Goal: Task Accomplishment & Management: Complete application form

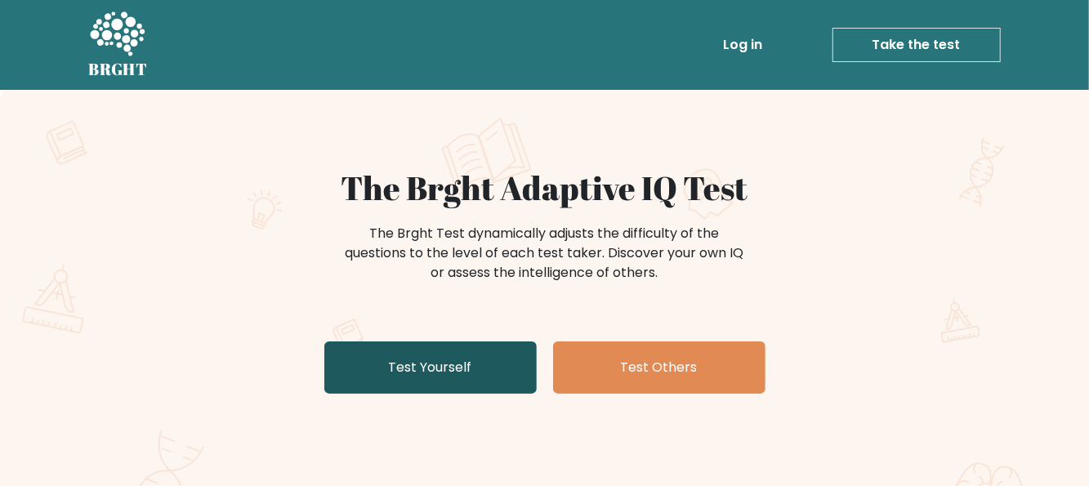
click at [416, 372] on link "Test Yourself" at bounding box center [430, 367] width 212 height 52
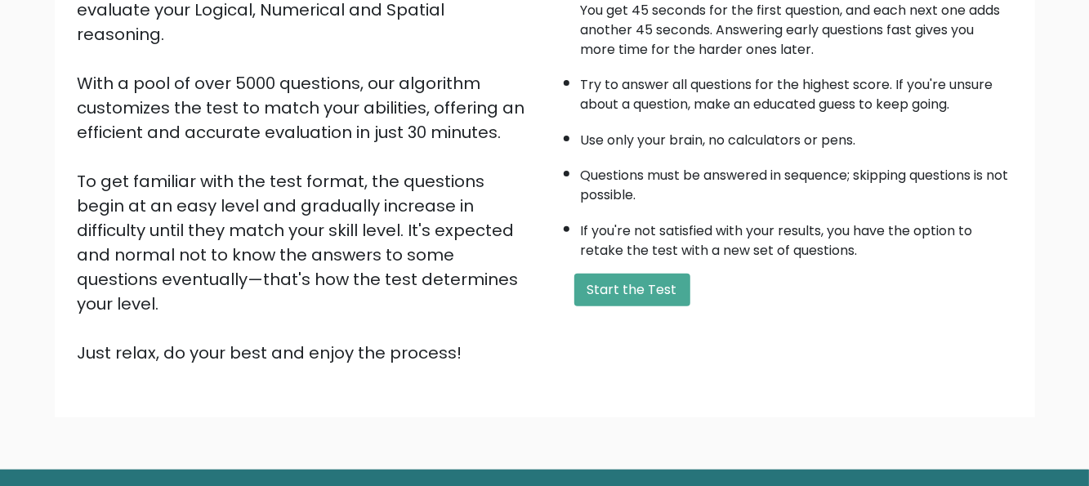
scroll to position [245, 0]
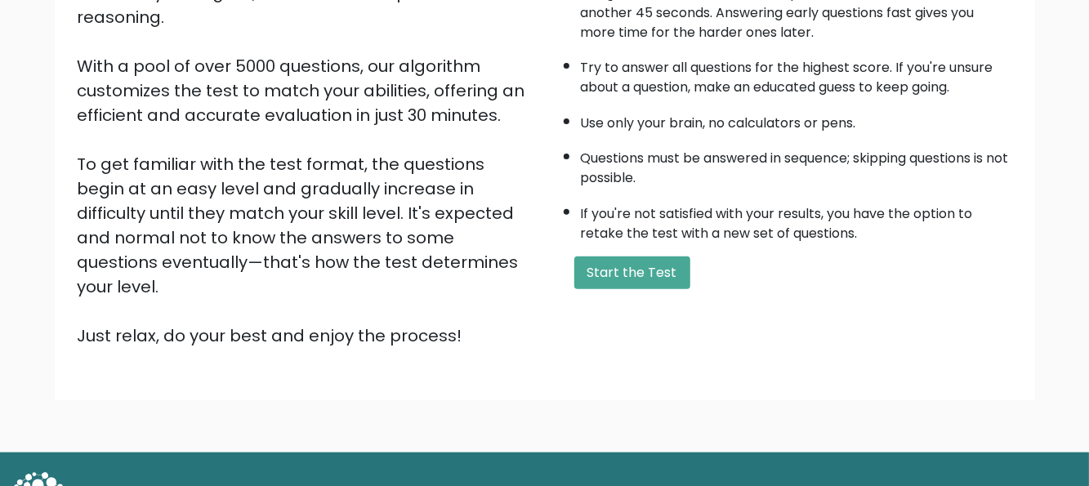
click at [611, 287] on div "A few things before you start: The test has 40 questions and needs to be finish…" at bounding box center [783, 135] width 477 height 425
click at [611, 275] on button "Start the Test" at bounding box center [632, 272] width 116 height 33
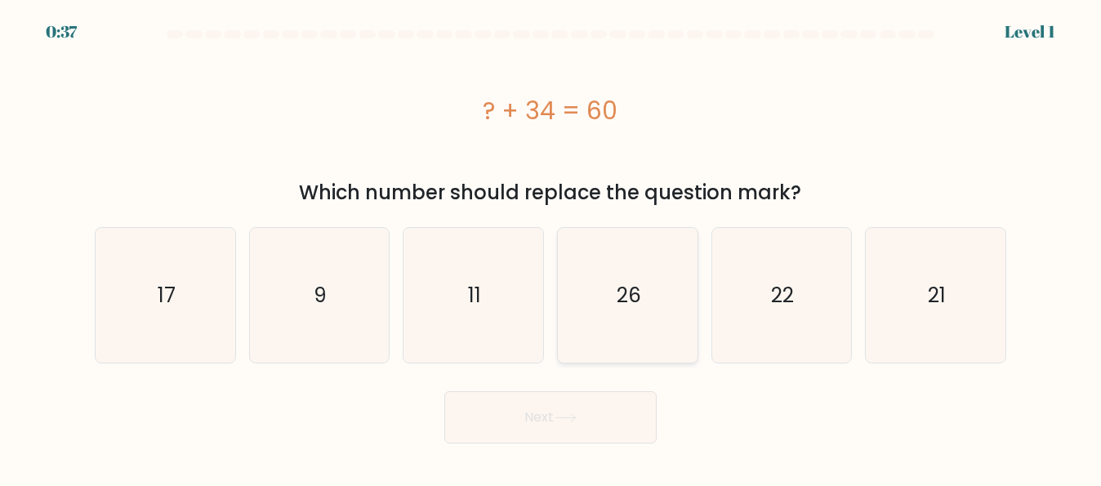
click at [605, 310] on icon "26" at bounding box center [627, 295] width 135 height 135
click at [551, 247] on input "d. 26" at bounding box center [550, 245] width 1 height 4
radio input "true"
click at [563, 414] on icon at bounding box center [565, 417] width 22 height 9
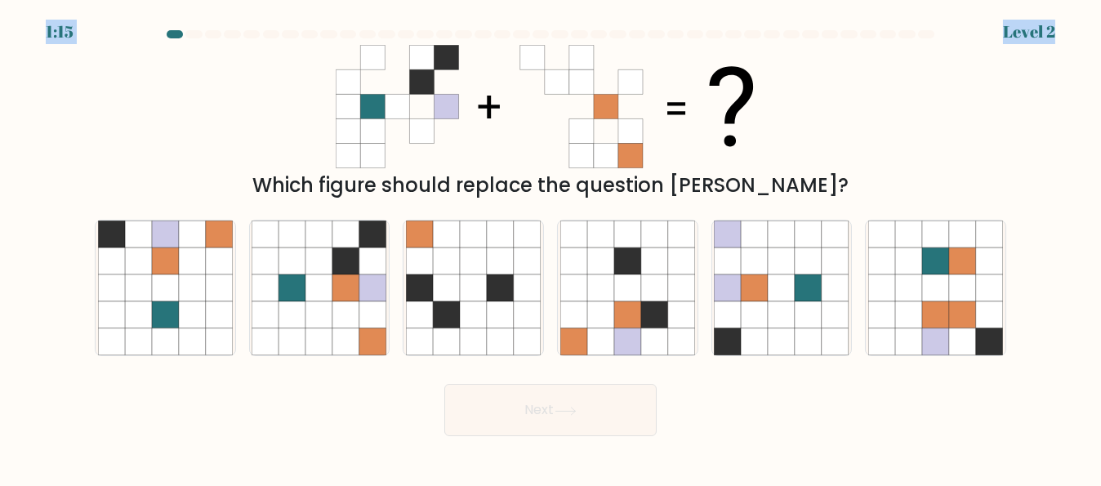
drag, startPoint x: 91, startPoint y: 12, endPoint x: 365, endPoint y: 38, distance: 275.6
click at [365, 38] on body "1:15 Level 2" at bounding box center [550, 243] width 1101 height 486
click at [364, 244] on icon at bounding box center [372, 234] width 27 height 27
click at [550, 244] on input "b." at bounding box center [550, 245] width 1 height 4
radio input "true"
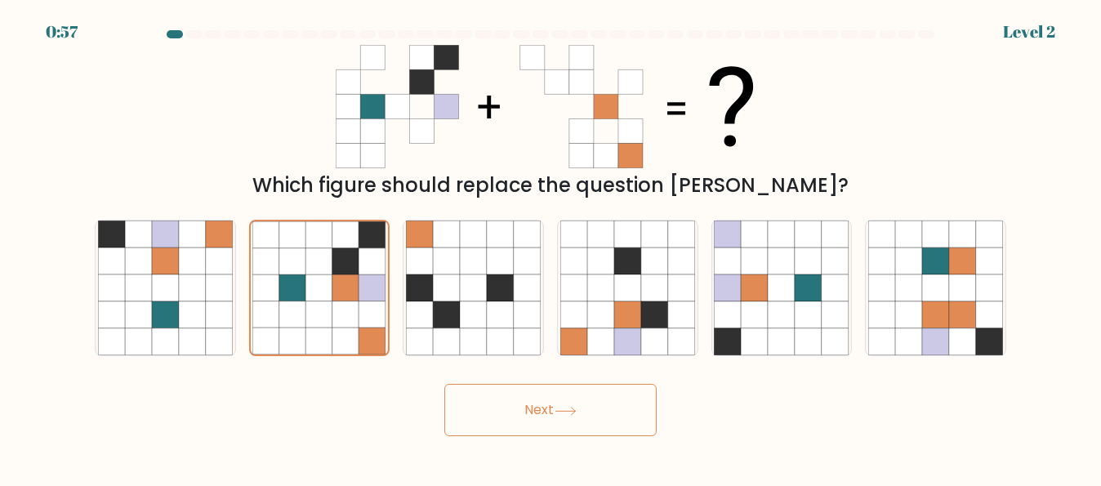
click at [540, 424] on button "Next" at bounding box center [550, 410] width 212 height 52
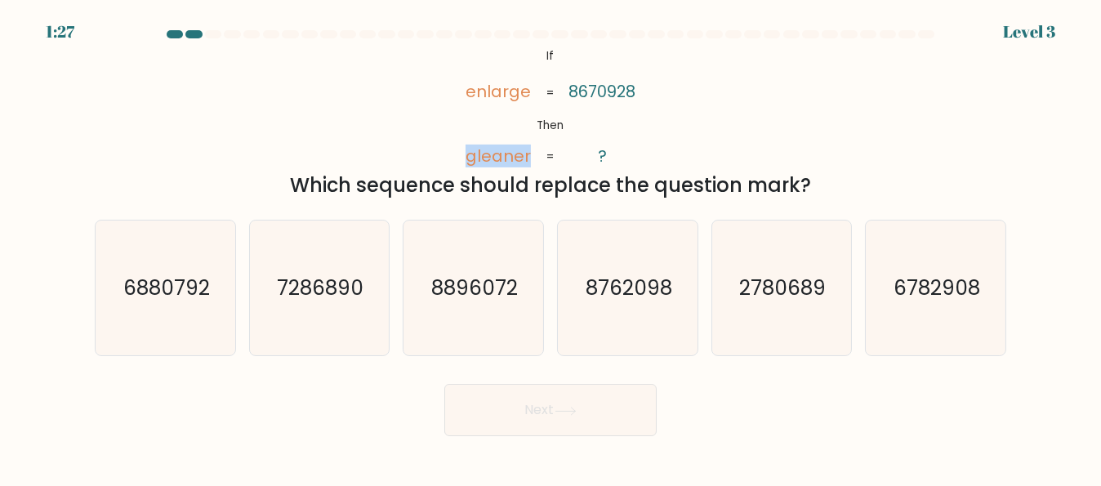
drag, startPoint x: 530, startPoint y: 157, endPoint x: 465, endPoint y: 159, distance: 64.6
click at [465, 159] on icon "@import url('https://fonts.googleapis.com/css?family=Abril+Fatface:400,100,100i…" at bounding box center [550, 106] width 200 height 123
copy tspan "gleaner"
drag, startPoint x: 165, startPoint y: 56, endPoint x: 385, endPoint y: 101, distance: 225.2
click at [385, 100] on div "@import url('https://fonts.googleapis.com/css?family=Abril+Fatface:400,100,100i…" at bounding box center [550, 122] width 931 height 155
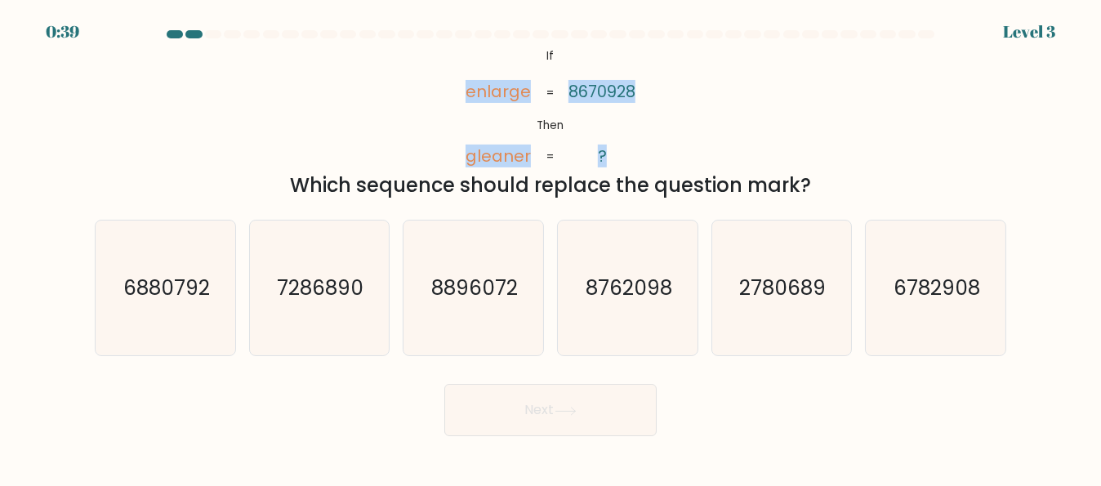
drag, startPoint x: 455, startPoint y: 78, endPoint x: 613, endPoint y: 152, distance: 175.0
click at [613, 147] on icon "@import url('https://fonts.googleapis.com/css?family=Abril+Fatface:400,100,100i…" at bounding box center [550, 106] width 200 height 123
copy icon "enlarge gleaner 8670928 ?"
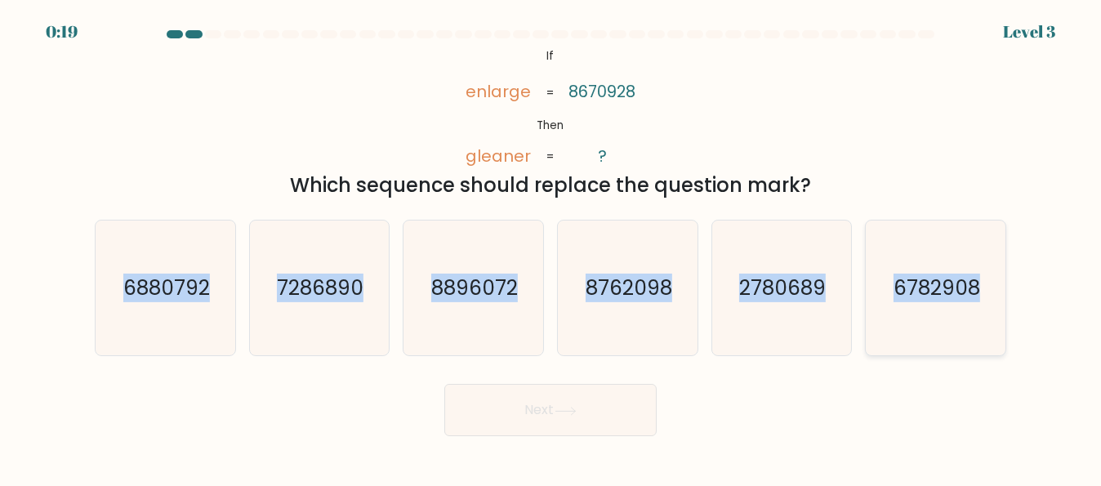
drag, startPoint x: 115, startPoint y: 281, endPoint x: 983, endPoint y: 309, distance: 868.5
click at [983, 309] on div "a. 6880792 b. 7286890 c. 8896072 d." at bounding box center [550, 281] width 924 height 149
copy div "6880792 b. 7286890 c. 8896072 d. 8762098 e. 2780689 f. 6782908"
click at [618, 332] on icon "8762098" at bounding box center [627, 287] width 135 height 135
click at [551, 247] on input "d. 8762098" at bounding box center [550, 245] width 1 height 4
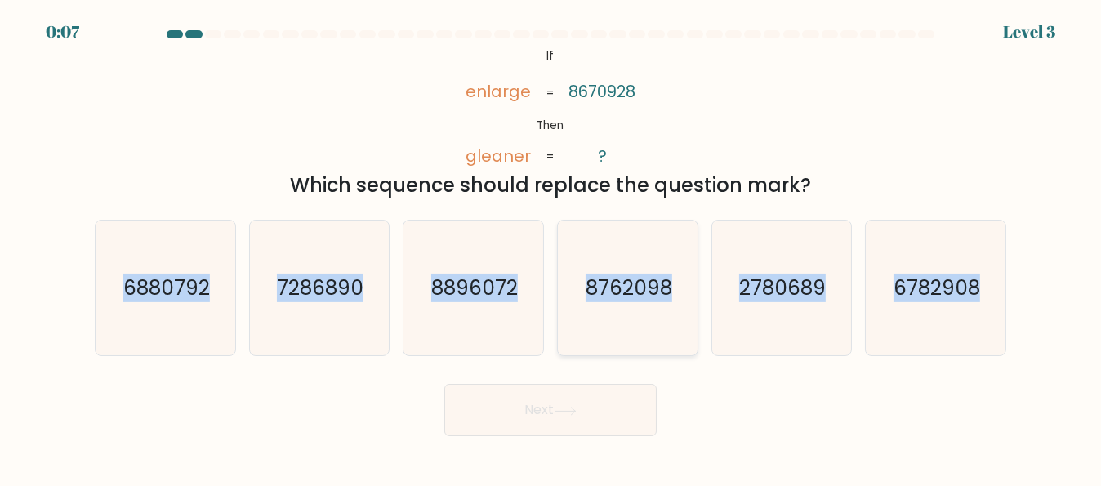
radio input "true"
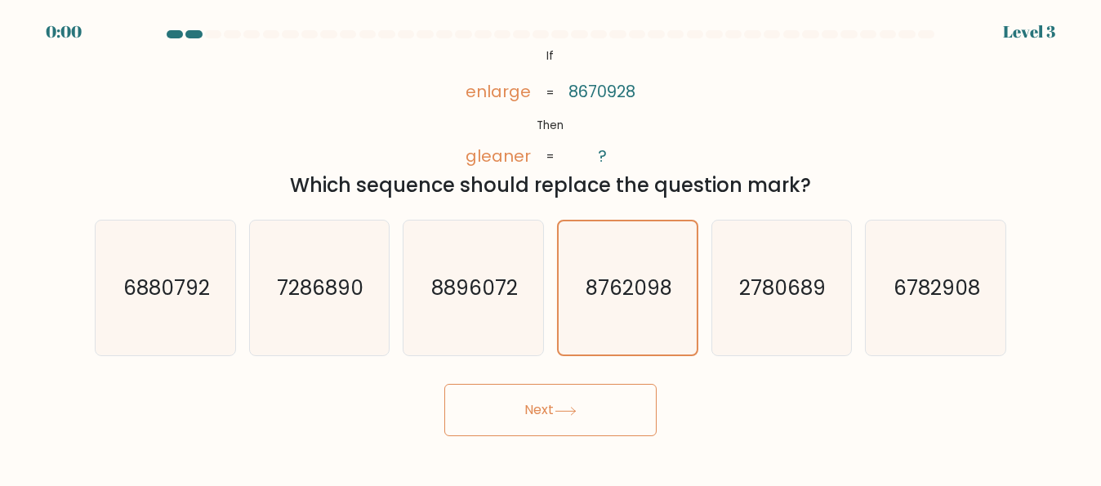
click at [594, 406] on button "Next" at bounding box center [550, 410] width 212 height 52
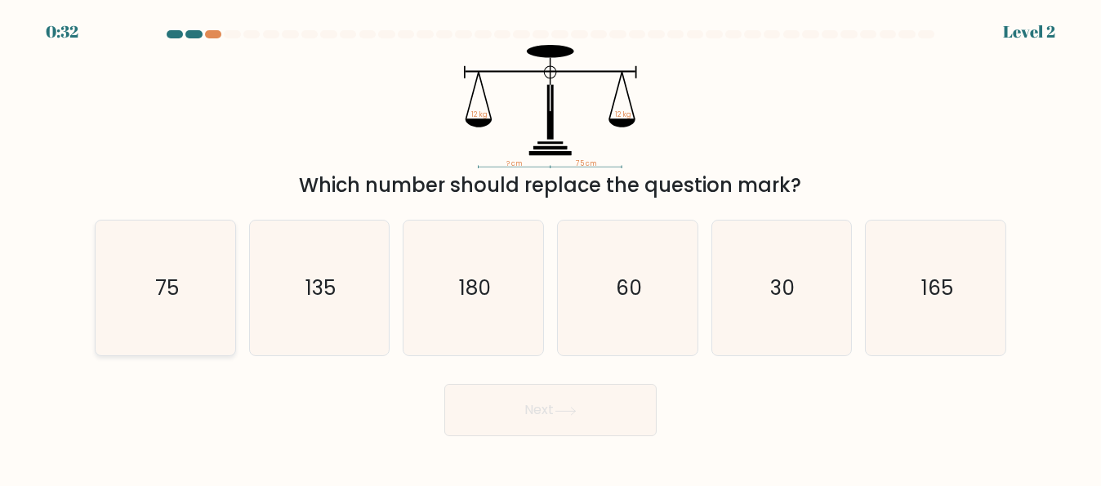
click at [207, 318] on icon "75" at bounding box center [165, 287] width 135 height 135
click at [550, 247] on input "a. 75" at bounding box center [550, 245] width 1 height 4
radio input "true"
click at [537, 421] on button "Next" at bounding box center [550, 410] width 212 height 52
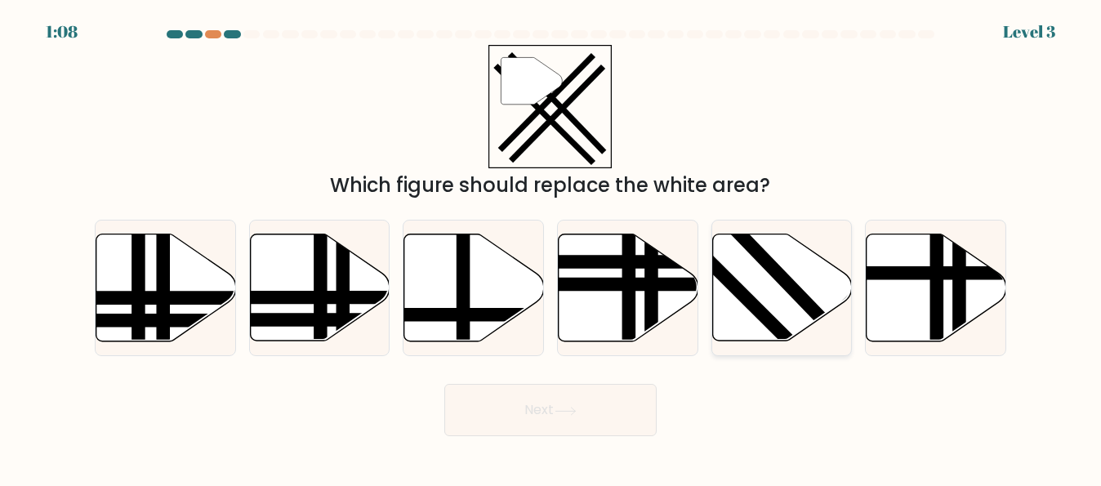
click at [775, 306] on icon at bounding box center [782, 287] width 140 height 107
click at [551, 247] on input "e." at bounding box center [550, 245] width 1 height 4
radio input "true"
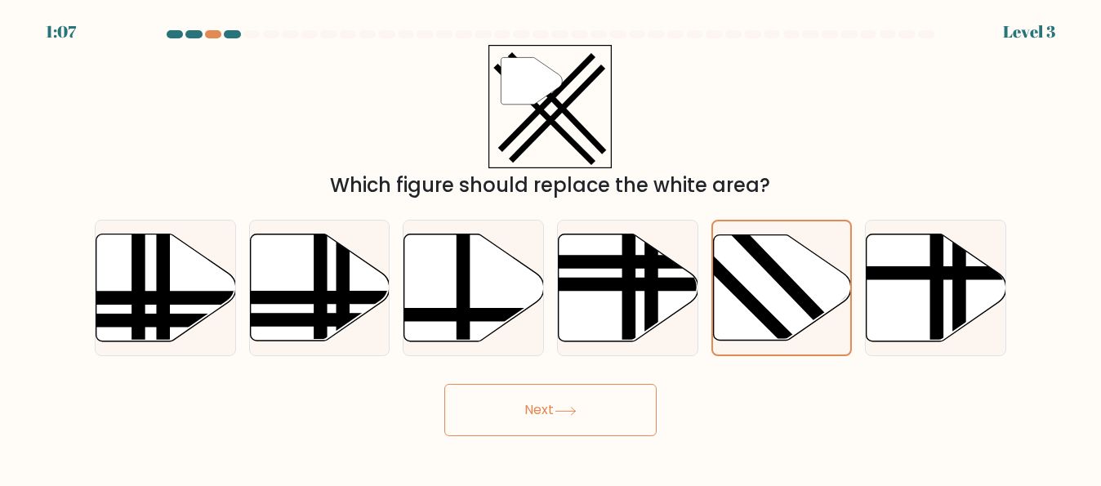
click at [601, 403] on button "Next" at bounding box center [550, 410] width 212 height 52
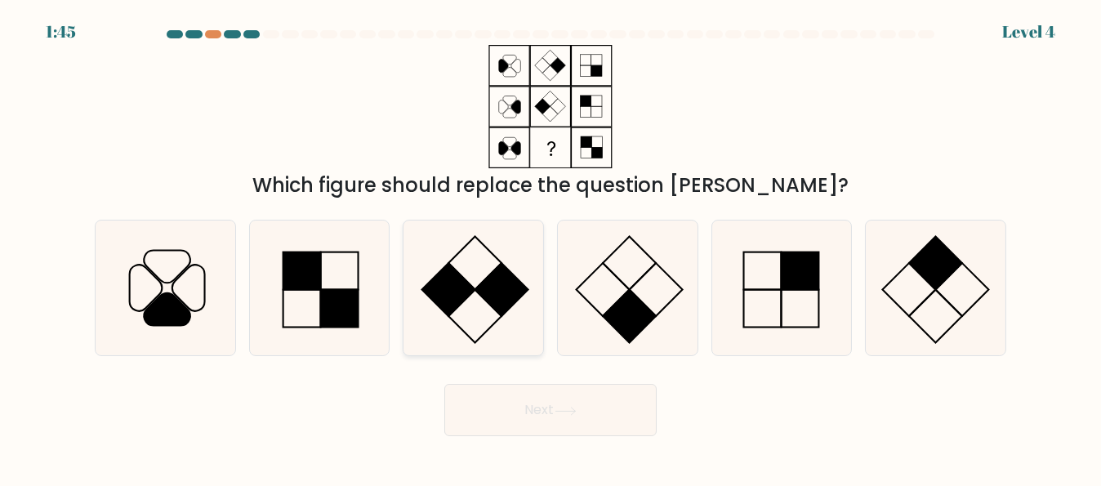
click at [479, 283] on icon at bounding box center [473, 287] width 135 height 135
click at [550, 247] on input "c." at bounding box center [550, 245] width 1 height 4
radio input "true"
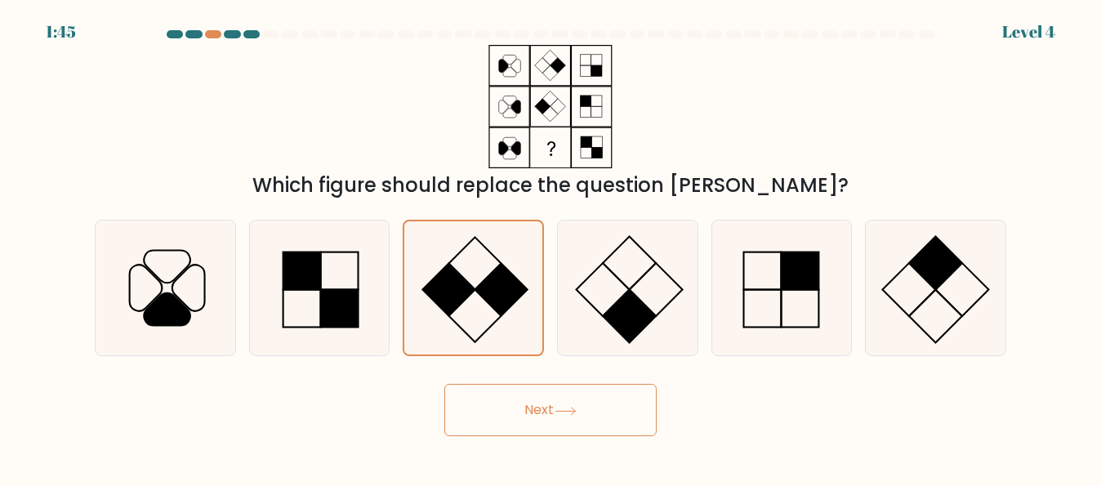
click at [546, 421] on button "Next" at bounding box center [550, 410] width 212 height 52
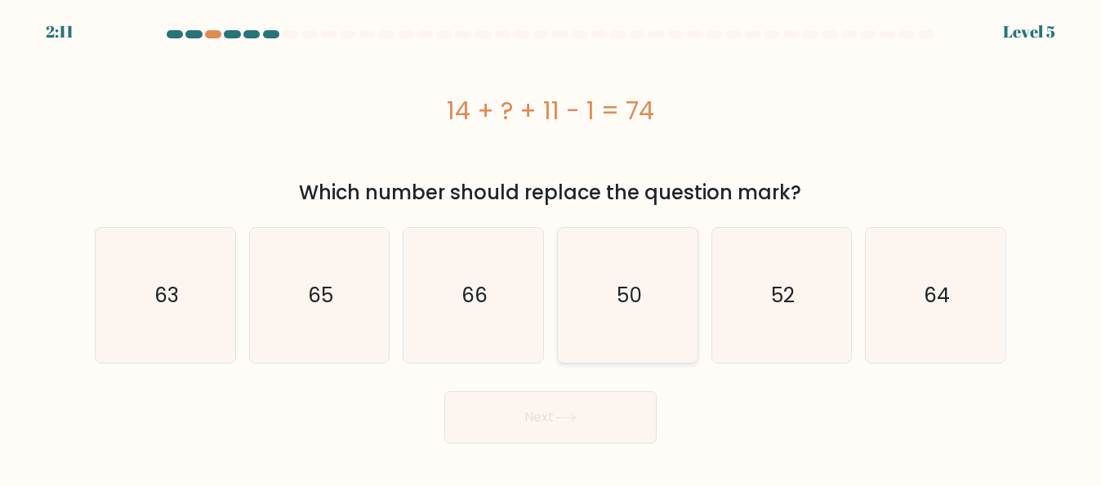
click at [606, 294] on icon "50" at bounding box center [627, 295] width 135 height 135
click at [551, 247] on input "d. 50" at bounding box center [550, 245] width 1 height 4
radio input "true"
click at [577, 427] on button "Next" at bounding box center [550, 417] width 212 height 52
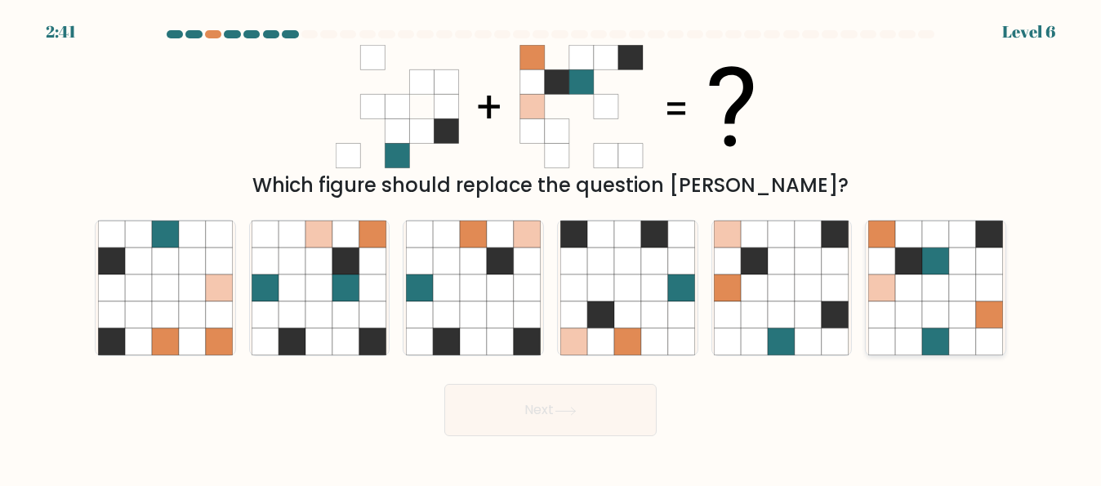
click at [933, 251] on icon at bounding box center [935, 261] width 27 height 27
click at [551, 247] on input "f." at bounding box center [550, 245] width 1 height 4
radio input "true"
click at [551, 408] on button "Next" at bounding box center [550, 410] width 212 height 52
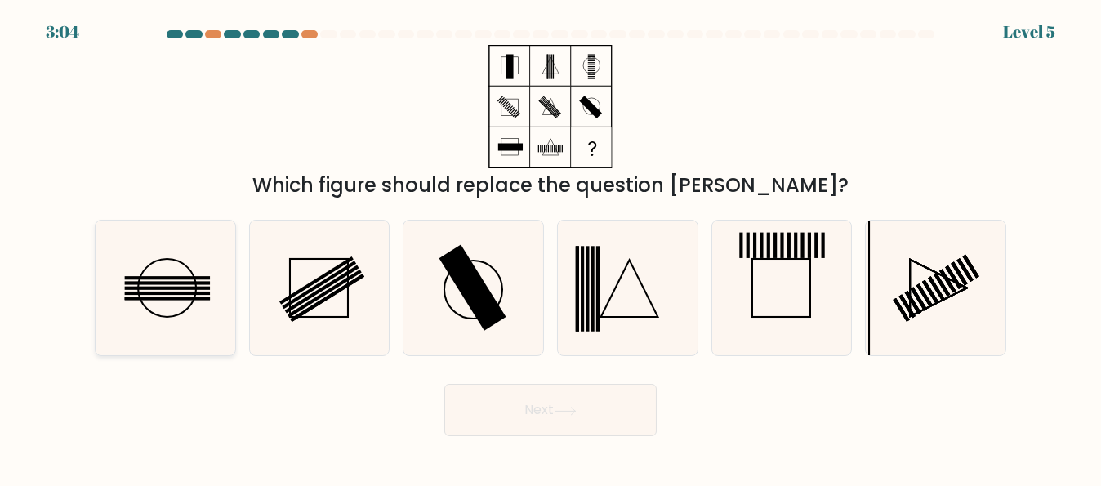
click at [167, 286] on icon at bounding box center [165, 287] width 135 height 135
click at [550, 247] on input "a." at bounding box center [550, 245] width 1 height 4
radio input "true"
click at [503, 421] on button "Next" at bounding box center [550, 410] width 212 height 52
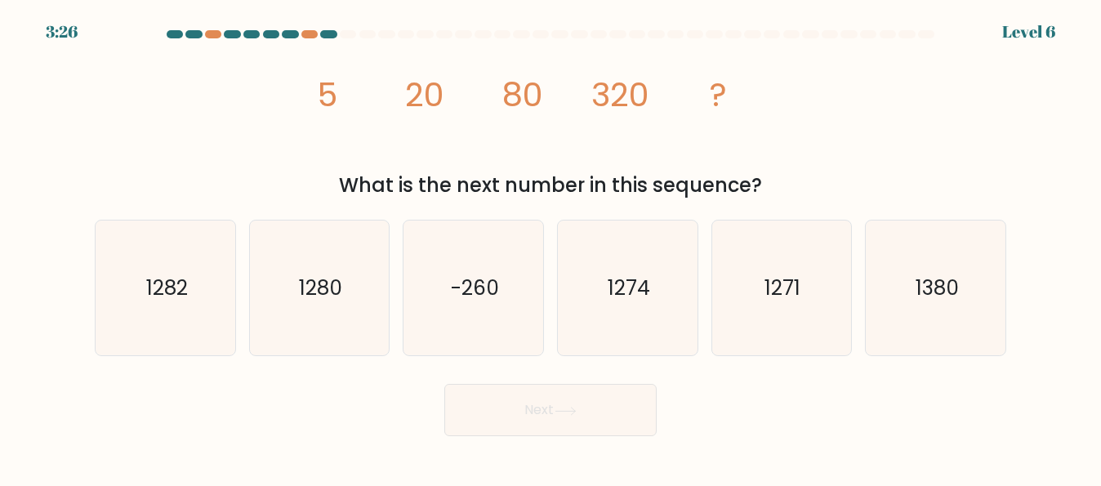
drag, startPoint x: 312, startPoint y: 88, endPoint x: 768, endPoint y: 188, distance: 467.2
click at [768, 188] on div "image/svg+xml 5 20 80 320 ? What is the next number in this sequence?" at bounding box center [550, 122] width 931 height 155
copy div "5 20 80 320 ? What is the next number in this sequence?"
click at [336, 266] on icon "1280" at bounding box center [319, 287] width 135 height 135
click at [550, 247] on input "b. 1280" at bounding box center [550, 245] width 1 height 4
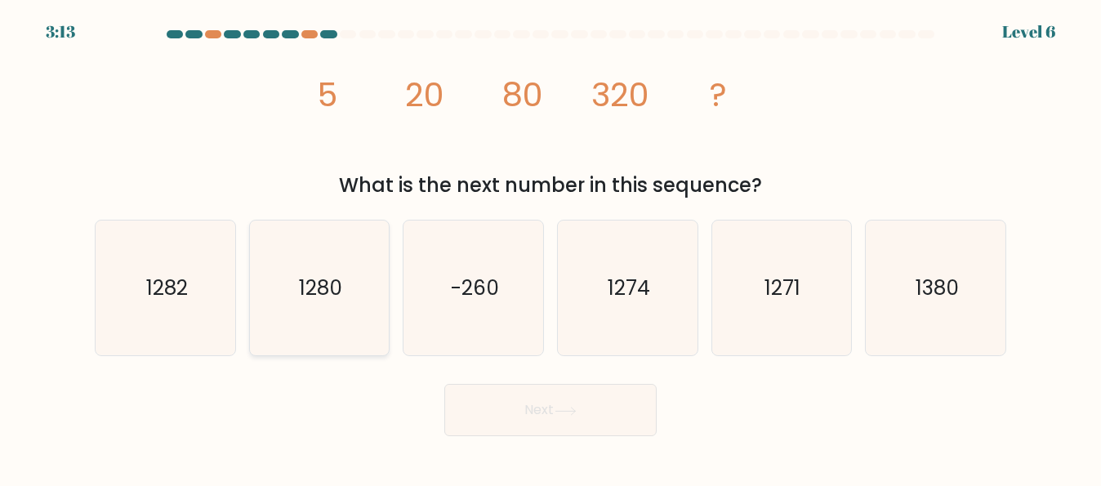
radio input "true"
click at [562, 417] on button "Next" at bounding box center [550, 410] width 212 height 52
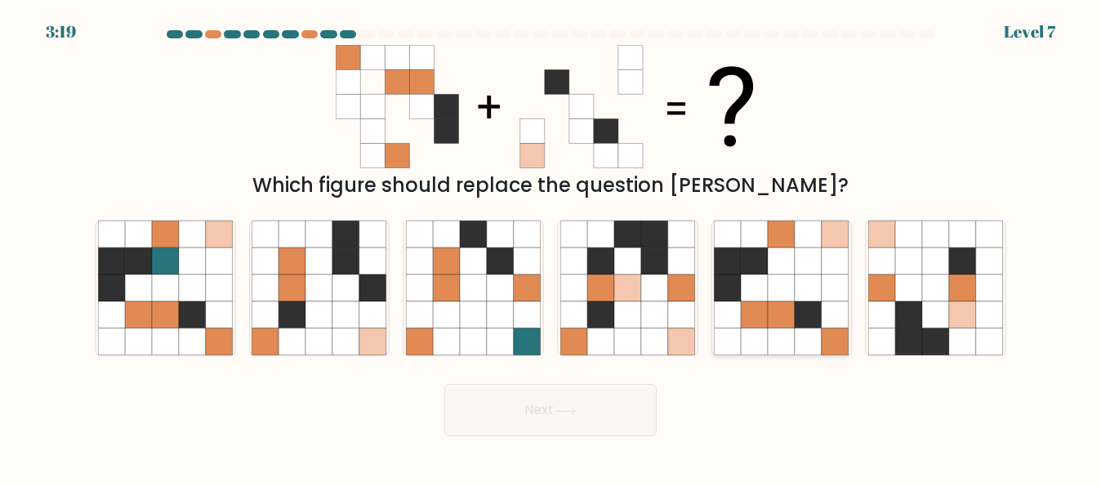
click at [797, 339] on icon at bounding box center [808, 341] width 27 height 27
click at [551, 247] on input "e." at bounding box center [550, 245] width 1 height 4
radio input "true"
click at [537, 408] on button "Next" at bounding box center [550, 410] width 212 height 52
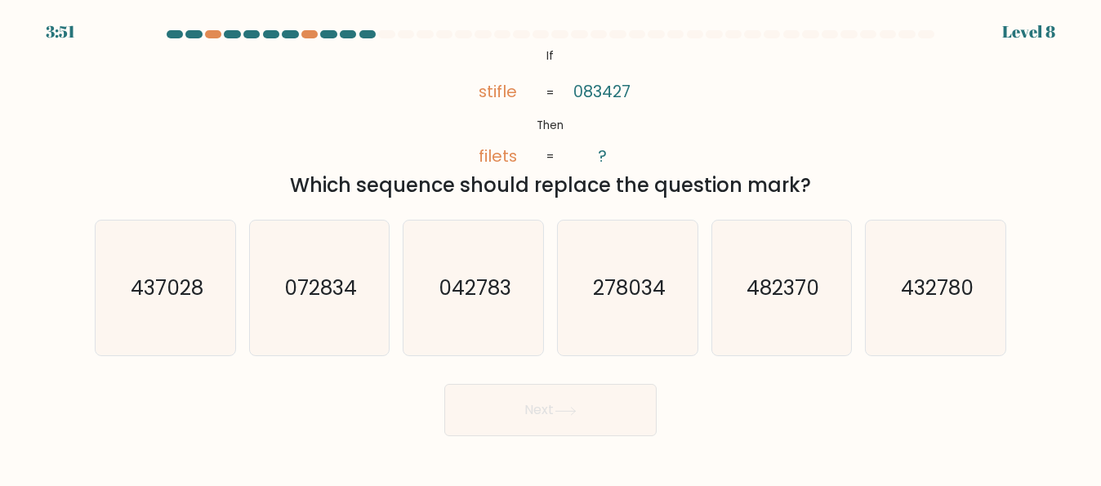
drag, startPoint x: 336, startPoint y: 92, endPoint x: 830, endPoint y: 196, distance: 504.8
click at [830, 196] on div "@import url('https://fonts.googleapis.com/css?family=Abril+Fatface:400,100,100i…" at bounding box center [550, 122] width 931 height 155
copy div "stifle filets 083427 ? = = Which sequence should replace the question mark?"
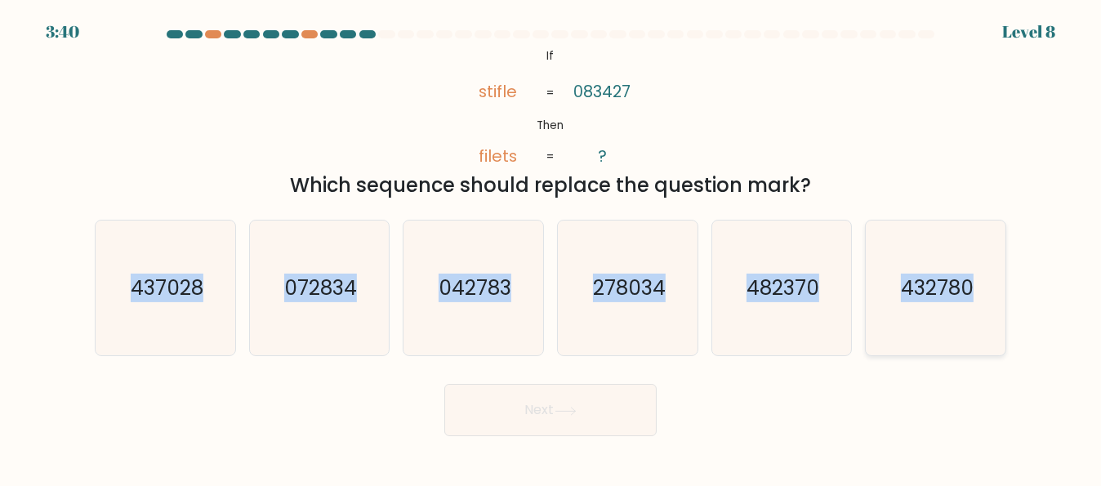
drag, startPoint x: 117, startPoint y: 287, endPoint x: 973, endPoint y: 326, distance: 856.7
click at [973, 326] on div "a. 437028 b. 072834 c. 042783 d. e." at bounding box center [550, 281] width 924 height 149
copy div "437028 b. 072834 c. 042783 d. 278034 e. 482370 f. 432780"
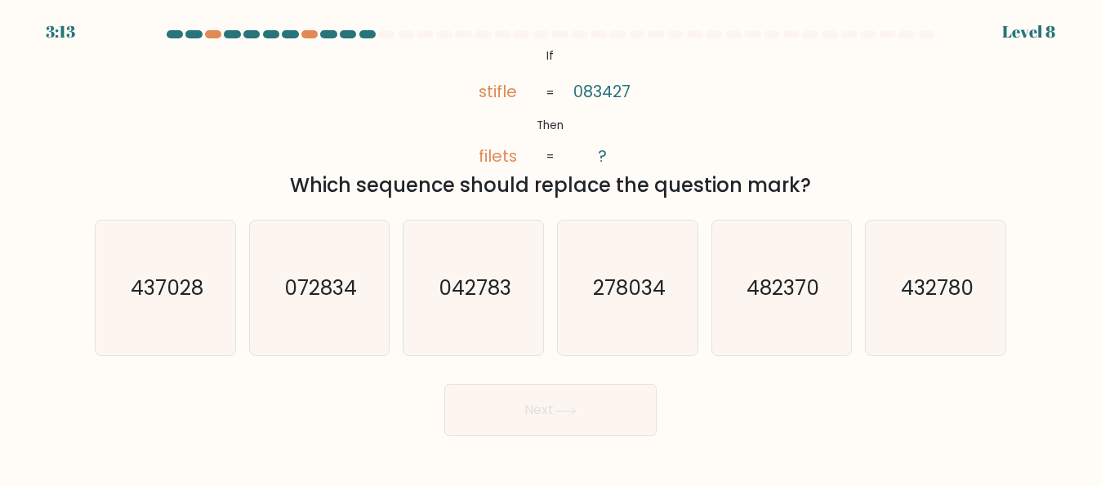
click at [854, 416] on div "Next" at bounding box center [550, 406] width 931 height 60
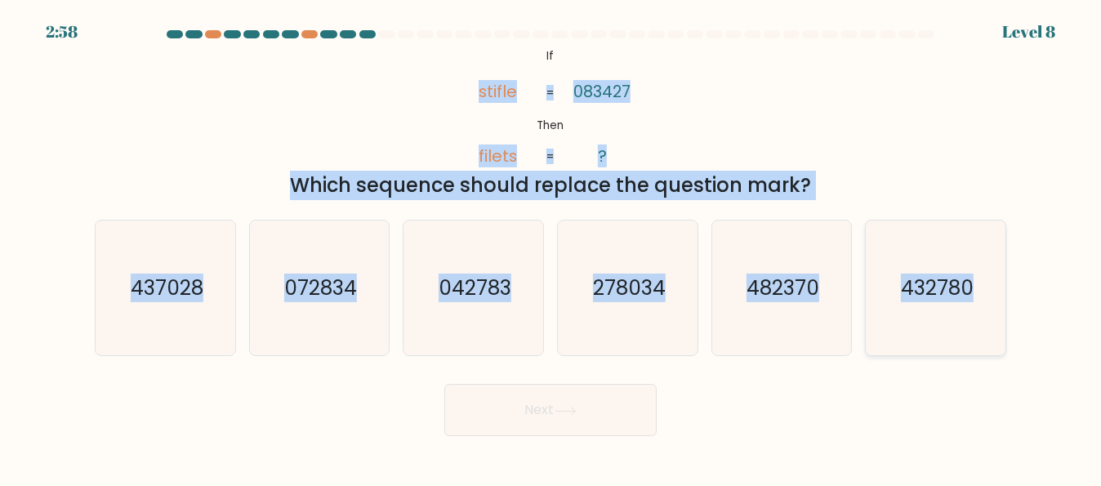
drag, startPoint x: 91, startPoint y: 71, endPoint x: 989, endPoint y: 314, distance: 929.6
click at [989, 314] on form "If ?" at bounding box center [550, 233] width 1101 height 406
copy form "stifle filets 083427 ? = = Which sequence should replace the question mark? a. …"
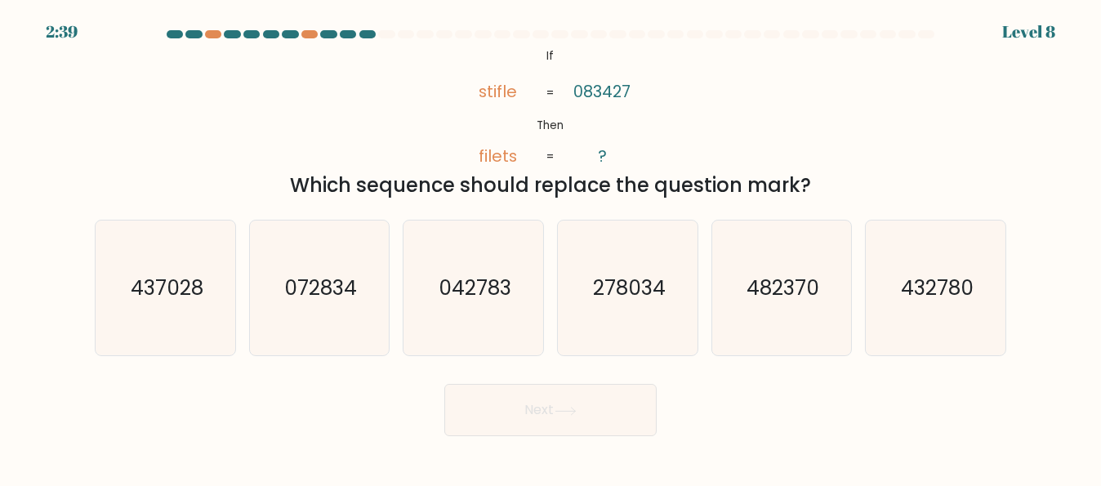
click at [831, 432] on div "Next" at bounding box center [550, 406] width 931 height 60
drag, startPoint x: 518, startPoint y: 91, endPoint x: 471, endPoint y: 93, distance: 46.6
click at [471, 93] on icon "@import url('https://fonts.googleapis.com/css?family=Abril+Fatface:400,100,100i…" at bounding box center [550, 106] width 200 height 123
copy tspan "stifle"
drag, startPoint x: 520, startPoint y: 156, endPoint x: 457, endPoint y: 140, distance: 64.8
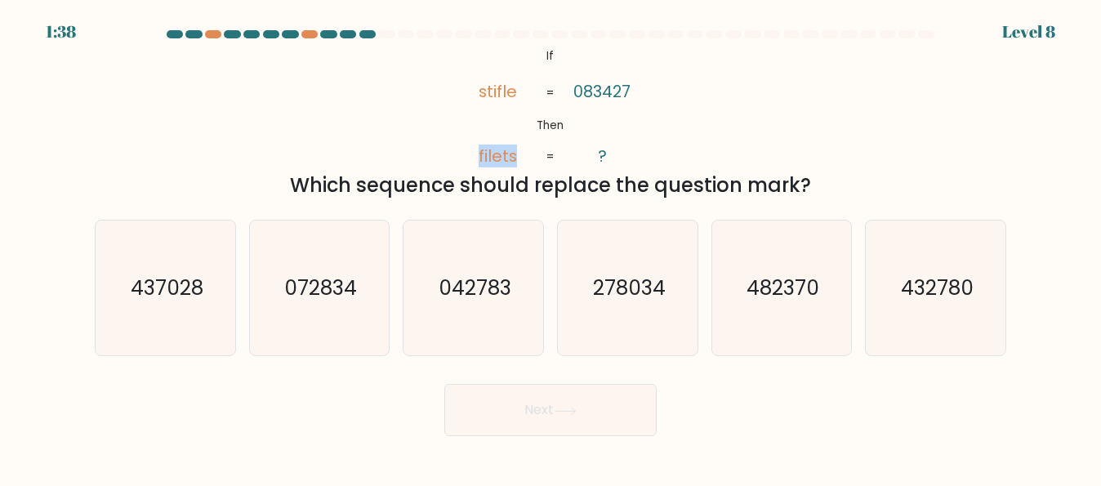
click at [457, 140] on icon "@import url('https://fonts.googleapis.com/css?family=Abril+Fatface:400,100,100i…" at bounding box center [550, 106] width 200 height 123
drag, startPoint x: 621, startPoint y: 149, endPoint x: 466, endPoint y: 104, distance: 161.8
click at [466, 104] on icon "@import url('https://fonts.googleapis.com/css?family=Abril+Fatface:400,100,100i…" at bounding box center [550, 106] width 200 height 123
copy icon "stifle filets 083427 ?"
click at [460, 127] on icon "@import url('https://fonts.googleapis.com/css?family=Abril+Fatface:400,100,100i…" at bounding box center [550, 106] width 200 height 123
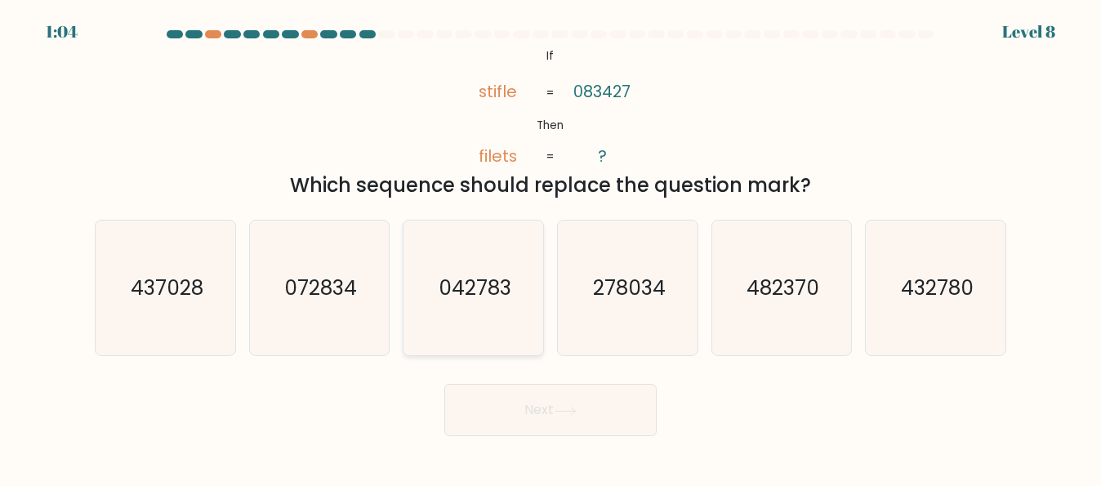
click at [490, 299] on text "042783" at bounding box center [475, 288] width 73 height 29
click at [550, 247] on input "c. 042783" at bounding box center [550, 245] width 1 height 4
radio input "true"
click at [189, 282] on text "437028" at bounding box center [166, 288] width 73 height 29
click at [550, 247] on input "a. 437028" at bounding box center [550, 245] width 1 height 4
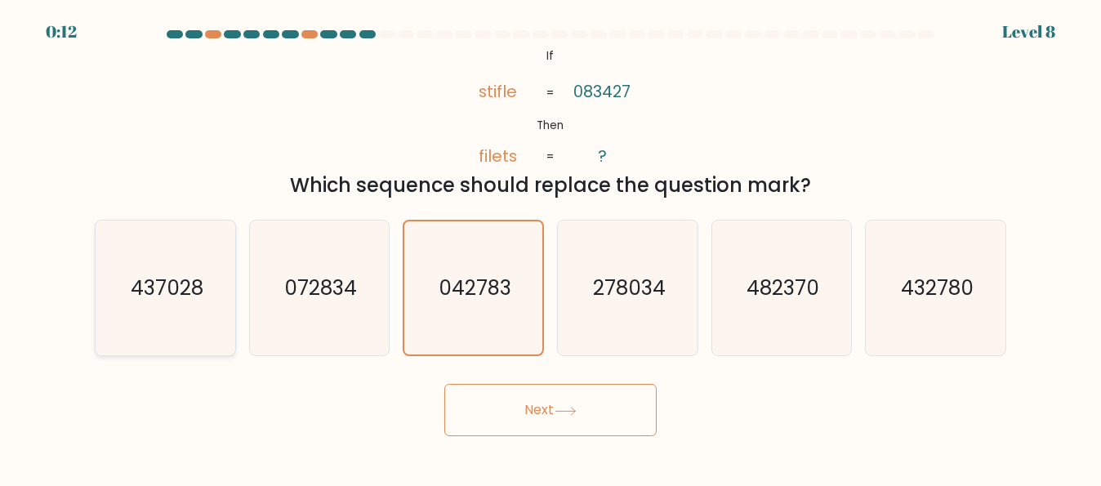
radio input "true"
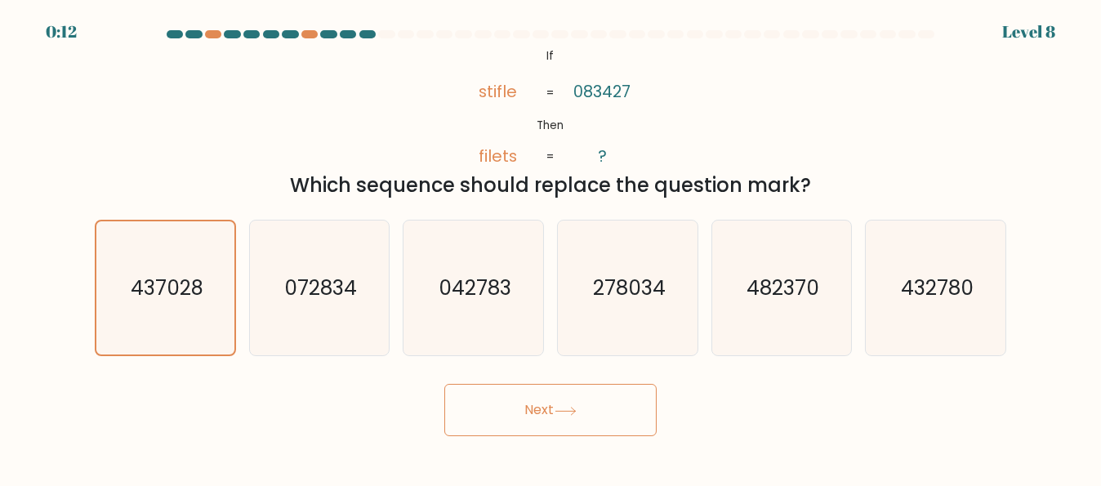
click at [558, 425] on button "Next" at bounding box center [550, 410] width 212 height 52
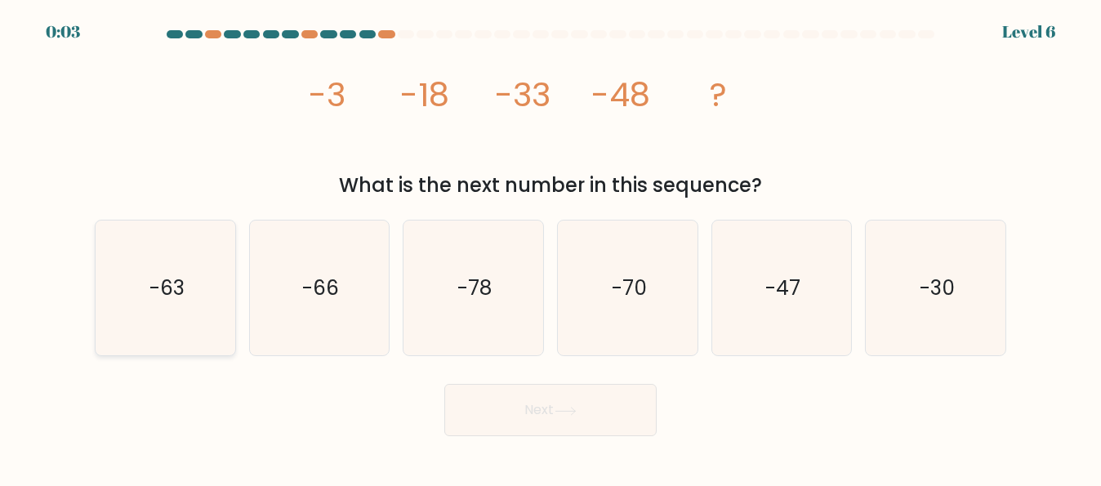
click at [149, 305] on icon "-63" at bounding box center [165, 287] width 135 height 135
click at [550, 247] on input "a. -63" at bounding box center [550, 245] width 1 height 4
radio input "true"
click at [581, 412] on button "Next" at bounding box center [550, 410] width 212 height 52
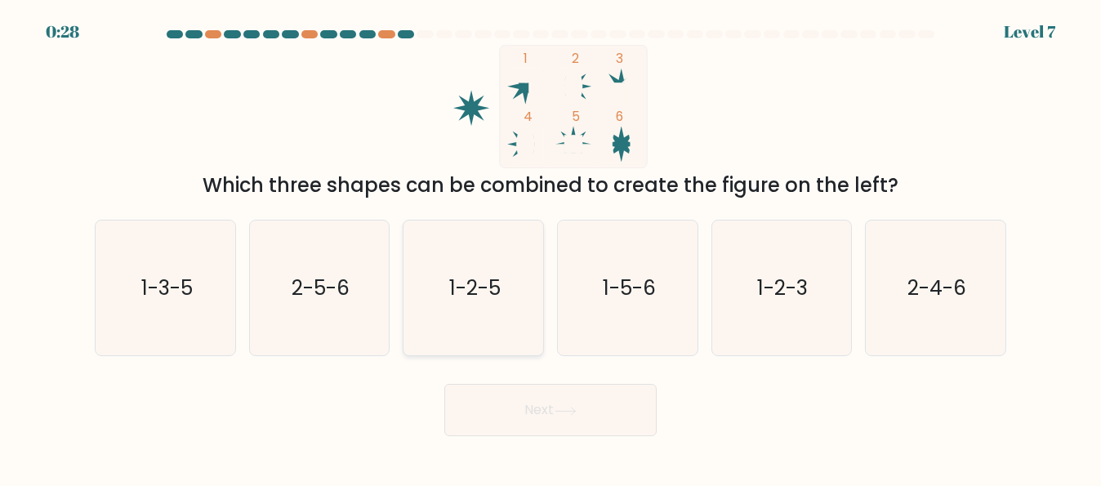
click at [455, 327] on icon "1-2-5" at bounding box center [473, 287] width 135 height 135
click at [550, 247] on input "c. 1-2-5" at bounding box center [550, 245] width 1 height 4
radio input "true"
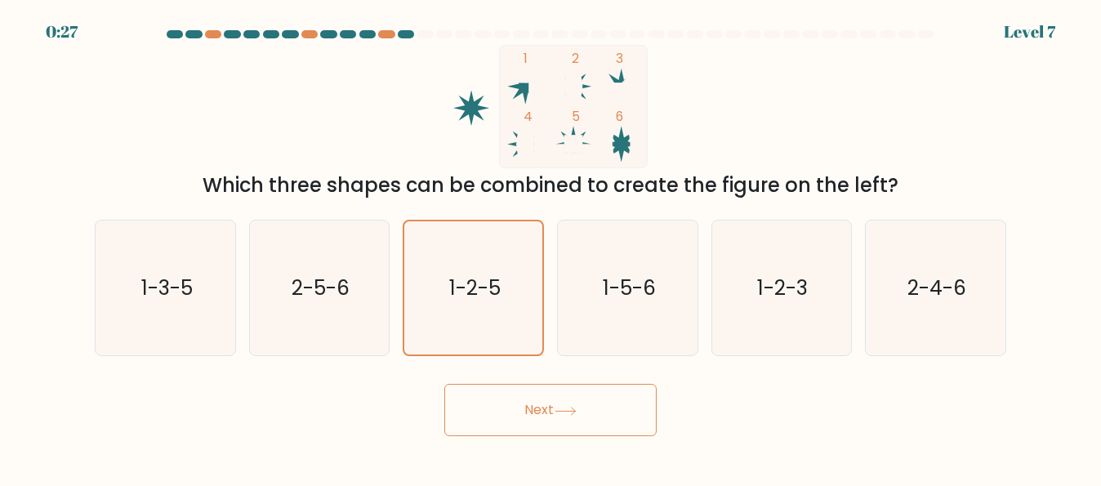
click at [505, 395] on button "Next" at bounding box center [550, 410] width 212 height 52
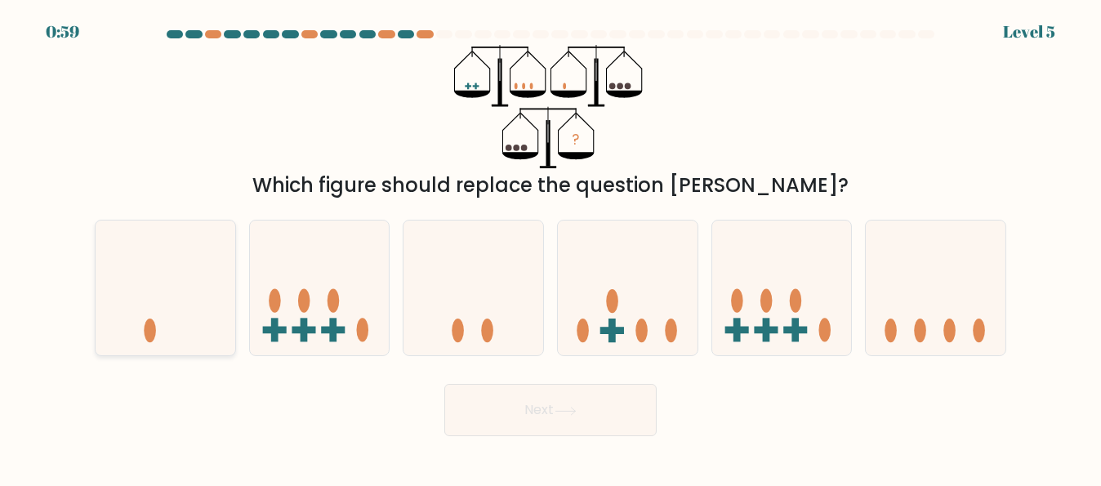
click at [165, 295] on icon at bounding box center [166, 287] width 140 height 115
click at [550, 247] on input "a." at bounding box center [550, 245] width 1 height 4
radio input "true"
click at [534, 410] on button "Next" at bounding box center [550, 410] width 212 height 52
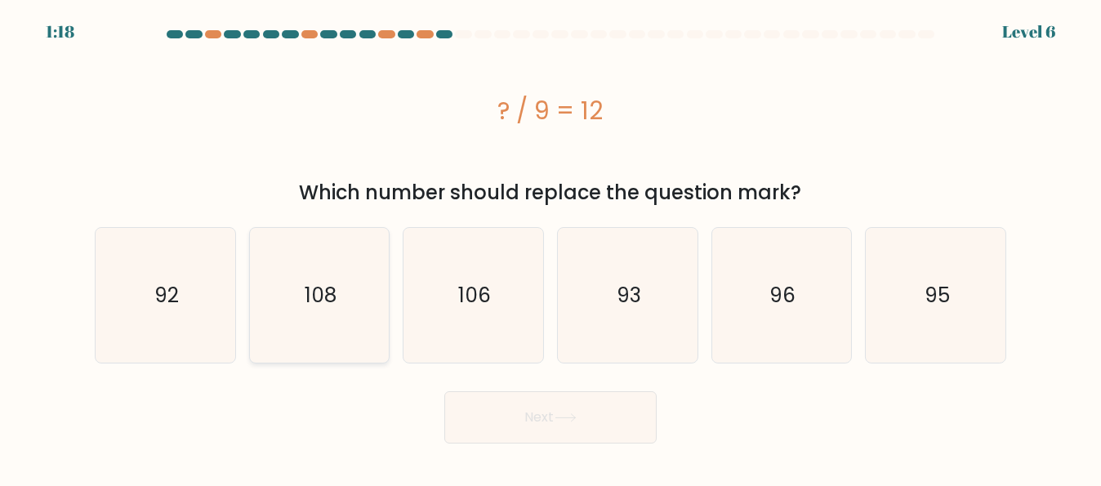
click at [336, 294] on icon "108" at bounding box center [319, 295] width 135 height 135
click at [550, 247] on input "b. 108" at bounding box center [550, 245] width 1 height 4
radio input "true"
click at [512, 416] on button "Next" at bounding box center [550, 417] width 212 height 52
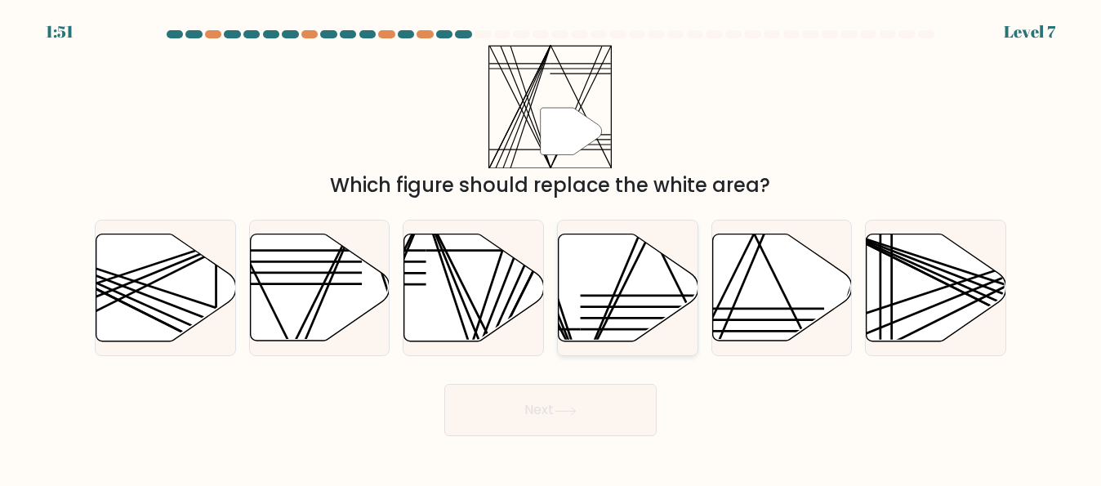
click at [631, 323] on icon at bounding box center [629, 287] width 140 height 107
click at [551, 247] on input "d." at bounding box center [550, 245] width 1 height 4
radio input "true"
click at [585, 396] on button "Next" at bounding box center [550, 410] width 212 height 52
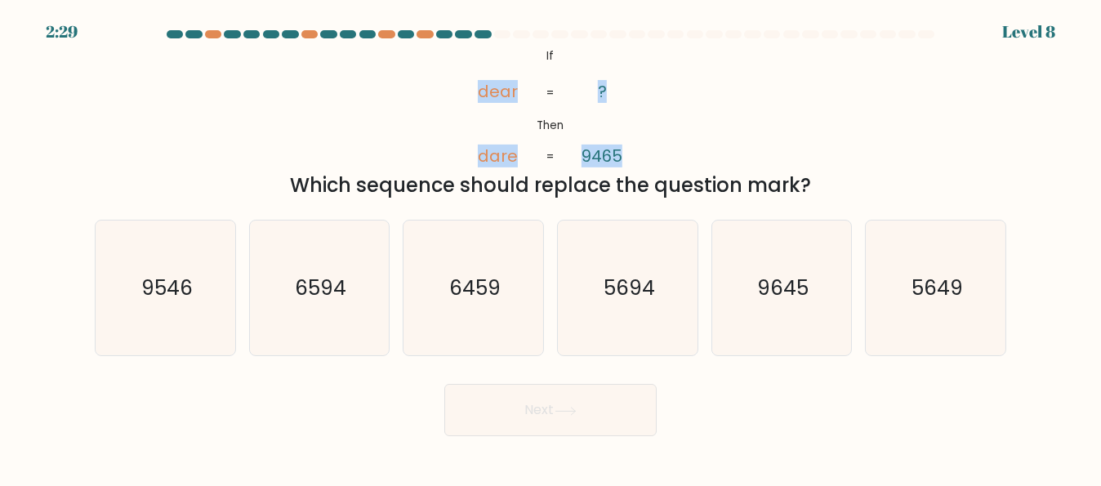
drag, startPoint x: 478, startPoint y: 61, endPoint x: 635, endPoint y: 136, distance: 174.6
click at [635, 136] on icon "@import url('https://fonts.googleapis.com/css?family=Abril+Fatface:400,100,100i…" at bounding box center [550, 106] width 200 height 123
copy icon "dear dare ? 9465"
click at [855, 105] on div "@import url('https://fonts.googleapis.com/css?family=Abril+Fatface:400,100,100i…" at bounding box center [550, 122] width 931 height 155
click at [795, 295] on text "9645" at bounding box center [782, 288] width 51 height 29
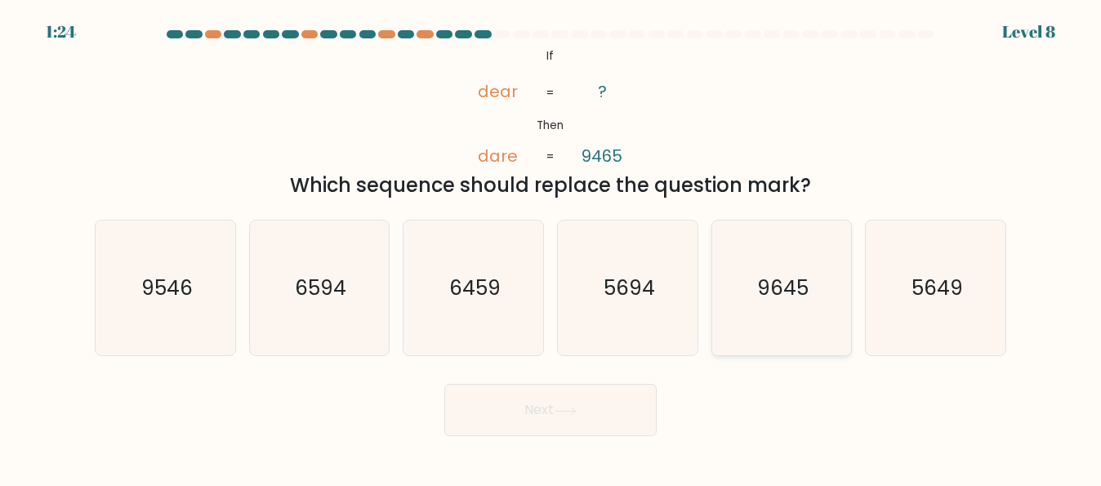
click at [551, 247] on input "e. 9645" at bounding box center [550, 245] width 1 height 4
radio input "true"
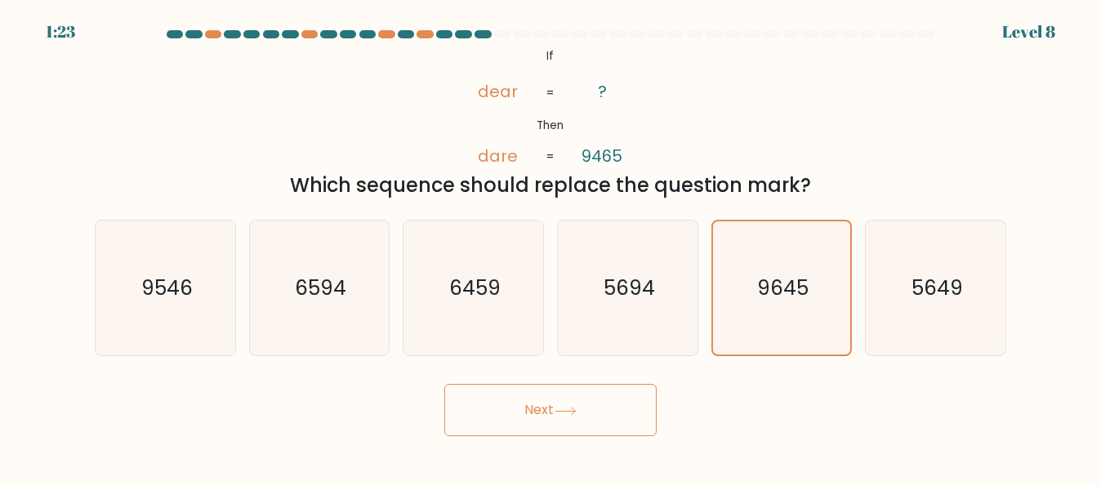
click at [567, 410] on icon at bounding box center [565, 410] width 20 height 7
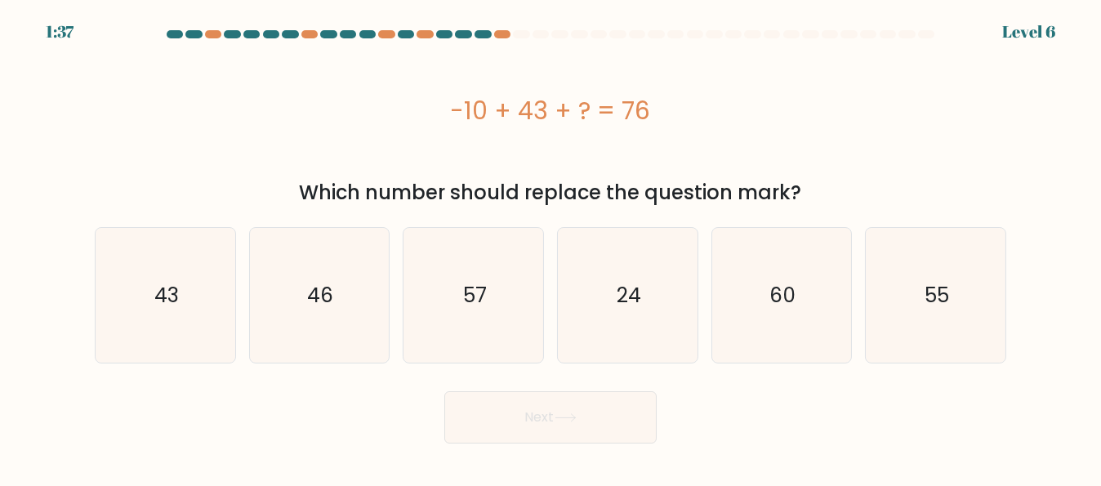
drag, startPoint x: 172, startPoint y: 323, endPoint x: 416, endPoint y: 406, distance: 257.2
click at [173, 323] on icon "43" at bounding box center [165, 295] width 135 height 135
click at [550, 247] on input "a. 43" at bounding box center [550, 245] width 1 height 4
radio input "true"
click at [524, 422] on button "Next" at bounding box center [550, 417] width 212 height 52
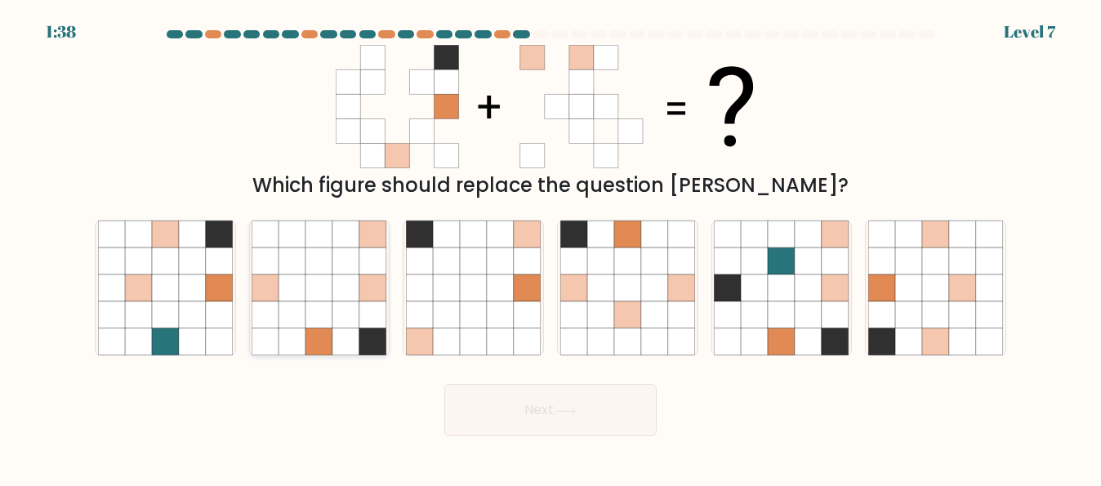
click at [381, 341] on icon at bounding box center [372, 341] width 27 height 27
click at [550, 247] on input "b." at bounding box center [550, 245] width 1 height 4
radio input "true"
click at [498, 394] on button "Next" at bounding box center [550, 410] width 212 height 52
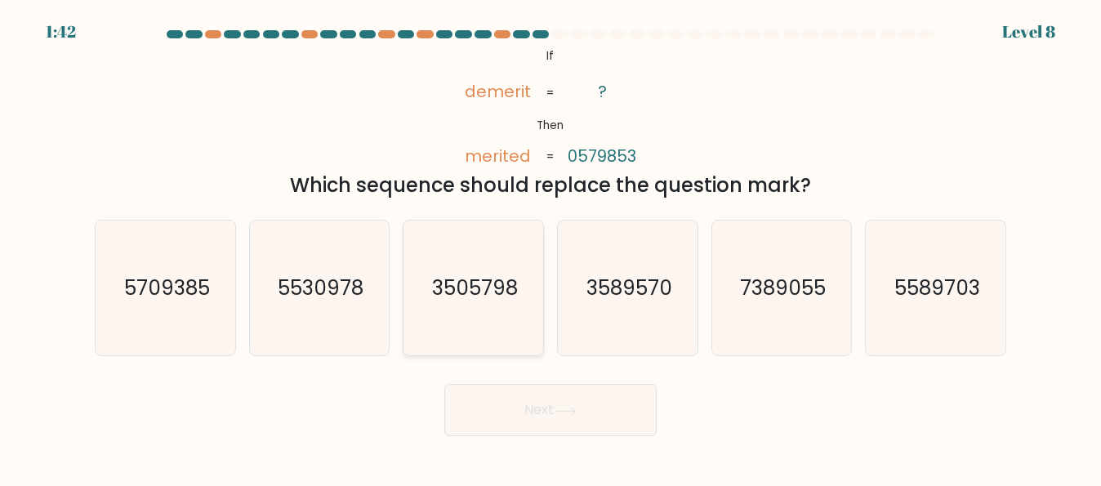
click at [514, 293] on text "3505798" at bounding box center [475, 288] width 86 height 29
click at [550, 247] on input "c. 3505798" at bounding box center [550, 245] width 1 height 4
radio input "true"
click at [519, 406] on button "Next" at bounding box center [550, 410] width 212 height 52
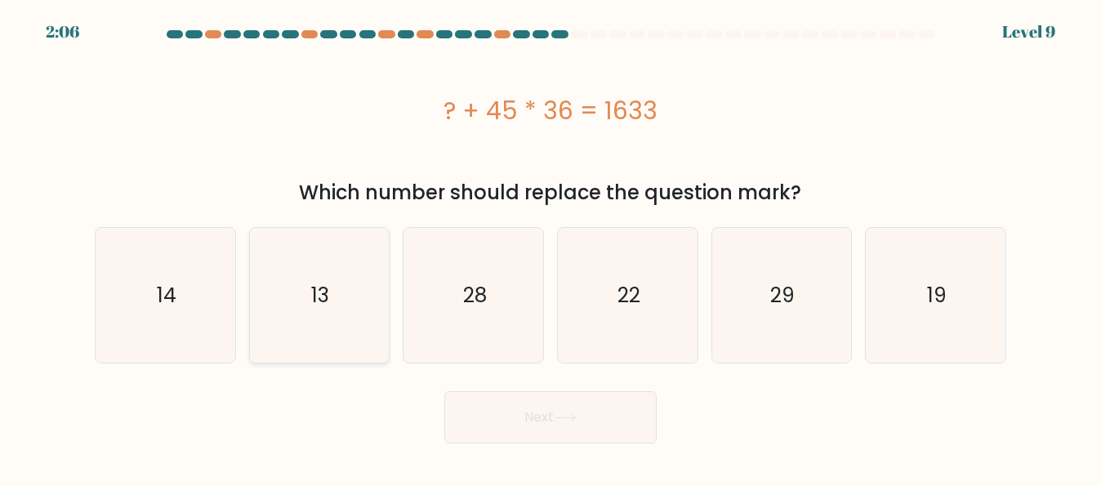
click at [309, 322] on icon "13" at bounding box center [319, 295] width 135 height 135
click at [550, 247] on input "b. 13" at bounding box center [550, 245] width 1 height 4
radio input "true"
click at [536, 426] on button "Next" at bounding box center [550, 417] width 212 height 52
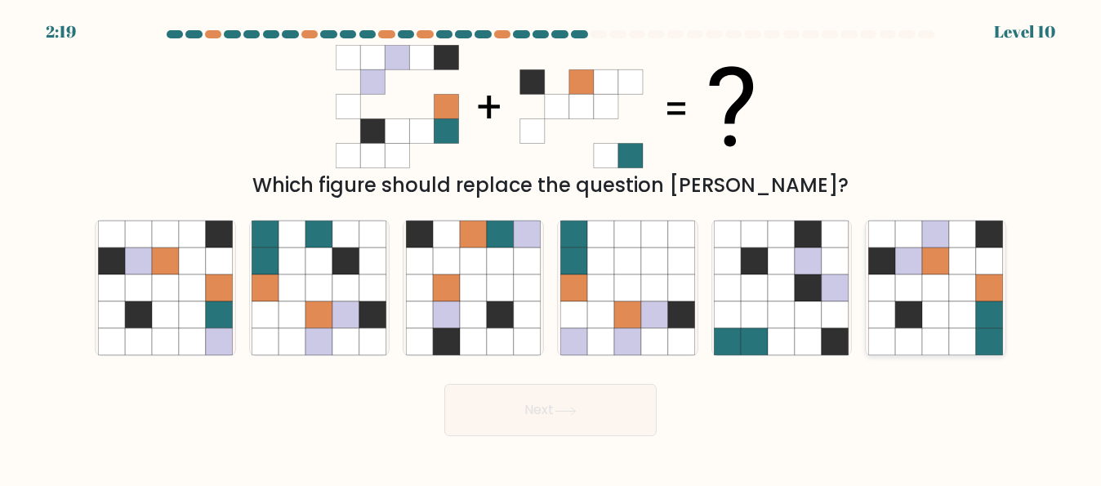
click at [949, 340] on icon at bounding box center [962, 341] width 27 height 27
click at [551, 247] on input "f." at bounding box center [550, 245] width 1 height 4
radio input "true"
click at [525, 399] on button "Next" at bounding box center [550, 410] width 212 height 52
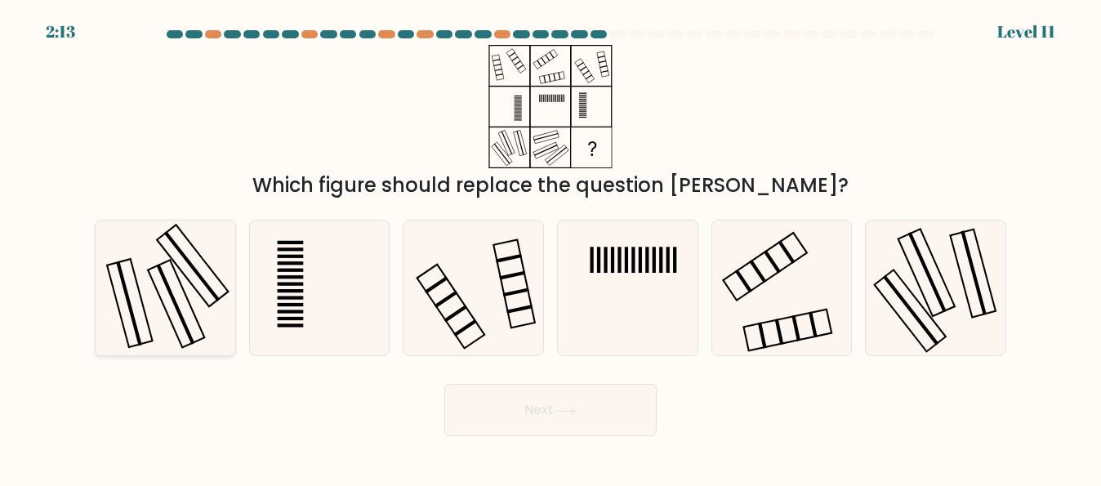
click at [134, 272] on rect at bounding box center [130, 304] width 46 height 88
click at [550, 247] on input "a." at bounding box center [550, 245] width 1 height 4
radio input "true"
click at [564, 421] on button "Next" at bounding box center [550, 410] width 212 height 52
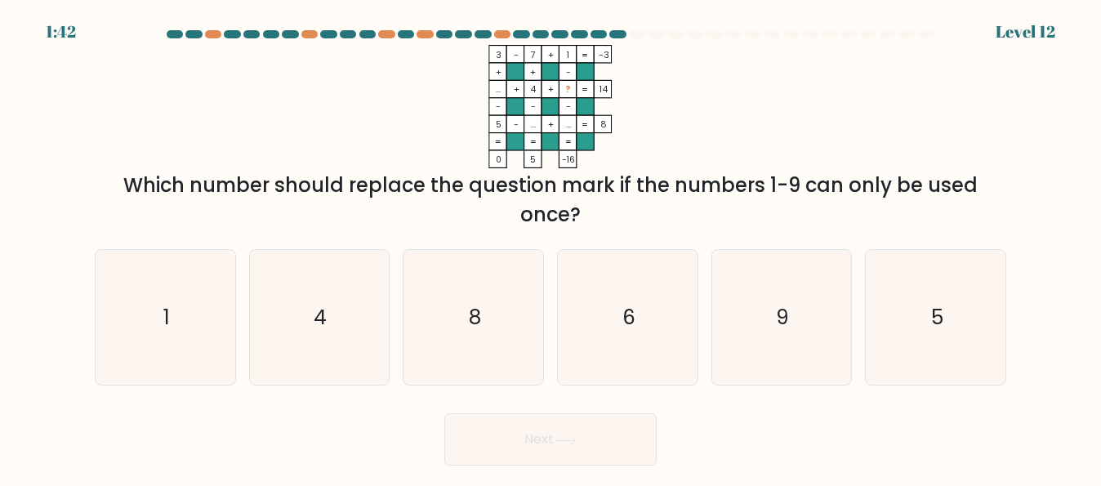
drag, startPoint x: 472, startPoint y: 42, endPoint x: 549, endPoint y: 77, distance: 84.1
click at [549, 77] on form at bounding box center [550, 247] width 1101 height 435
click at [439, 318] on icon "8" at bounding box center [473, 317] width 135 height 135
click at [550, 247] on input "c. 8" at bounding box center [550, 245] width 1 height 4
radio input "true"
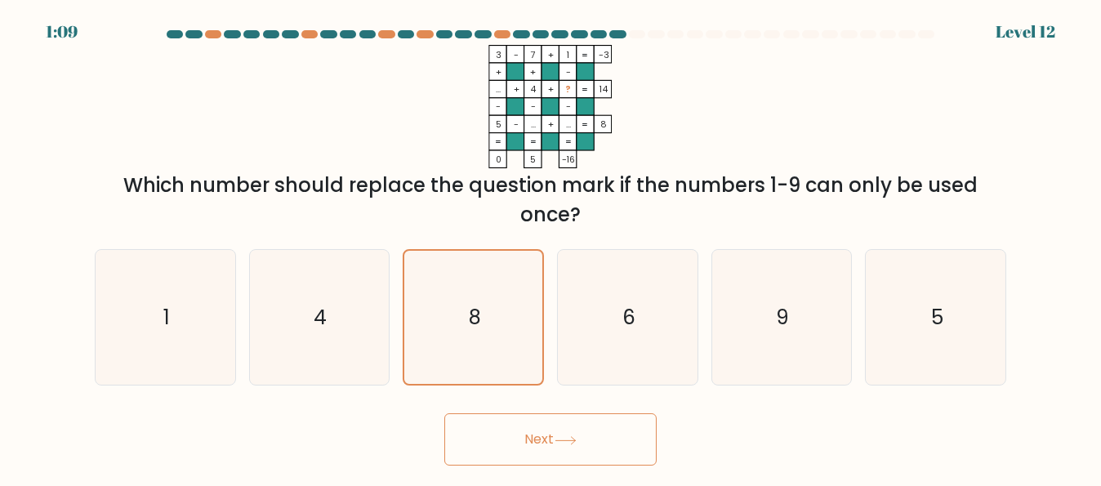
click at [566, 439] on icon at bounding box center [565, 440] width 22 height 9
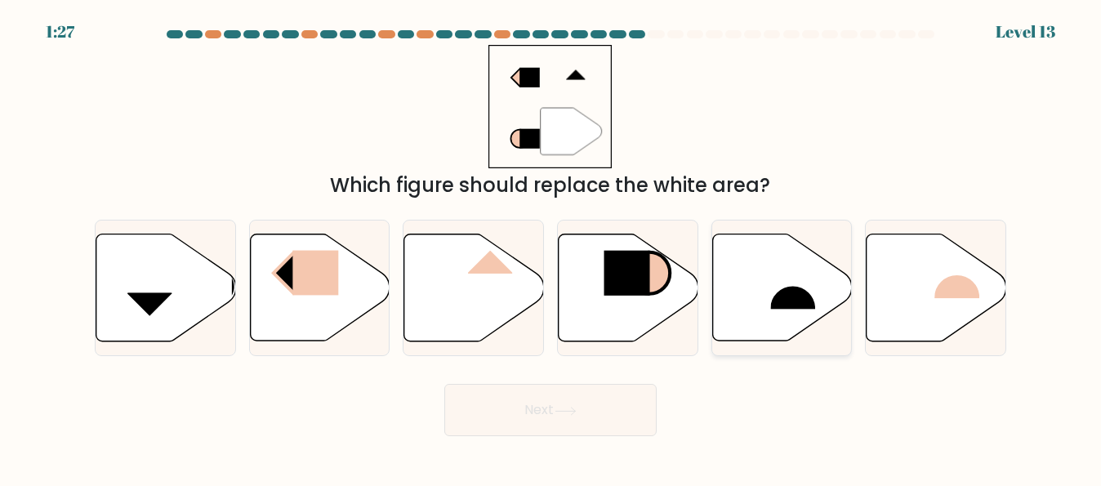
click at [801, 320] on icon at bounding box center [782, 287] width 140 height 107
click at [551, 247] on input "e." at bounding box center [550, 245] width 1 height 4
radio input "true"
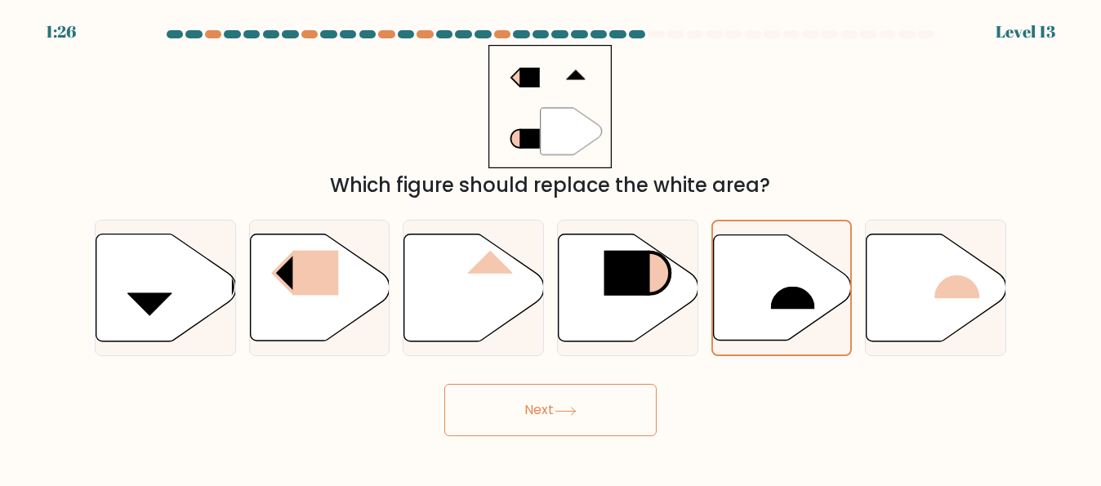
click at [499, 420] on button "Next" at bounding box center [550, 410] width 212 height 52
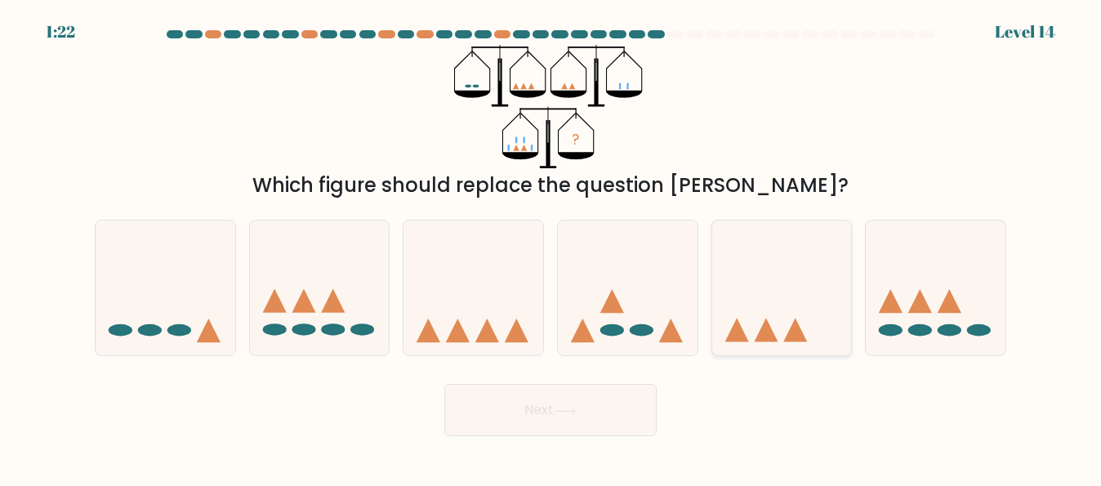
click at [782, 345] on icon at bounding box center [782, 287] width 140 height 115
click at [551, 247] on input "e." at bounding box center [550, 245] width 1 height 4
radio input "true"
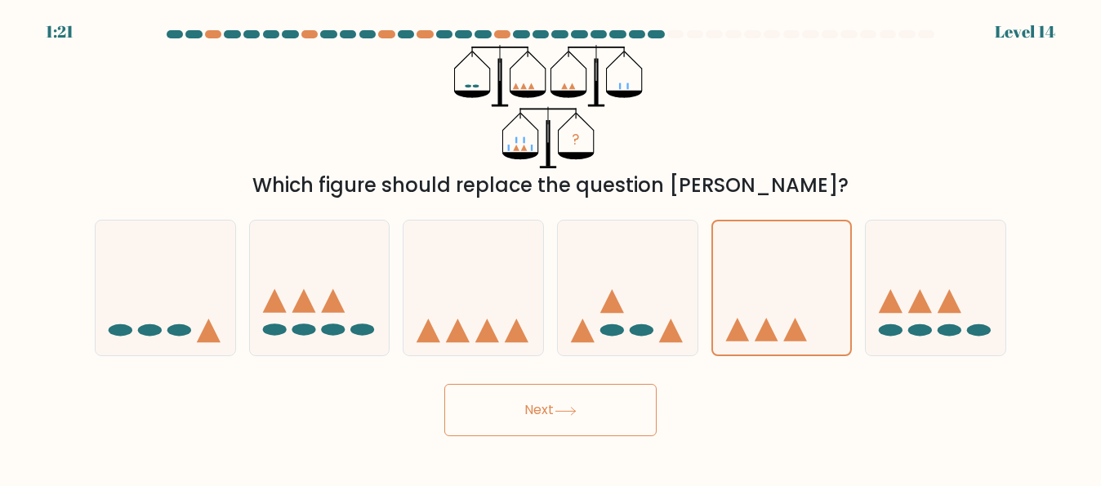
click at [607, 415] on button "Next" at bounding box center [550, 410] width 212 height 52
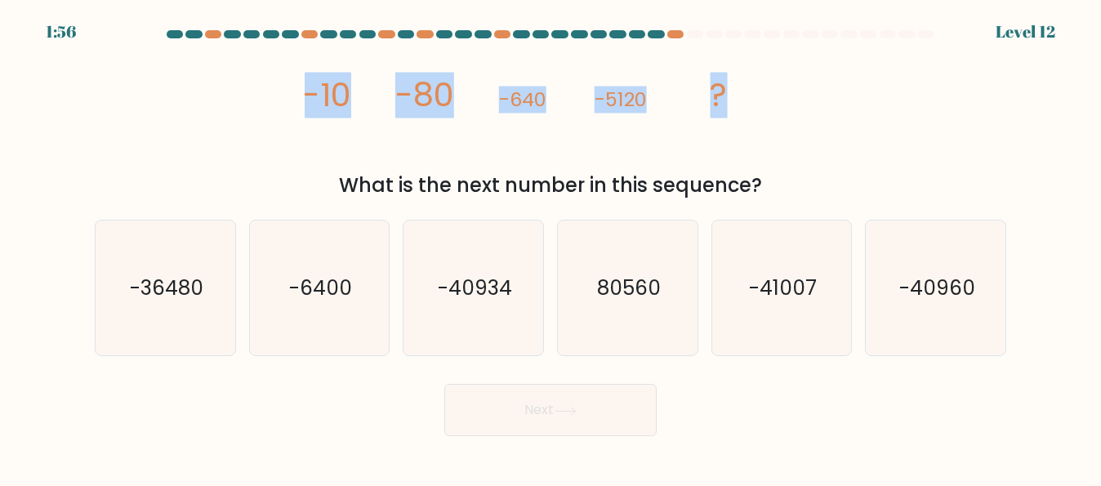
drag, startPoint x: 280, startPoint y: 98, endPoint x: 742, endPoint y: 122, distance: 462.8
click at [742, 122] on div "image/svg+xml -10 -80 -640 -5120 ? What is the next number in this sequence?" at bounding box center [550, 122] width 931 height 155
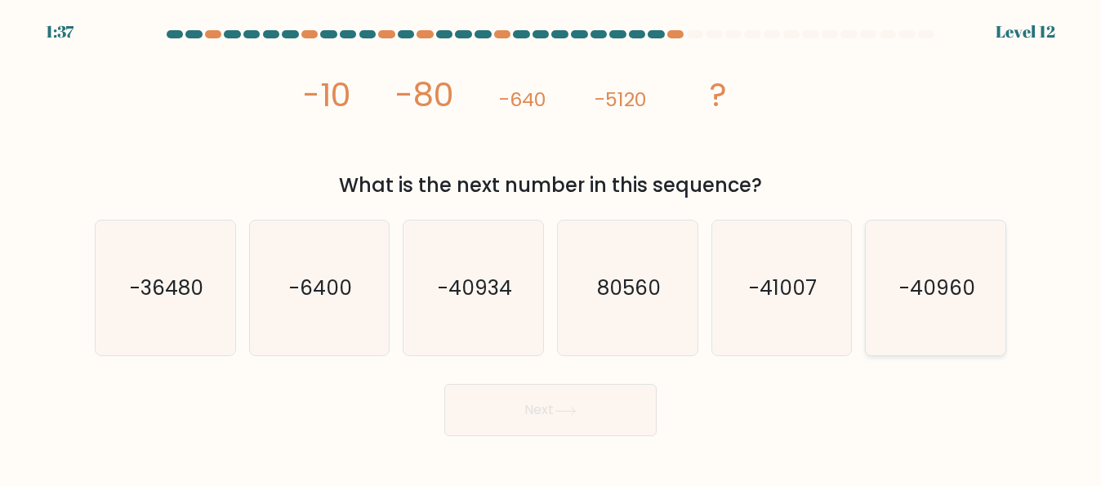
click at [941, 305] on icon "-40960" at bounding box center [935, 287] width 135 height 135
click at [551, 247] on input "f. -40960" at bounding box center [550, 245] width 1 height 4
radio input "true"
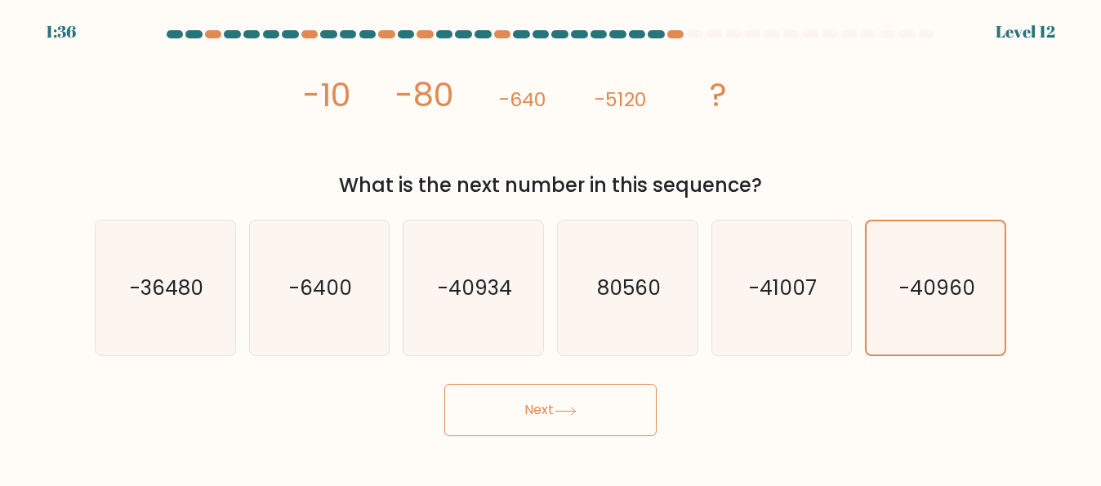
click at [607, 421] on button "Next" at bounding box center [550, 410] width 212 height 52
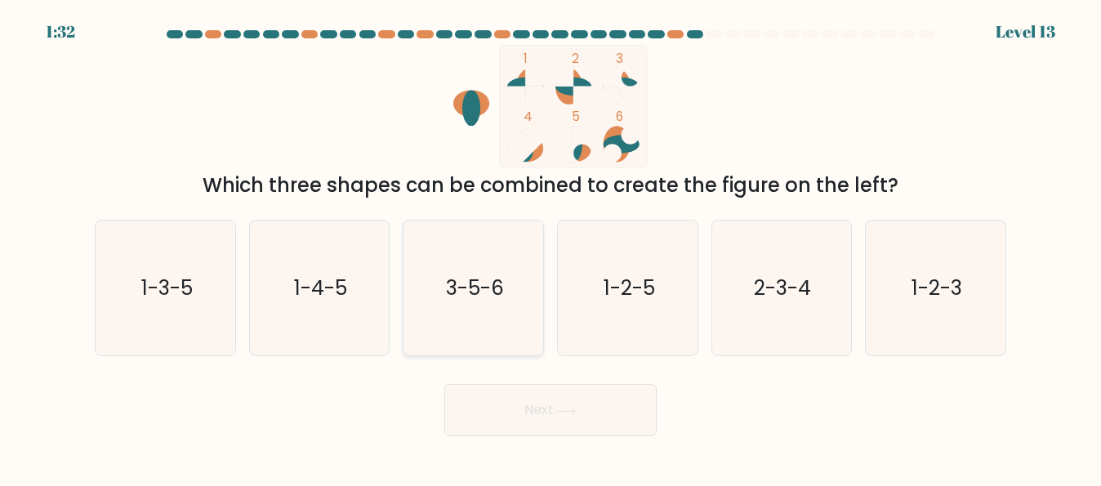
click at [474, 321] on icon "3-5-6" at bounding box center [473, 287] width 135 height 135
click at [550, 247] on input "c. 3-5-6" at bounding box center [550, 245] width 1 height 4
radio input "true"
click at [532, 409] on button "Next" at bounding box center [550, 410] width 212 height 52
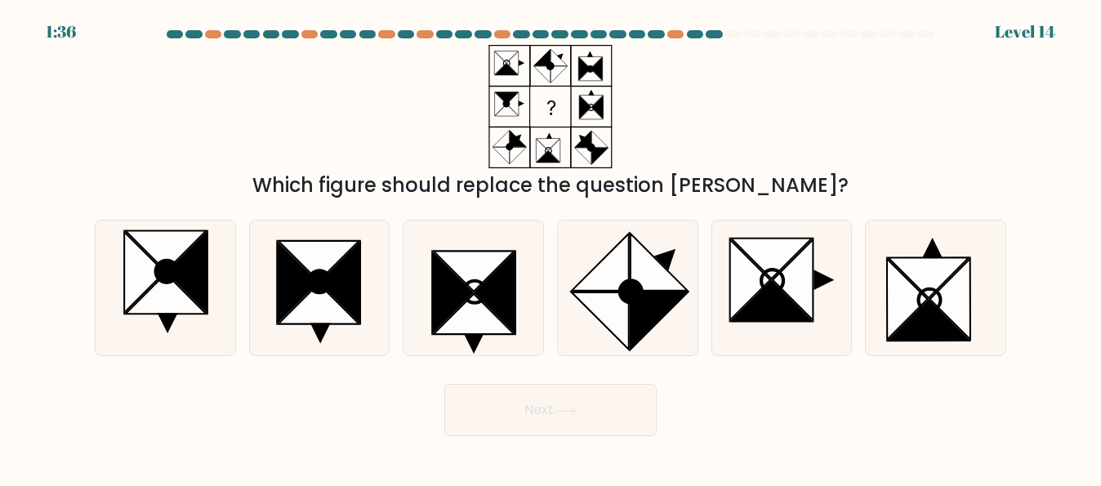
drag, startPoint x: 465, startPoint y: 47, endPoint x: 571, endPoint y: 100, distance: 119.1
click at [571, 100] on icon at bounding box center [550, 106] width 204 height 123
drag, startPoint x: 507, startPoint y: 58, endPoint x: 578, endPoint y: 91, distance: 78.2
click at [578, 91] on icon at bounding box center [550, 106] width 204 height 123
click at [628, 295] on icon at bounding box center [631, 292] width 22 height 22
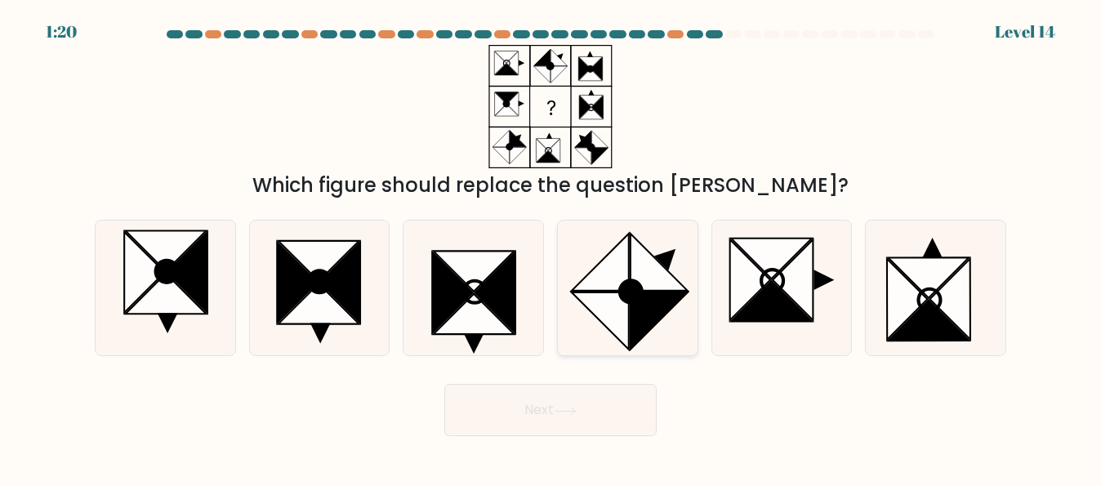
click at [551, 247] on input "d." at bounding box center [550, 245] width 1 height 4
radio input "true"
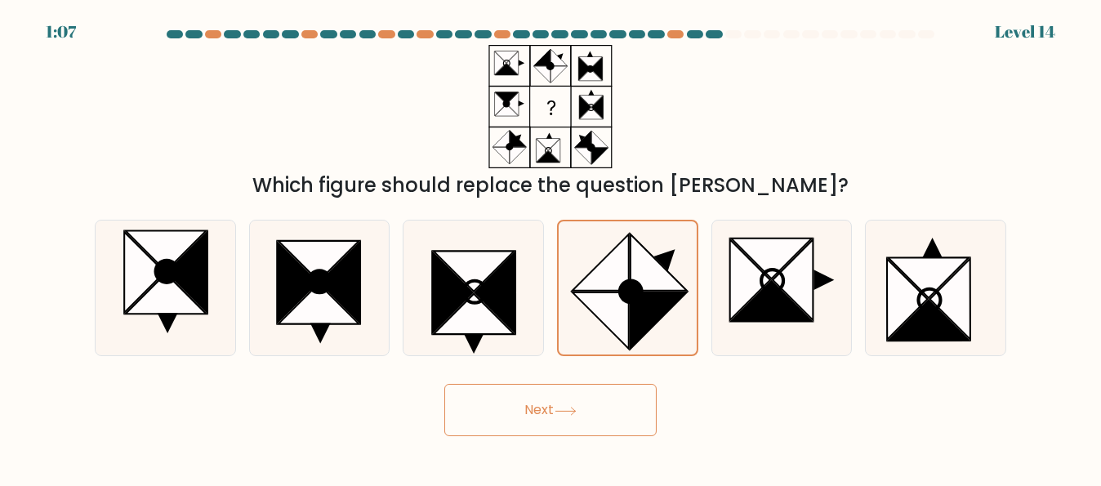
click at [540, 417] on button "Next" at bounding box center [550, 410] width 212 height 52
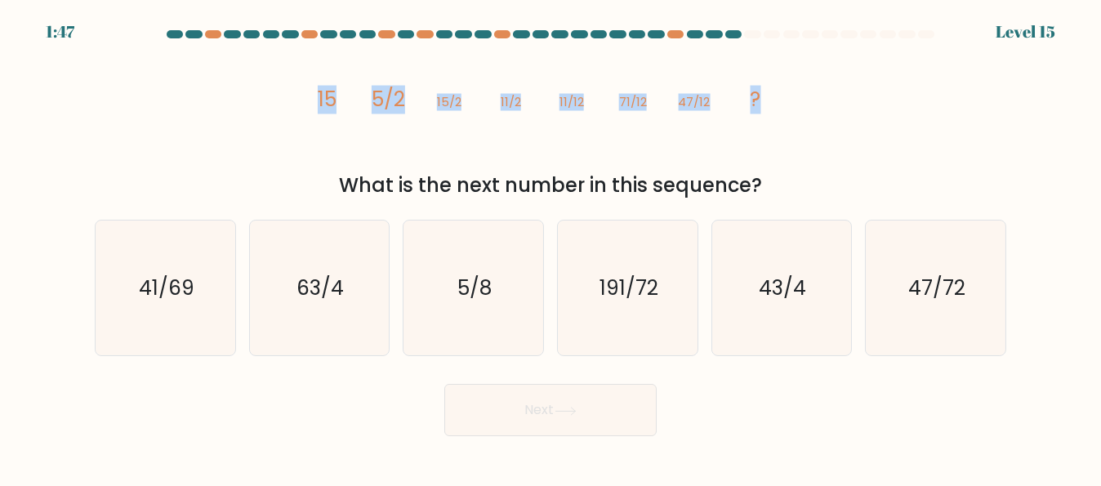
drag, startPoint x: 284, startPoint y: 100, endPoint x: 785, endPoint y: 137, distance: 501.9
click at [785, 137] on div "image/svg+xml 15 5/2 15/2 11/2 11/12 71/12 47/12 ? What is the next number in t…" at bounding box center [550, 122] width 931 height 155
click at [637, 121] on icon "image/svg+xml 15 5/2 15/2 11/2 11/12 71/12 47/12 ?" at bounding box center [550, 106] width 490 height 123
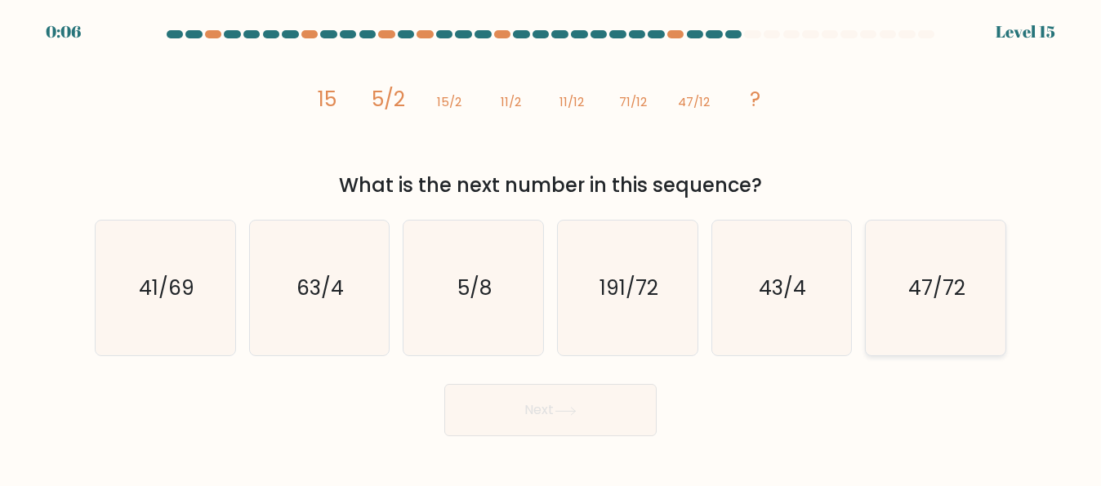
click at [892, 332] on icon "47/72" at bounding box center [935, 287] width 135 height 135
click at [551, 247] on input "f. 47/72" at bounding box center [550, 245] width 1 height 4
radio input "true"
click at [582, 421] on button "Next" at bounding box center [550, 410] width 212 height 52
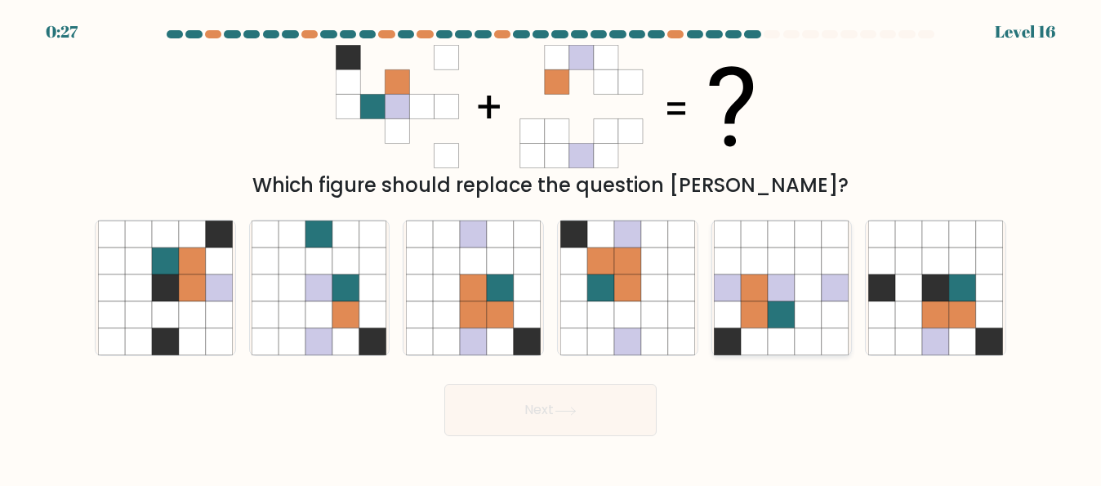
click at [778, 319] on icon at bounding box center [781, 314] width 27 height 27
click at [551, 247] on input "e." at bounding box center [550, 245] width 1 height 4
radio input "true"
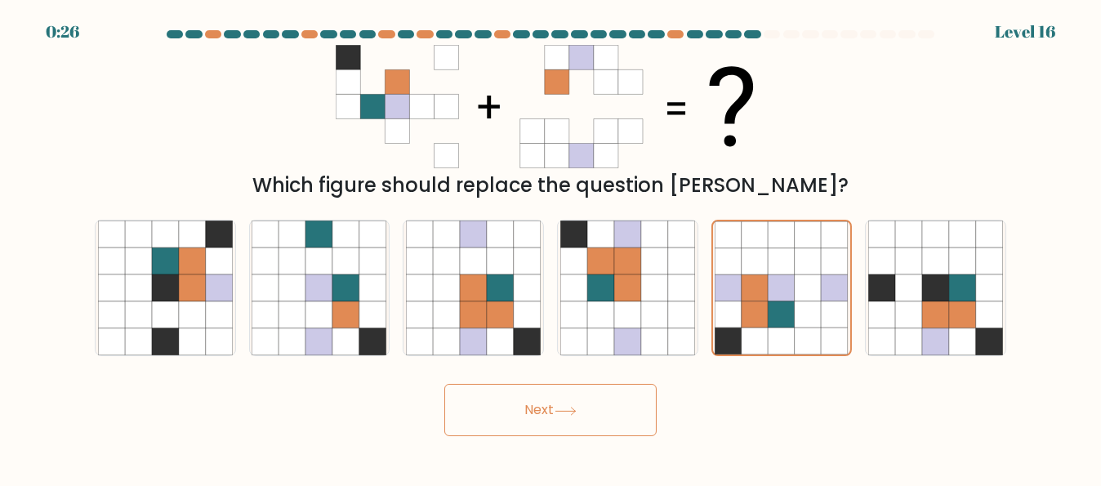
click at [579, 403] on button "Next" at bounding box center [550, 410] width 212 height 52
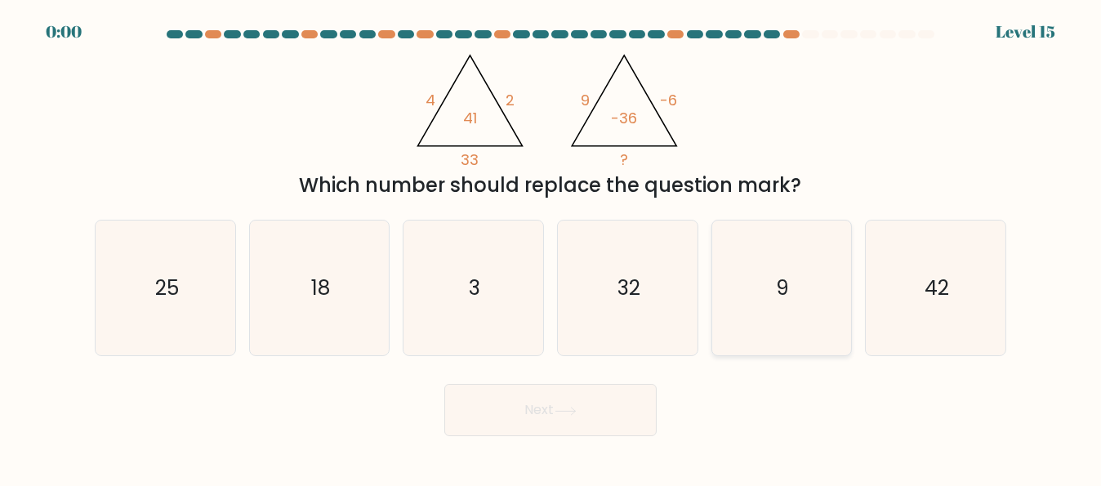
click at [803, 322] on icon "9" at bounding box center [781, 287] width 135 height 135
click at [551, 247] on input "e. 9" at bounding box center [550, 245] width 1 height 4
radio input "true"
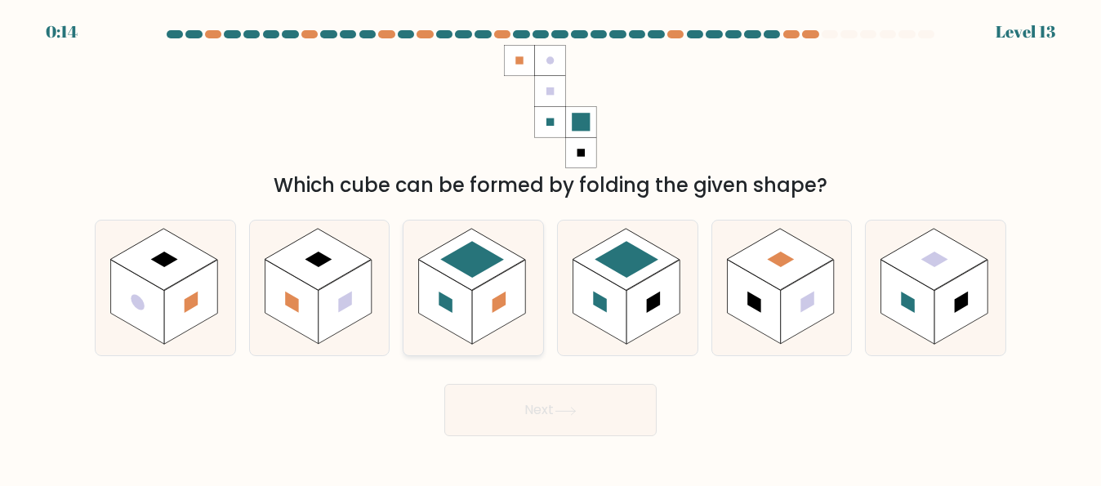
click at [503, 299] on rect at bounding box center [499, 302] width 14 height 21
click at [550, 247] on input "c." at bounding box center [550, 245] width 1 height 4
radio input "true"
click at [554, 417] on button "Next" at bounding box center [550, 410] width 212 height 52
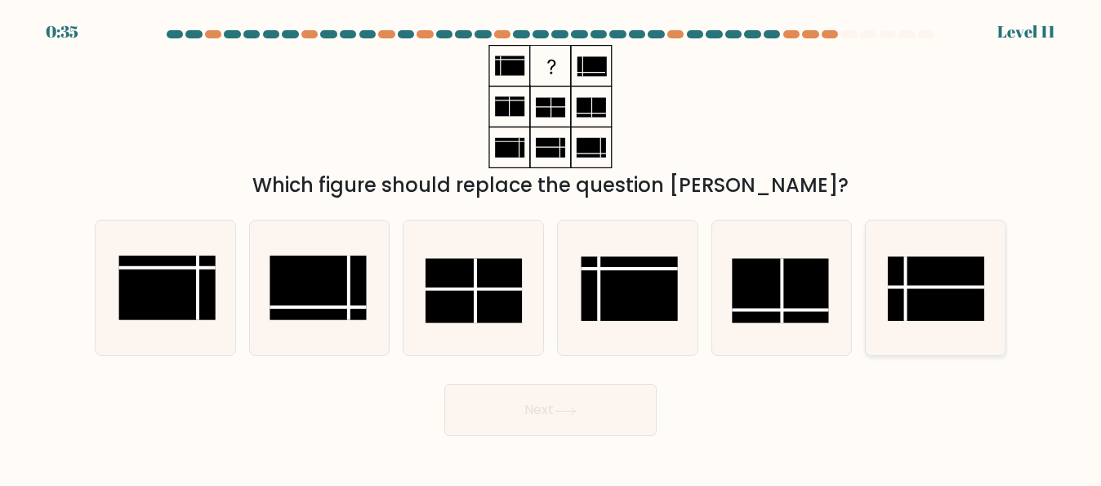
click at [906, 293] on line at bounding box center [906, 289] width 0 height 65
click at [551, 247] on input "f." at bounding box center [550, 245] width 1 height 4
radio input "true"
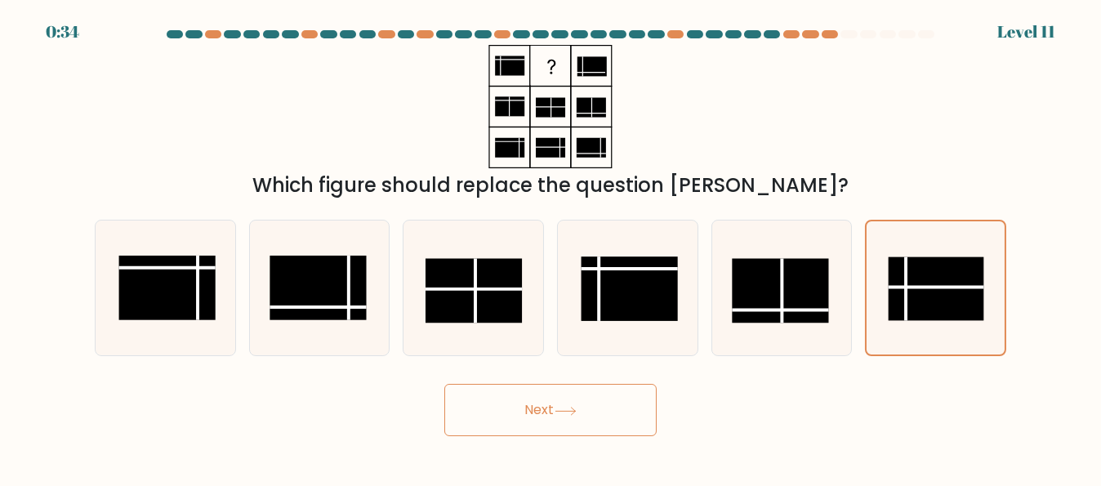
click at [482, 404] on button "Next" at bounding box center [550, 410] width 212 height 52
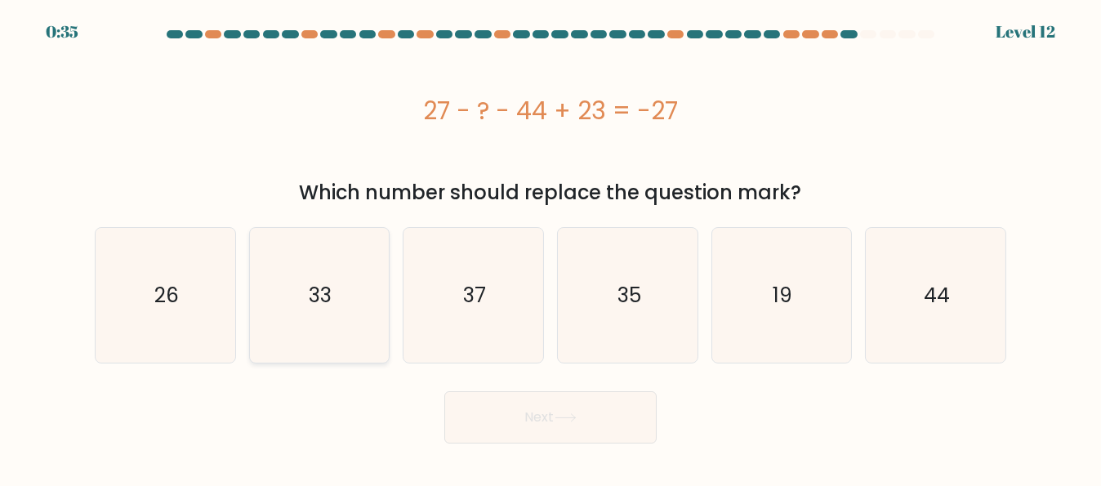
click at [294, 290] on icon "33" at bounding box center [319, 295] width 135 height 135
click at [550, 247] on input "b. 33" at bounding box center [550, 245] width 1 height 4
radio input "true"
click at [509, 417] on button "Next" at bounding box center [550, 417] width 212 height 52
click at [542, 420] on button "Next" at bounding box center [550, 417] width 212 height 52
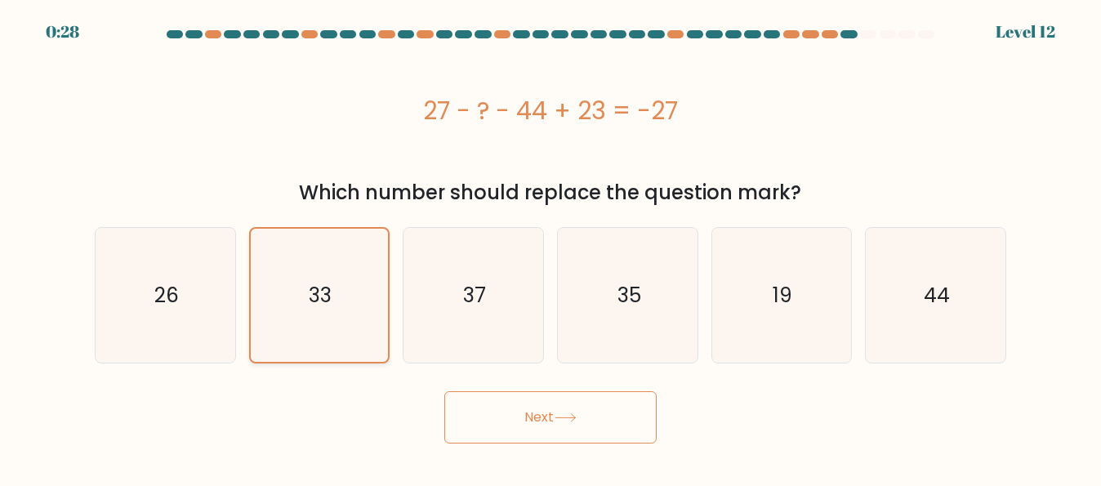
click at [367, 308] on icon "33" at bounding box center [318, 295] width 133 height 133
click at [550, 247] on input "b. 33" at bounding box center [550, 245] width 1 height 4
click at [563, 420] on icon at bounding box center [565, 417] width 22 height 9
drag, startPoint x: 292, startPoint y: 314, endPoint x: 422, endPoint y: 318, distance: 130.7
click at [292, 314] on icon "33" at bounding box center [318, 295] width 133 height 133
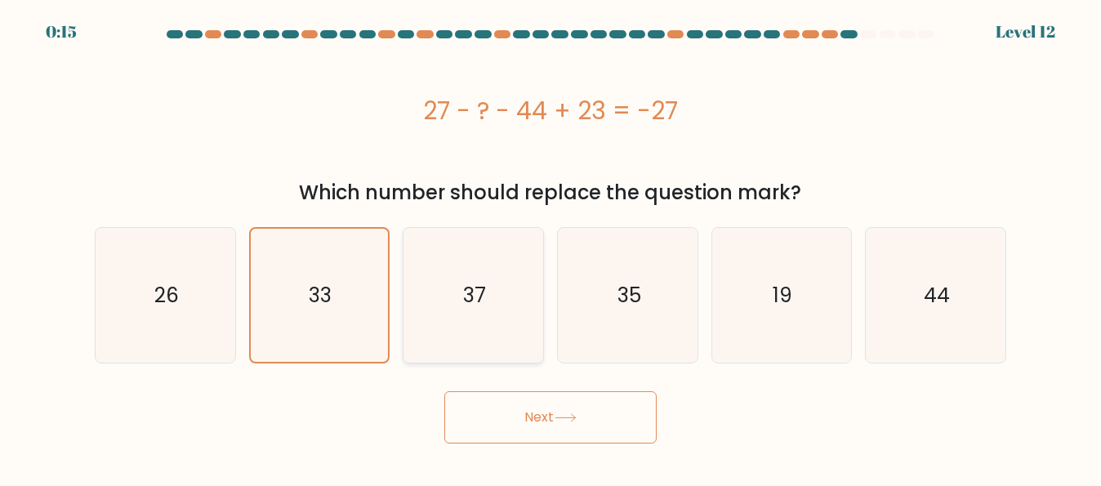
click at [550, 247] on input "b. 33" at bounding box center [550, 245] width 1 height 4
click at [434, 319] on icon "37" at bounding box center [473, 295] width 135 height 135
click at [550, 247] on input "c. 37" at bounding box center [550, 245] width 1 height 4
radio input "true"
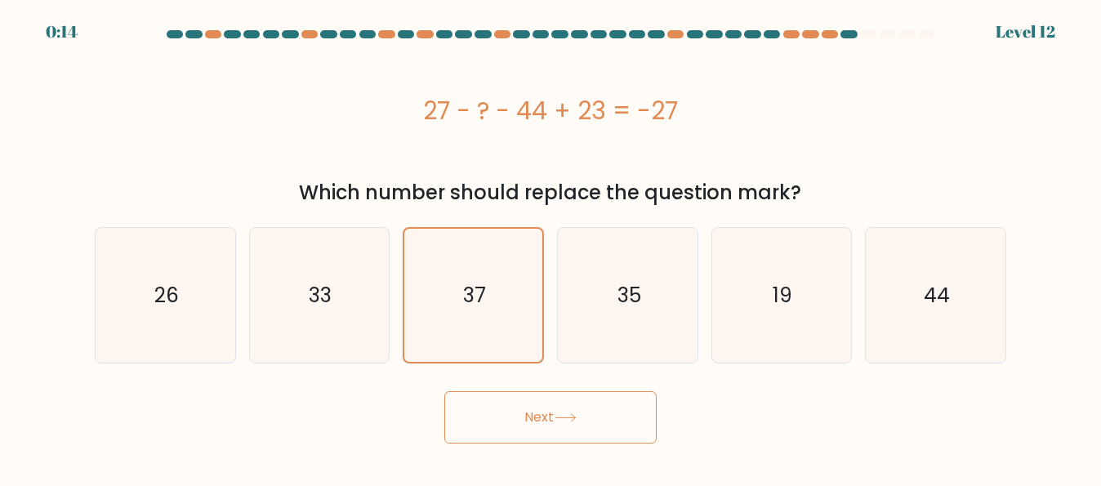
drag, startPoint x: 336, startPoint y: 291, endPoint x: 405, endPoint y: 416, distance: 142.9
click at [336, 293] on icon "33" at bounding box center [319, 295] width 135 height 135
click at [550, 247] on input "b. 33" at bounding box center [550, 245] width 1 height 4
radio input "true"
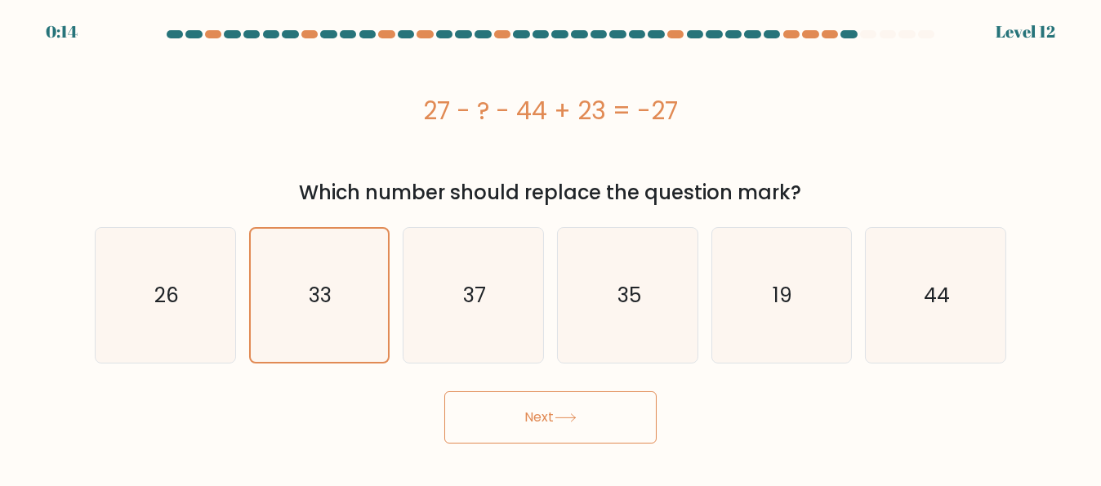
click at [541, 421] on button "Next" at bounding box center [550, 417] width 212 height 52
click at [542, 421] on button "Next" at bounding box center [550, 417] width 212 height 52
drag, startPoint x: 554, startPoint y: 446, endPoint x: 548, endPoint y: 433, distance: 14.3
click at [551, 442] on body "0:10 Level 12" at bounding box center [550, 243] width 1101 height 486
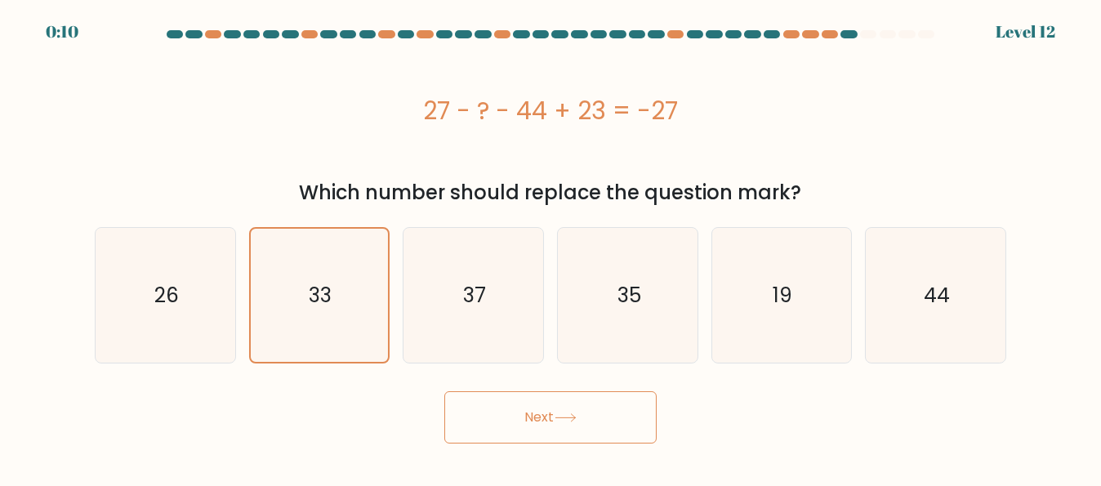
click at [547, 433] on button "Next" at bounding box center [550, 417] width 212 height 52
click at [545, 428] on button "Next" at bounding box center [550, 417] width 212 height 52
click at [544, 425] on button "Next" at bounding box center [550, 417] width 212 height 52
click at [548, 403] on button "Next" at bounding box center [550, 417] width 212 height 52
click at [546, 408] on button "Next" at bounding box center [550, 417] width 212 height 52
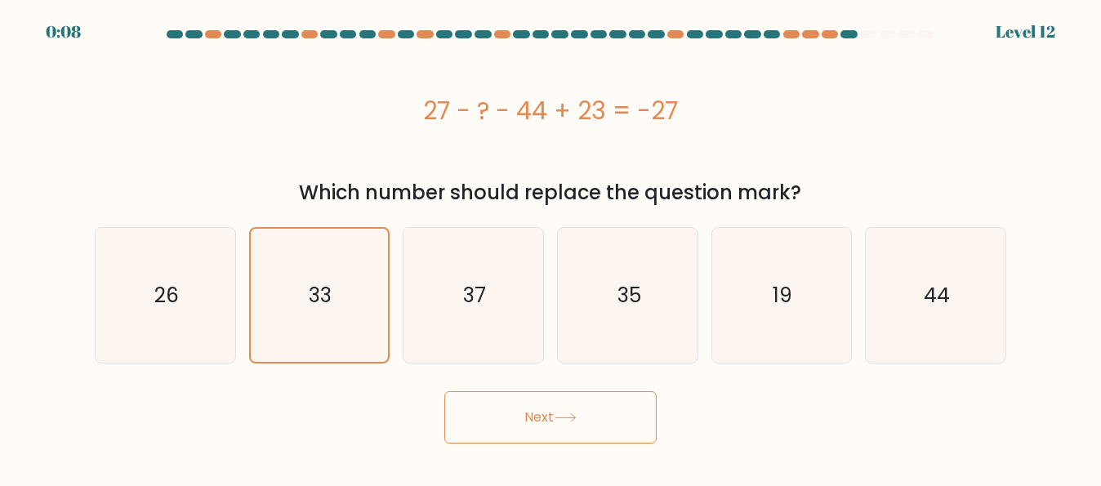
click at [545, 411] on button "Next" at bounding box center [550, 417] width 212 height 52
click at [545, 425] on button "Next" at bounding box center [550, 417] width 212 height 52
click at [514, 425] on button "Next" at bounding box center [550, 417] width 212 height 52
drag, startPoint x: 184, startPoint y: 319, endPoint x: 284, endPoint y: 322, distance: 100.5
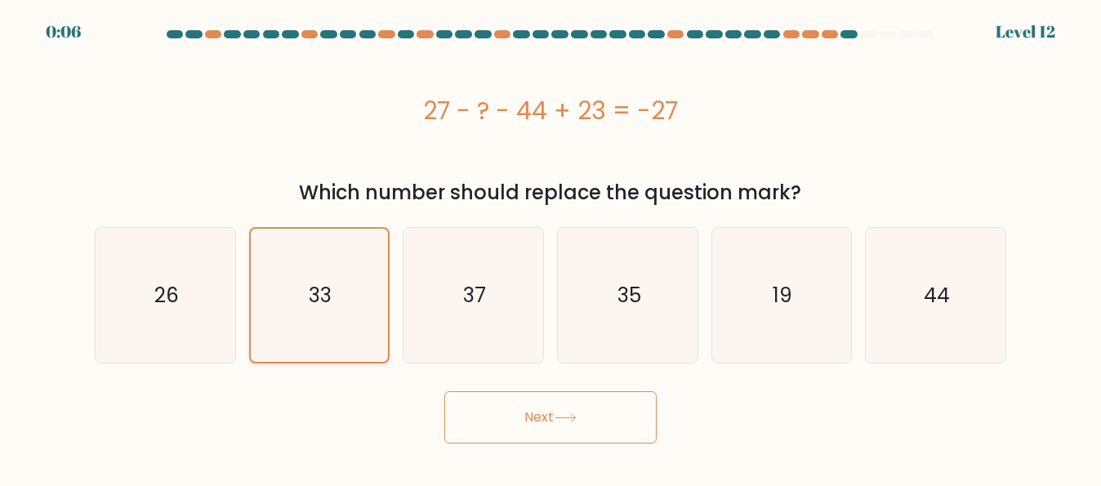
click at [186, 319] on icon "26" at bounding box center [165, 295] width 135 height 135
click at [550, 247] on input "a. 26" at bounding box center [550, 245] width 1 height 4
radio input "true"
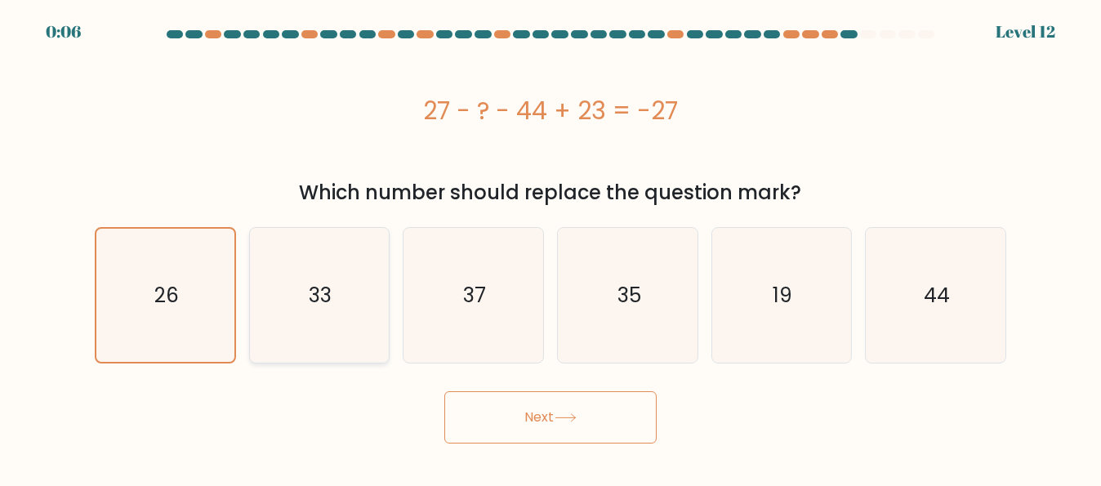
click at [301, 322] on icon "33" at bounding box center [319, 295] width 135 height 135
click at [550, 247] on input "b. 33" at bounding box center [550, 245] width 1 height 4
radio input "true"
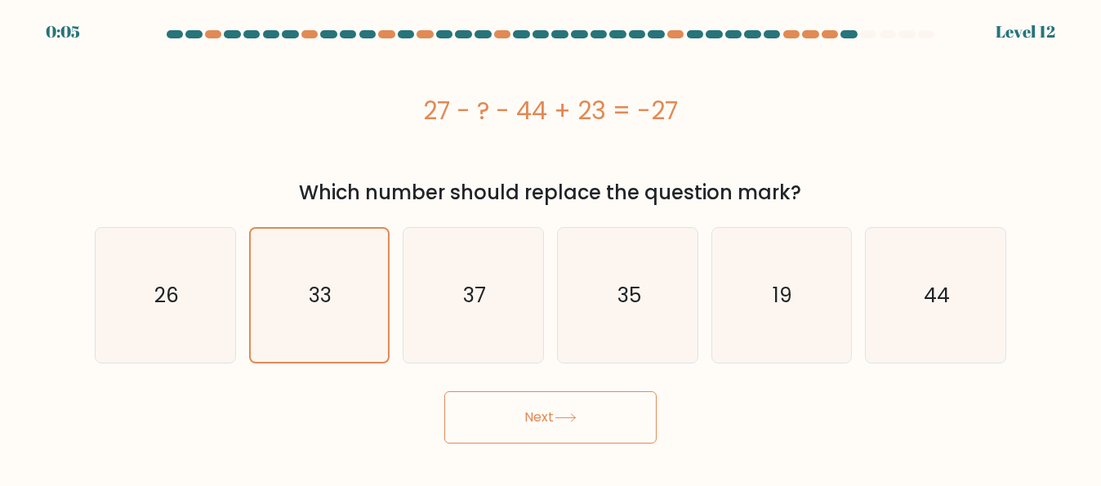
click at [542, 431] on button "Next" at bounding box center [550, 417] width 212 height 52
click at [542, 427] on button "Next" at bounding box center [550, 417] width 212 height 52
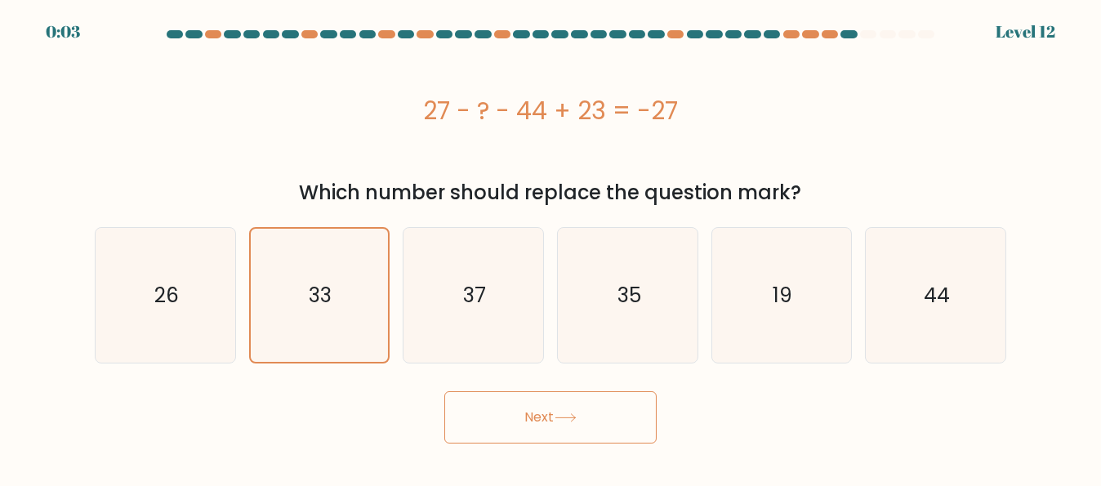
click at [542, 427] on button "Next" at bounding box center [550, 417] width 212 height 52
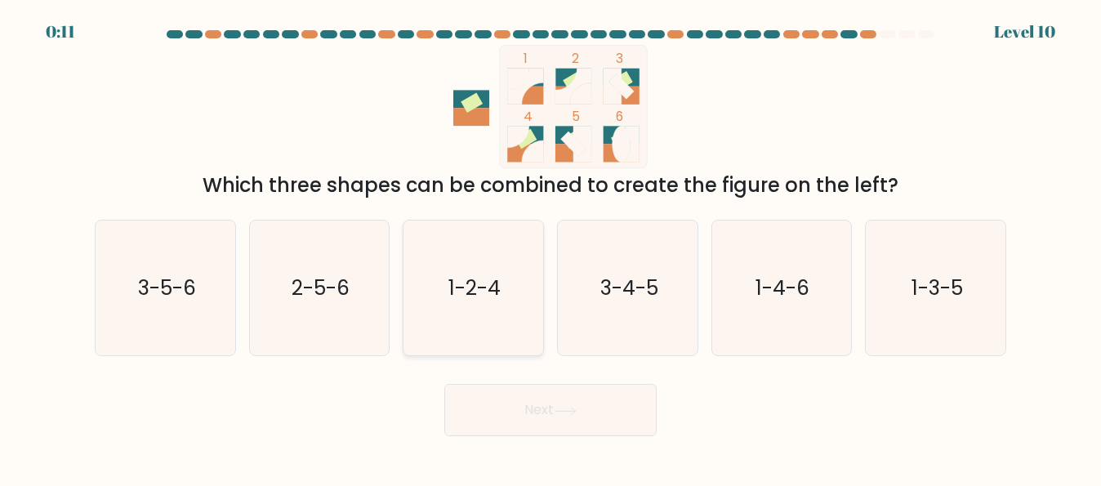
click at [491, 315] on icon "1-2-4" at bounding box center [473, 287] width 135 height 135
click at [550, 247] on input "c. 1-2-4" at bounding box center [550, 245] width 1 height 4
radio input "true"
click at [512, 435] on button "Next" at bounding box center [550, 410] width 212 height 52
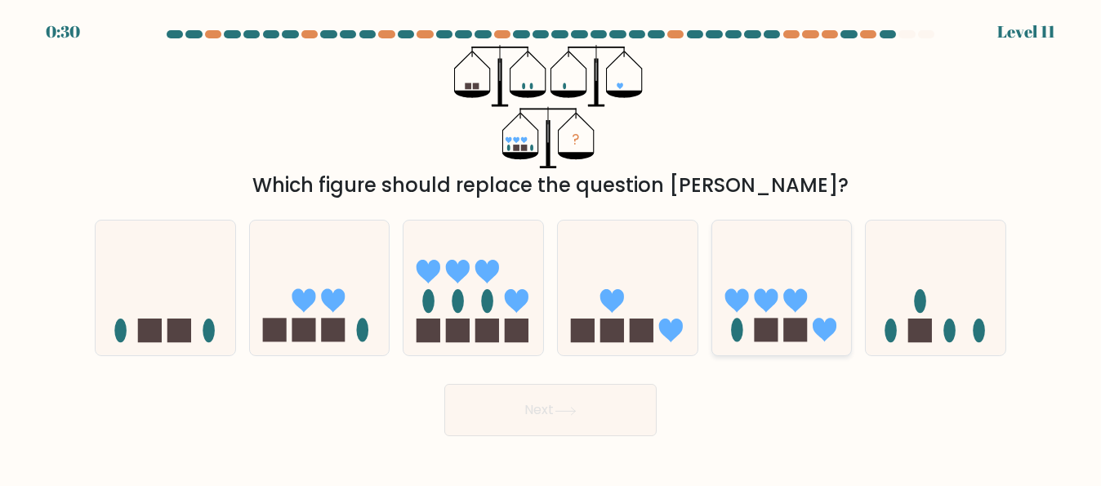
click at [762, 327] on rect at bounding box center [766, 330] width 24 height 24
click at [551, 247] on input "e." at bounding box center [550, 245] width 1 height 4
radio input "true"
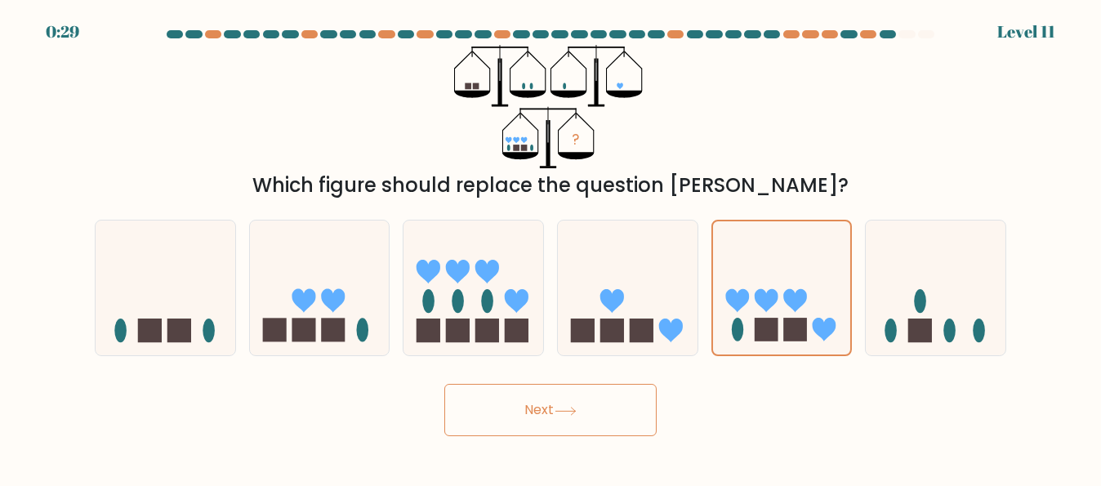
click at [601, 420] on button "Next" at bounding box center [550, 410] width 212 height 52
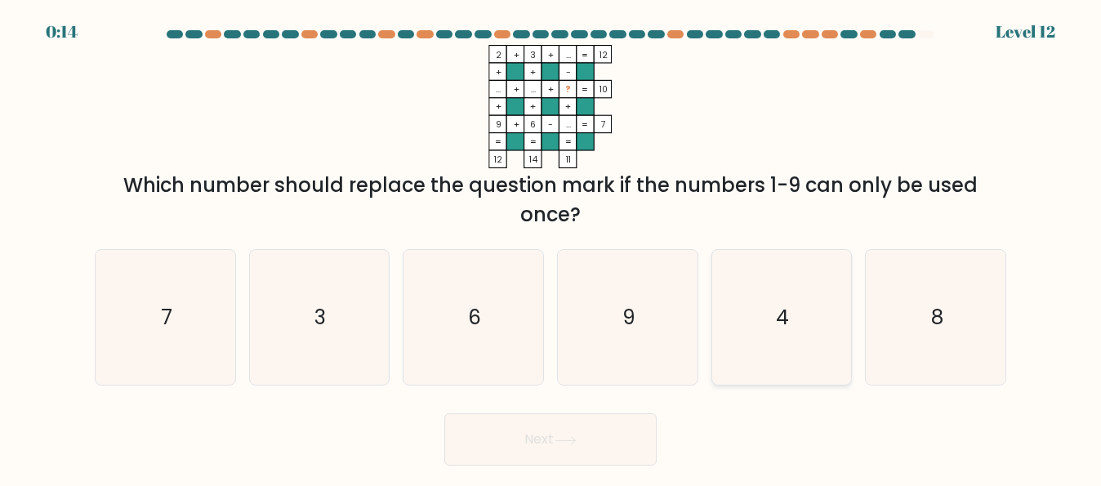
click at [795, 350] on icon "4" at bounding box center [781, 317] width 135 height 135
click at [551, 247] on input "e. 4" at bounding box center [550, 245] width 1 height 4
radio input "true"
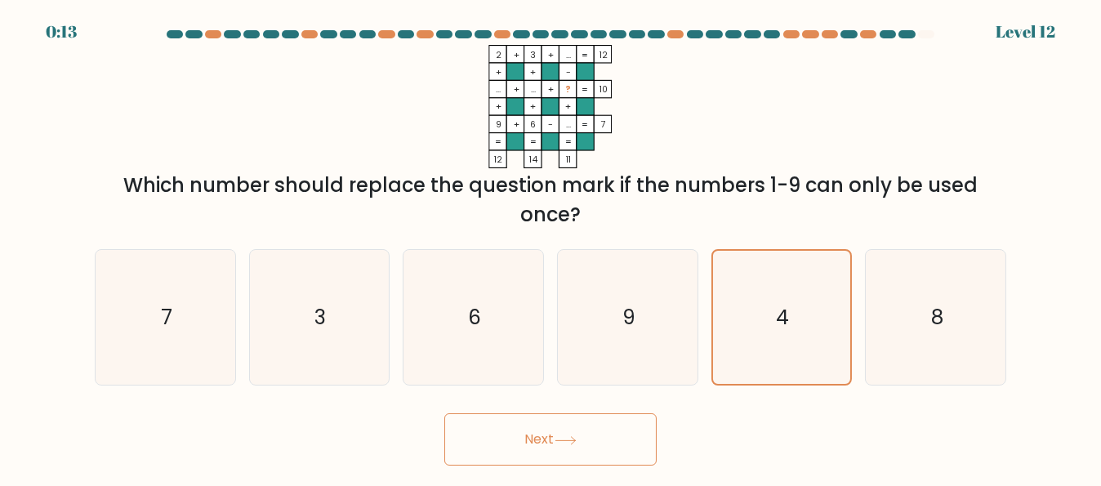
click at [547, 430] on button "Next" at bounding box center [550, 439] width 212 height 52
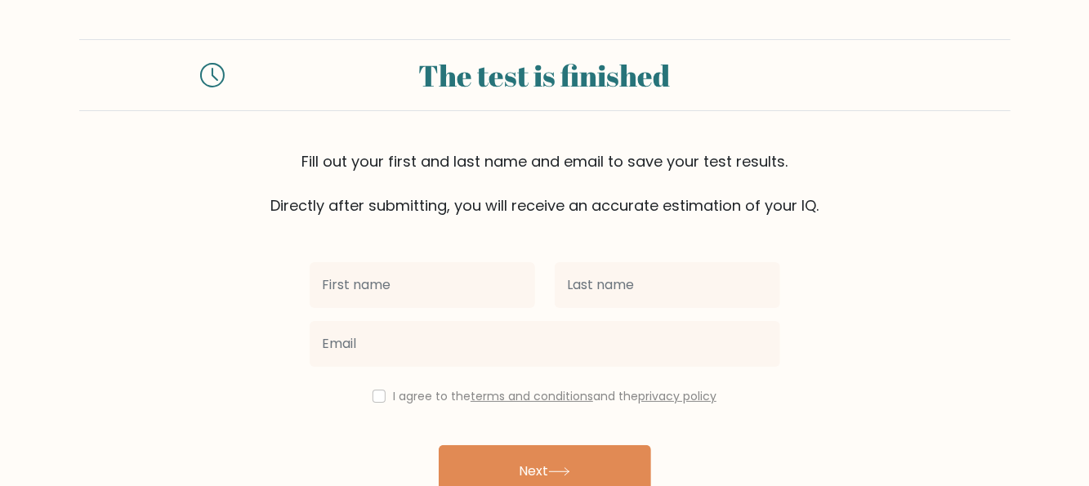
click at [452, 273] on input "text" at bounding box center [421, 285] width 225 height 46
type input "[PERSON_NAME]"
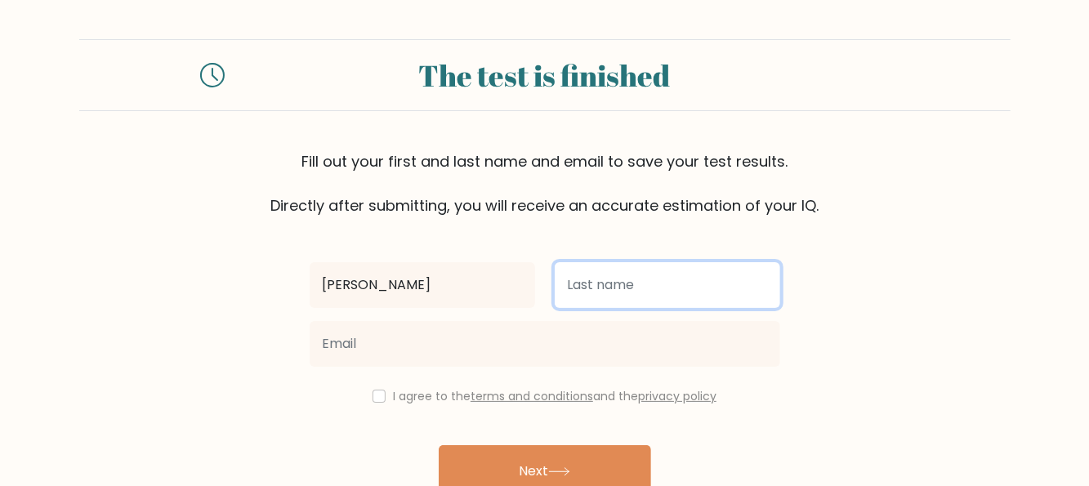
click at [606, 281] on input "text" at bounding box center [666, 285] width 225 height 46
type input "[PERSON_NAME]"
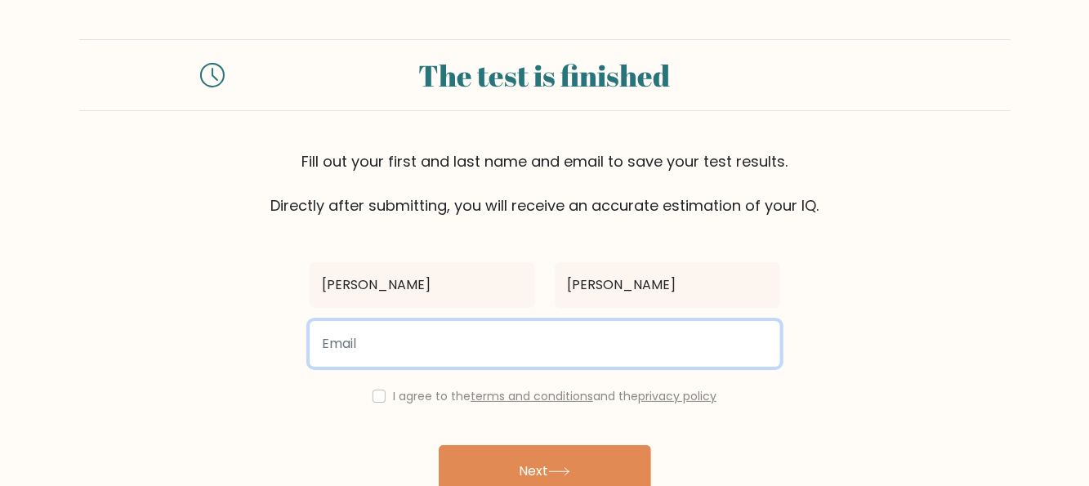
click at [479, 349] on input "email" at bounding box center [544, 344] width 470 height 46
type input "zdenkabradacova@seznam.cz"
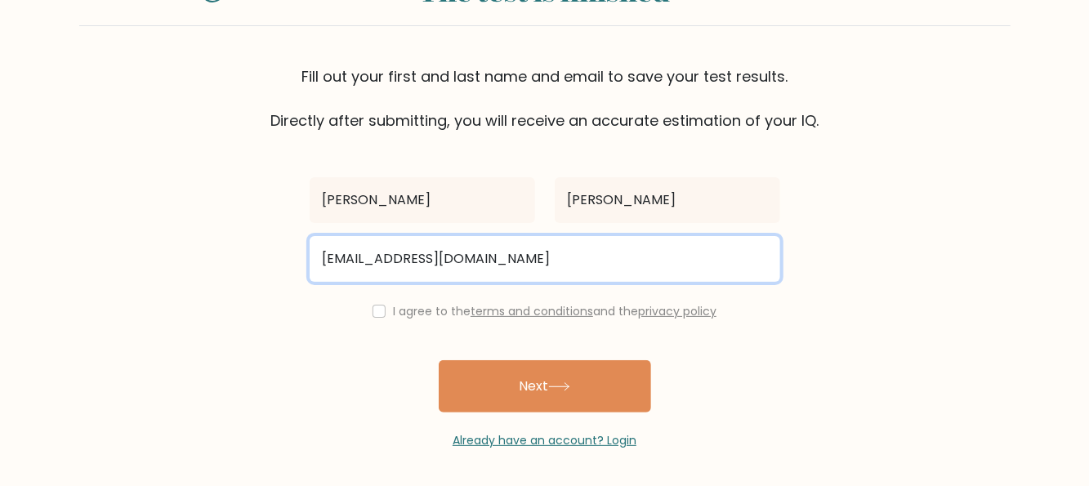
scroll to position [86, 0]
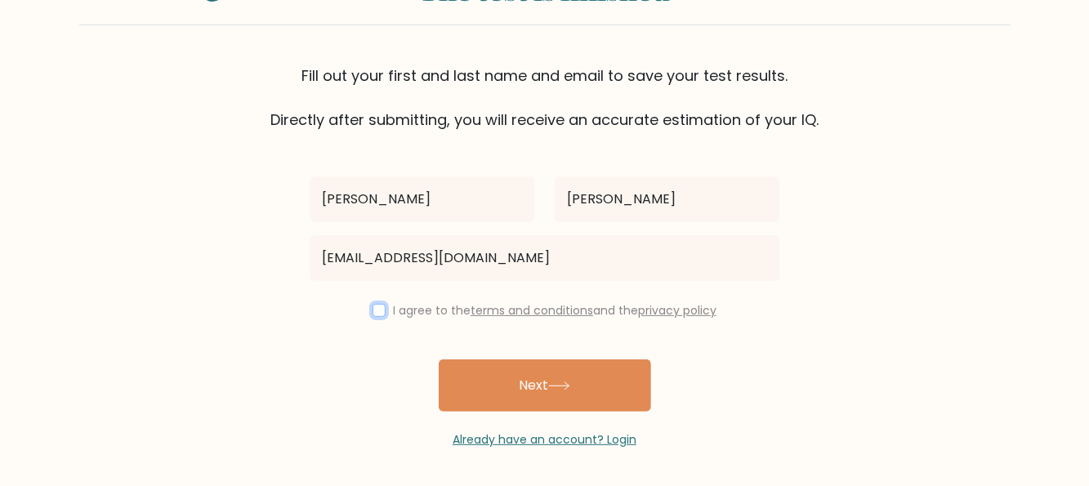
click at [377, 311] on input "checkbox" at bounding box center [378, 310] width 13 height 13
checkbox input "true"
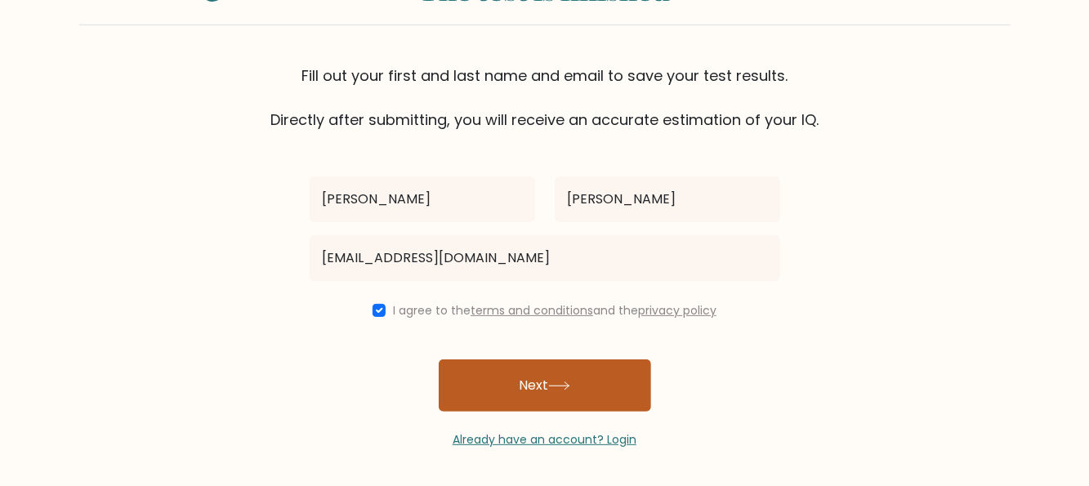
click at [532, 389] on button "Next" at bounding box center [545, 385] width 212 height 52
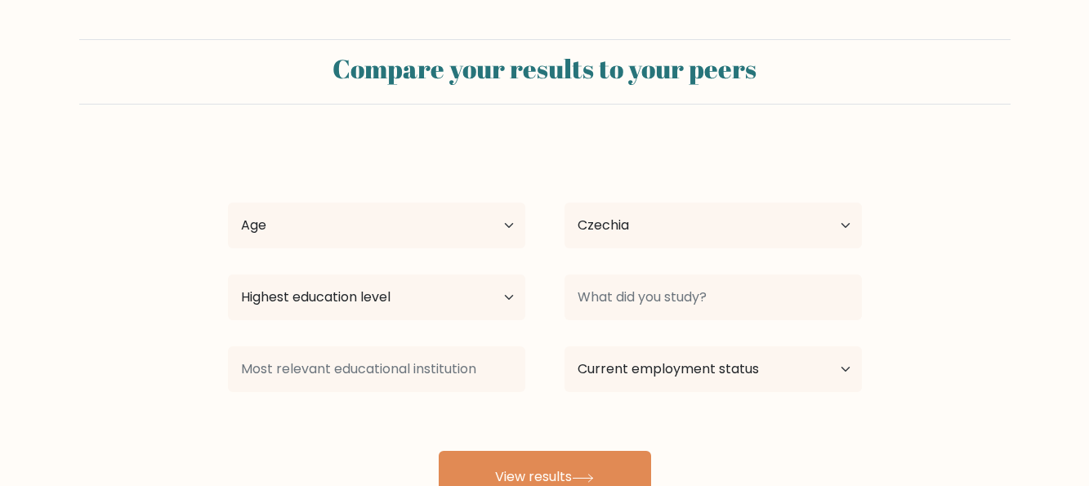
select select "CZ"
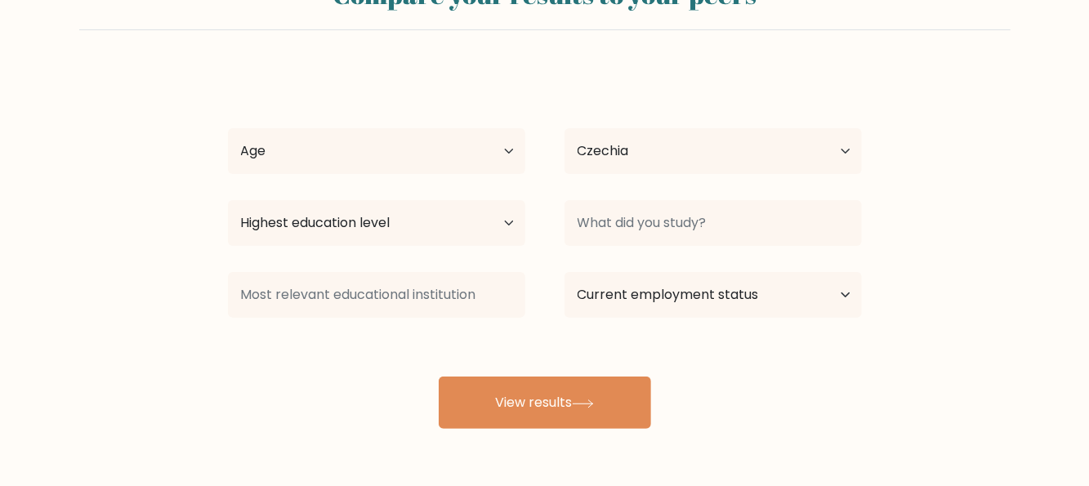
scroll to position [132, 0]
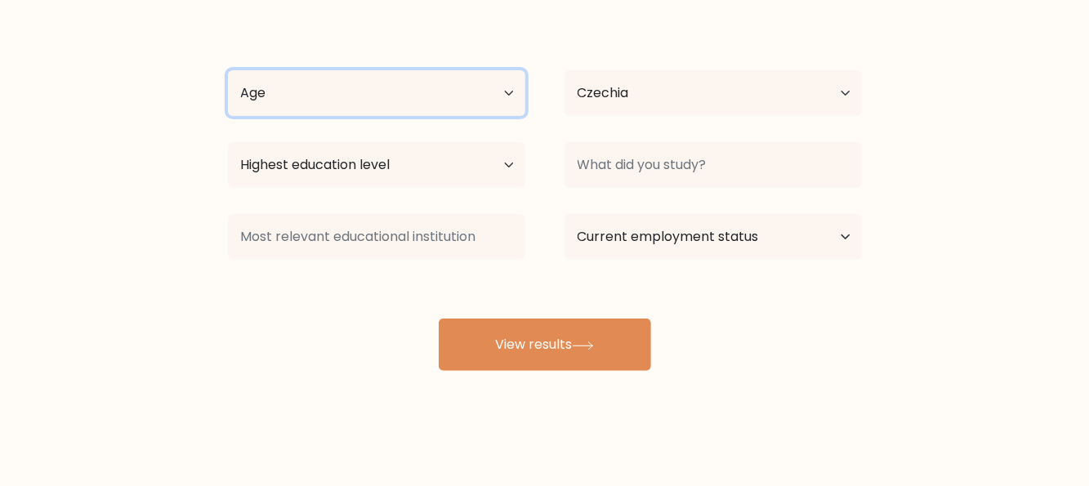
click at [413, 99] on select "Age Under [DEMOGRAPHIC_DATA] [DEMOGRAPHIC_DATA] [DEMOGRAPHIC_DATA] [DEMOGRAPHIC…" at bounding box center [376, 93] width 297 height 46
select select "35_44"
click at [228, 70] on select "Age Under [DEMOGRAPHIC_DATA] [DEMOGRAPHIC_DATA] [DEMOGRAPHIC_DATA] [DEMOGRAPHIC…" at bounding box center [376, 93] width 297 height 46
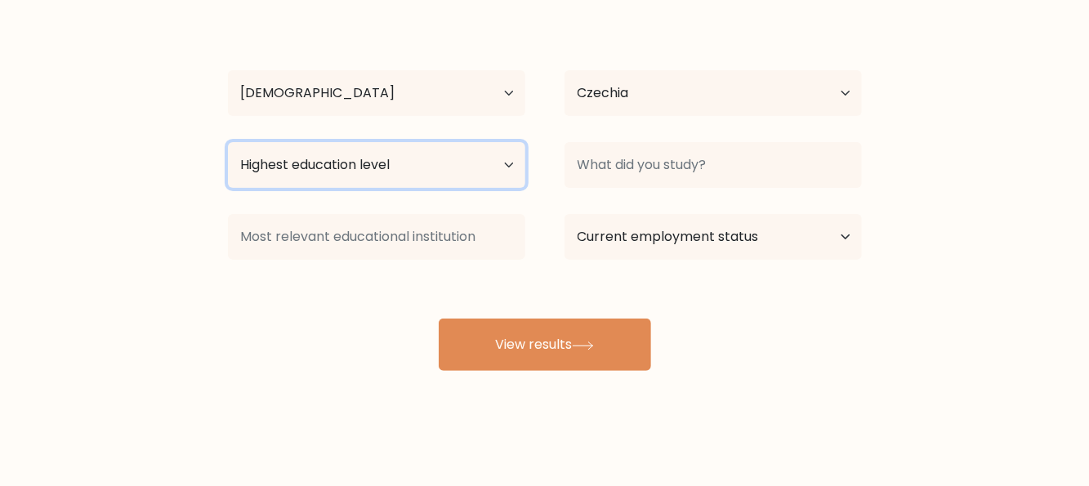
click at [353, 168] on select "Highest education level No schooling Primary Lower Secondary Upper Secondary Oc…" at bounding box center [376, 165] width 297 height 46
select select "bachelors_degree"
click at [228, 142] on select "Highest education level No schooling Primary Lower Secondary Upper Secondary Oc…" at bounding box center [376, 165] width 297 height 46
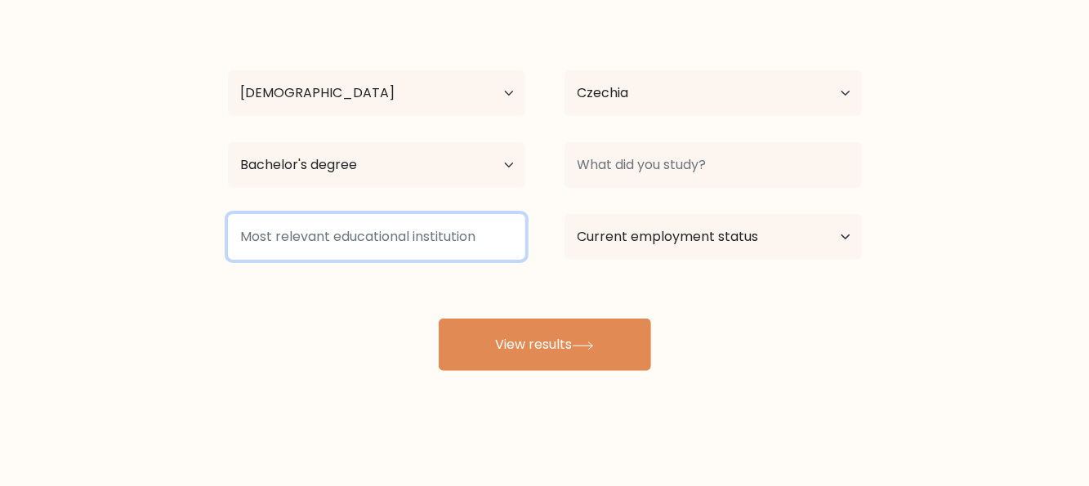
click at [408, 239] on input at bounding box center [376, 237] width 297 height 46
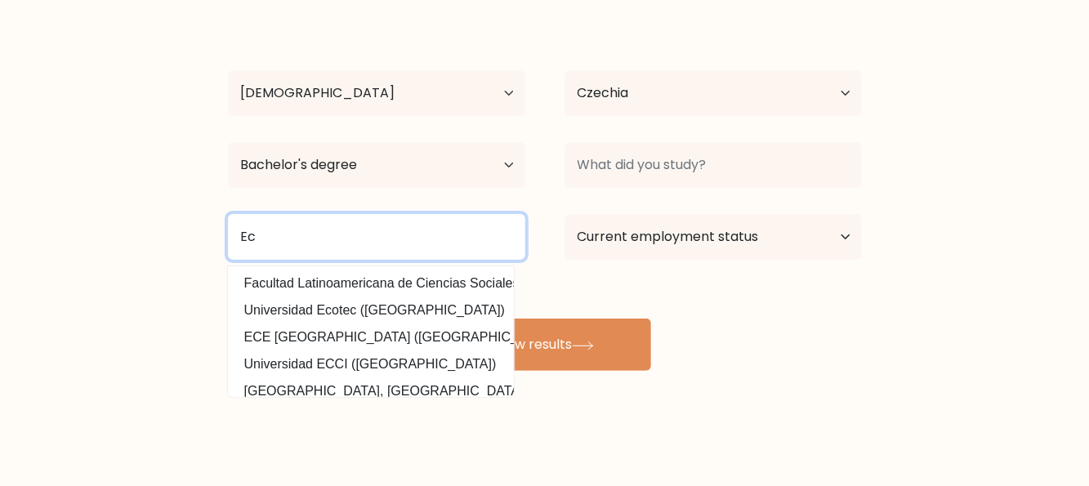
type input "E"
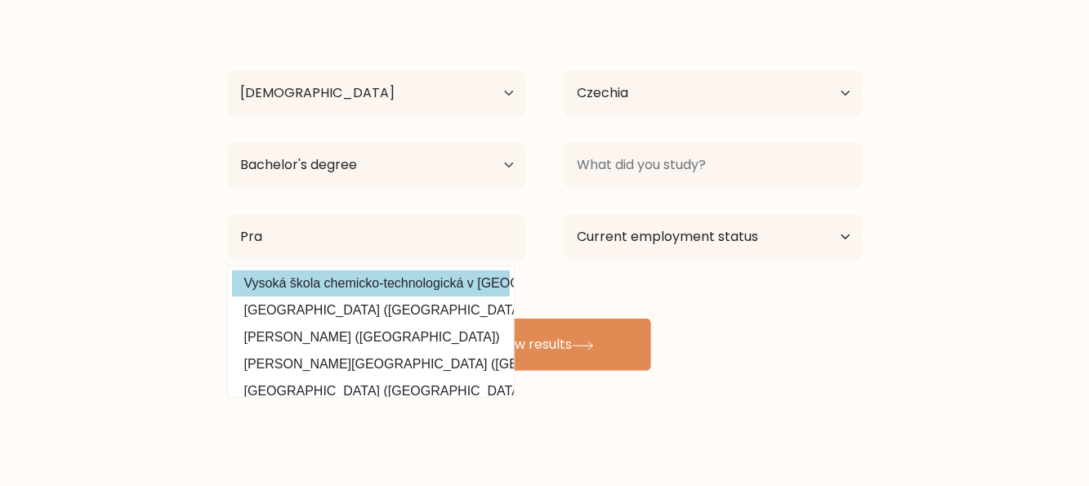
click at [430, 286] on div "[PERSON_NAME] Age Under [DEMOGRAPHIC_DATA] [DEMOGRAPHIC_DATA] [DEMOGRAPHIC_DATA…" at bounding box center [544, 190] width 653 height 359
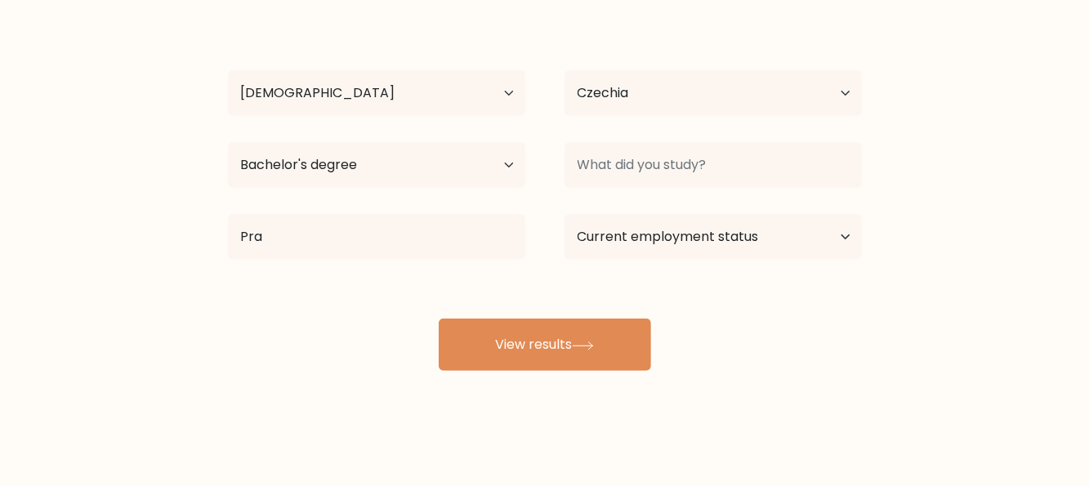
click at [412, 262] on div "Pra Vysoká škola chemicko-technologická v Praze (Czech Republic) Pratap Univers…" at bounding box center [376, 236] width 336 height 59
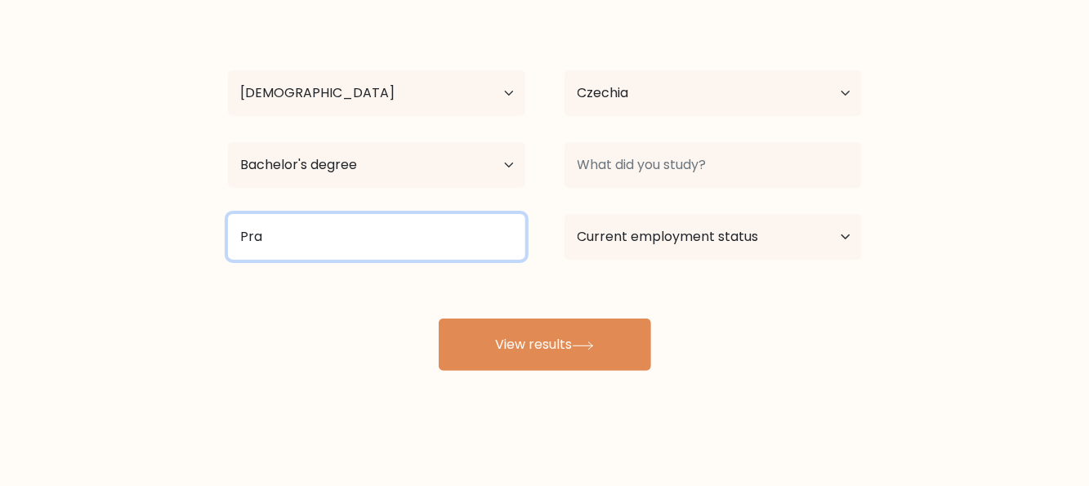
click at [409, 245] on input "Pra" at bounding box center [376, 237] width 297 height 46
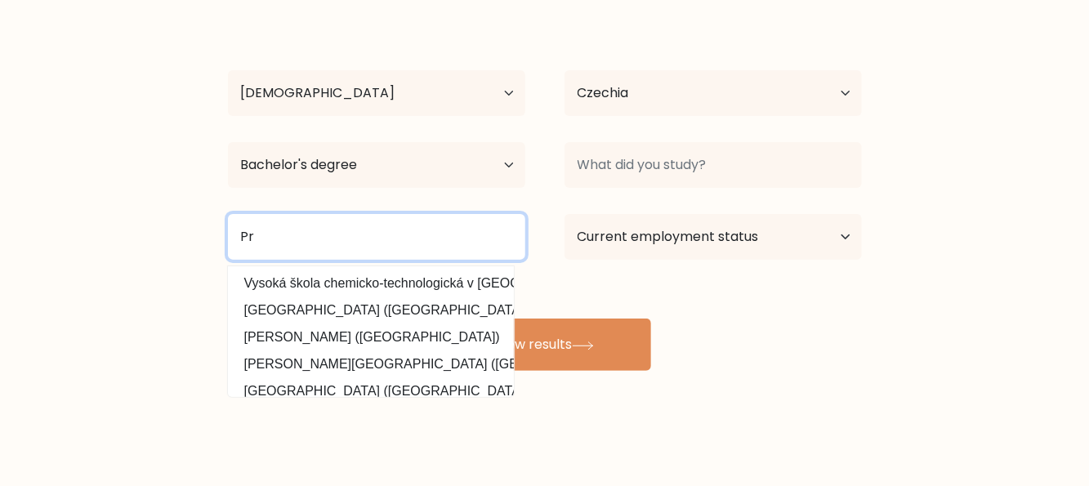
type input "P"
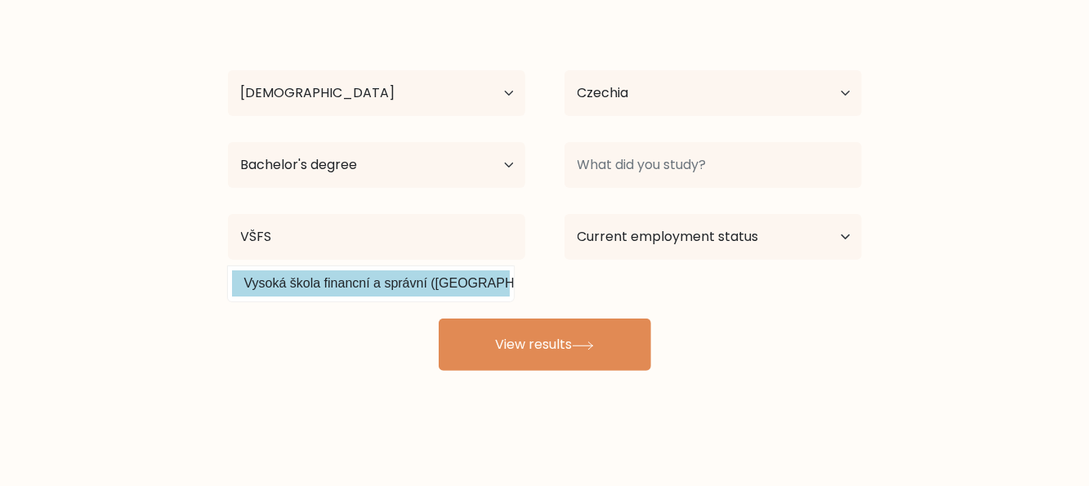
click at [439, 278] on option "Vysoká škola financní a správní (Czech Republic)" at bounding box center [371, 283] width 278 height 26
type input "Vysoká škola financní a správní"
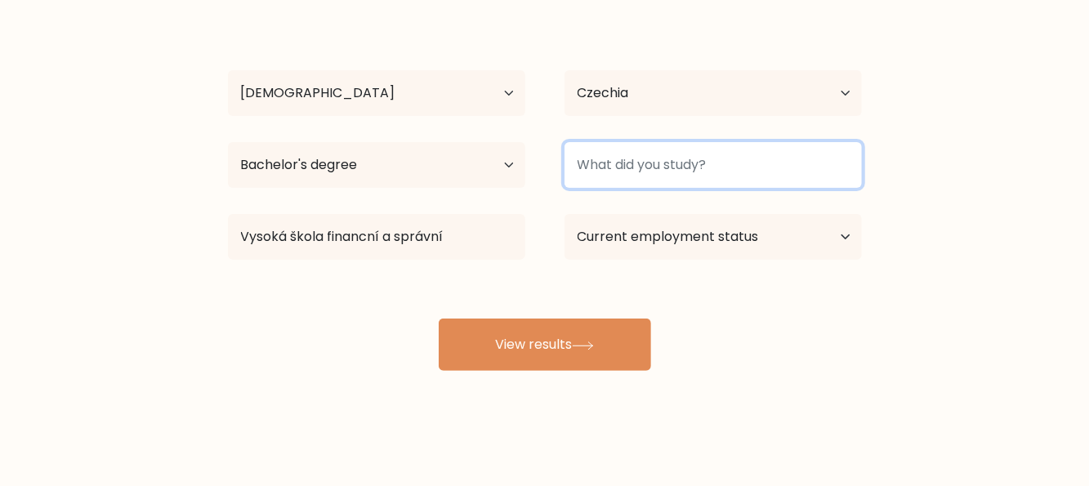
click at [744, 170] on input at bounding box center [712, 165] width 297 height 46
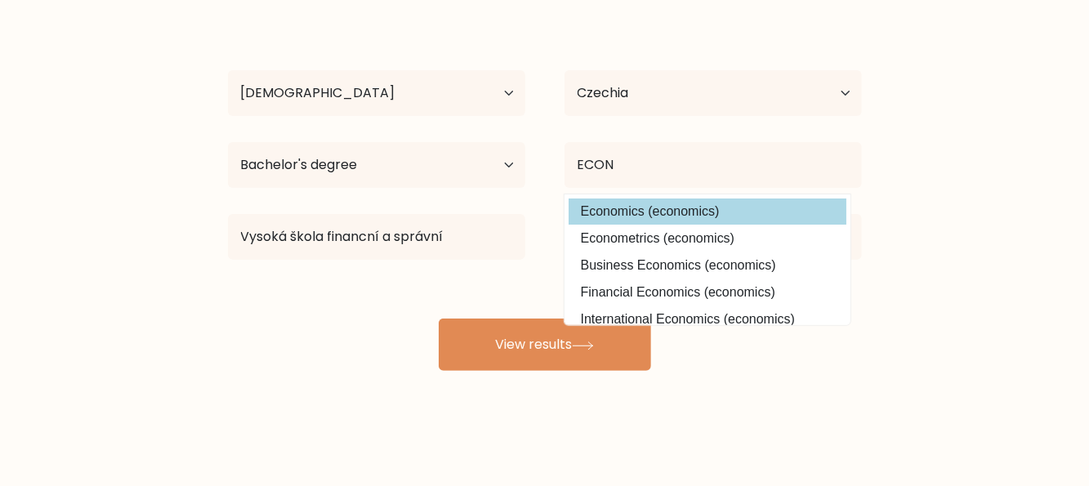
click at [716, 212] on option "Economics (economics)" at bounding box center [707, 211] width 278 height 26
type input "Economics"
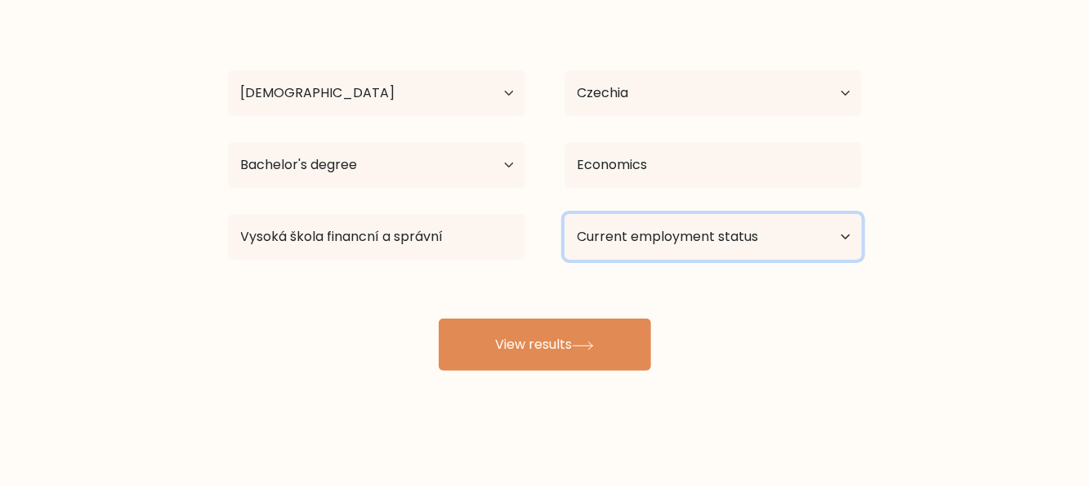
click at [712, 231] on select "Current employment status Employed Student Retired Other / prefer not to answer" at bounding box center [712, 237] width 297 height 46
select select "employed"
click at [564, 214] on select "Current employment status Employed Student Retired Other / prefer not to answer" at bounding box center [712, 237] width 297 height 46
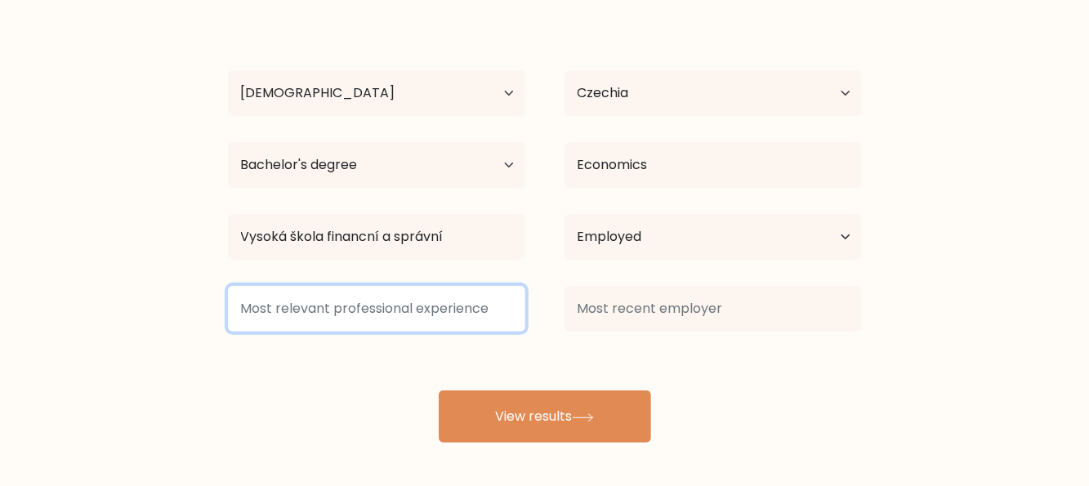
click at [403, 313] on input at bounding box center [376, 309] width 297 height 46
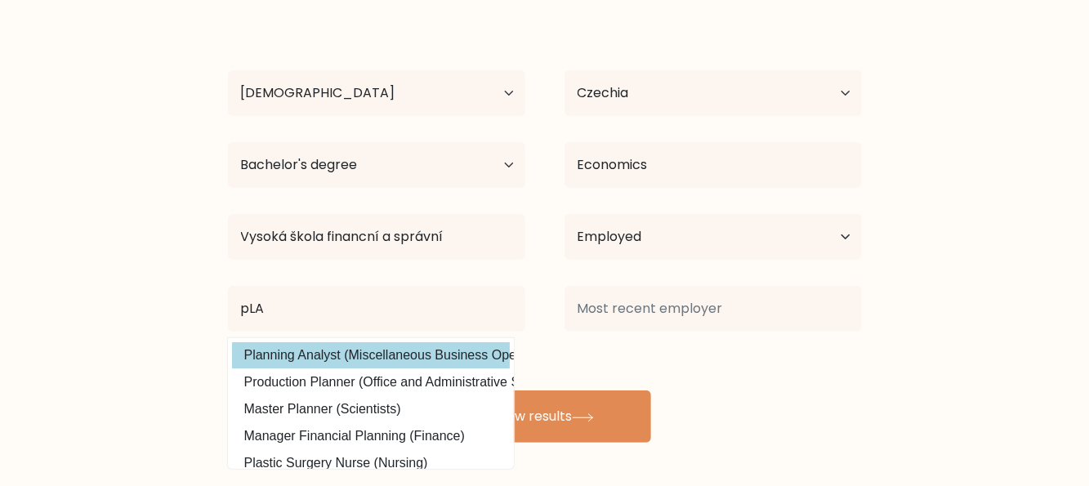
click at [391, 358] on div "Zdenka Šlenc Pizarro Age Under 18 years old 18-24 years old 25-34 years old 35-…" at bounding box center [544, 226] width 653 height 431
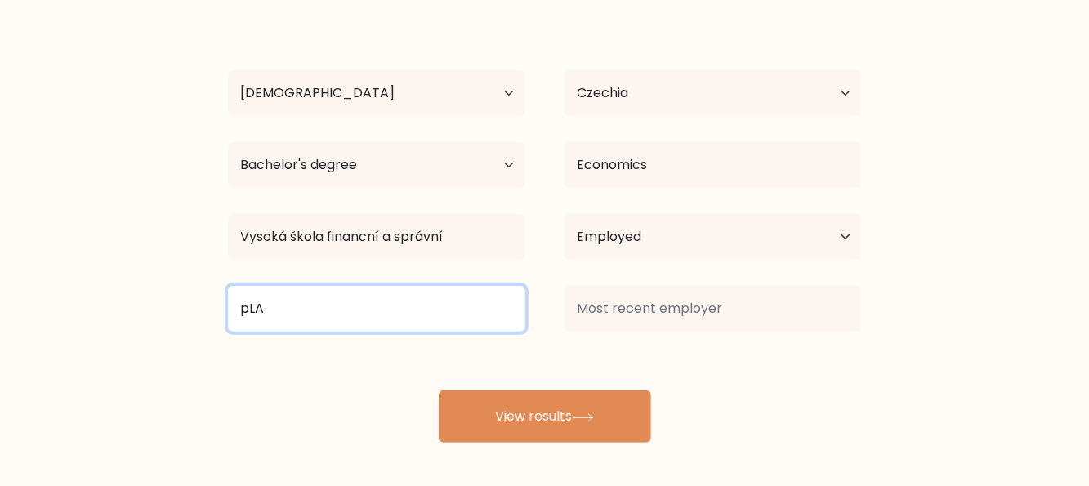
click at [348, 301] on input "pLA" at bounding box center [376, 309] width 297 height 46
type input "p"
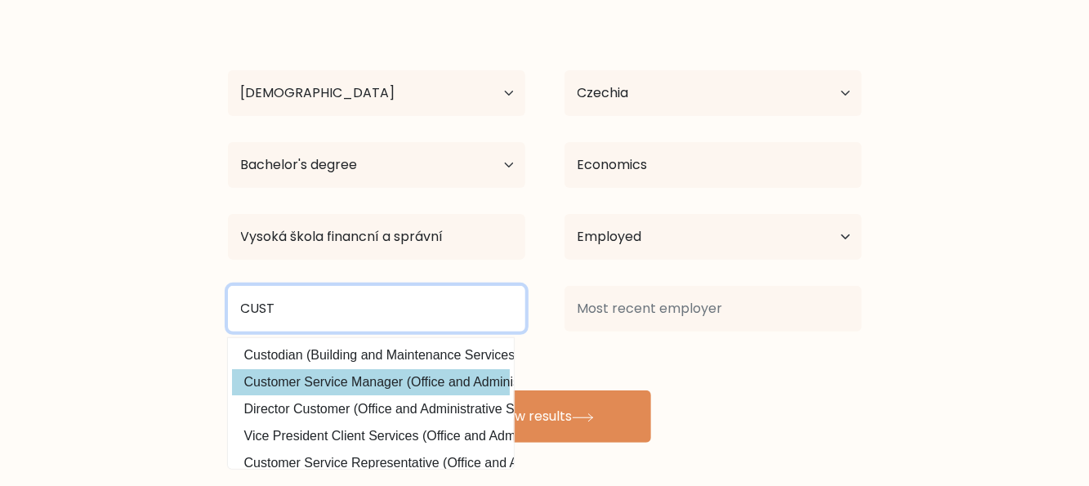
type input "CUST"
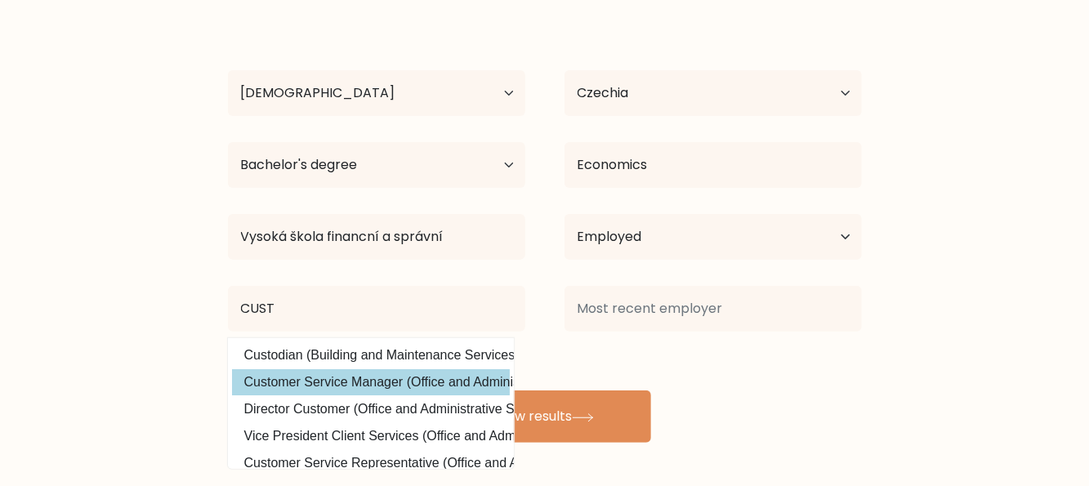
click at [442, 378] on div "Zdenka Šlenc Pizarro Age Under 18 years old 18-24 years old 25-34 years old 35-…" at bounding box center [544, 226] width 653 height 431
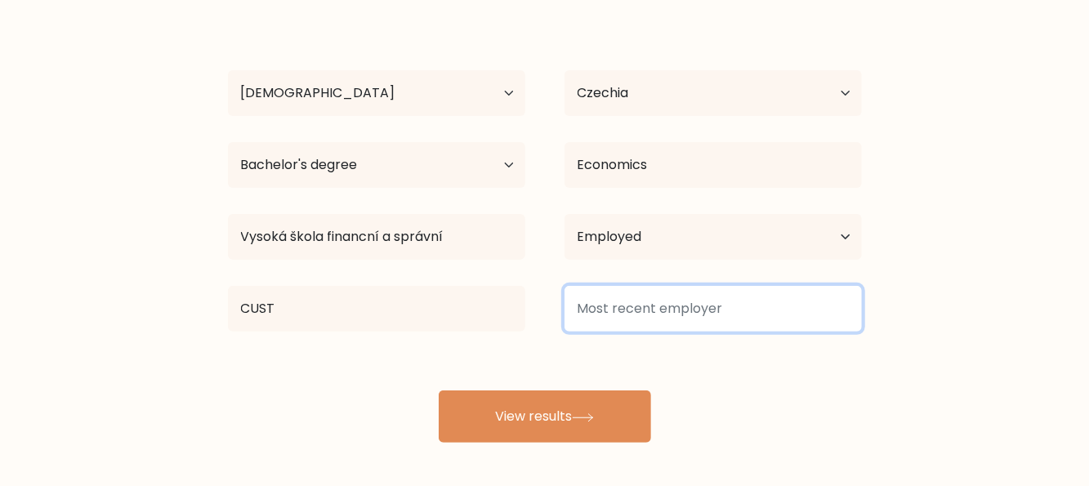
click at [712, 309] on input at bounding box center [712, 309] width 297 height 46
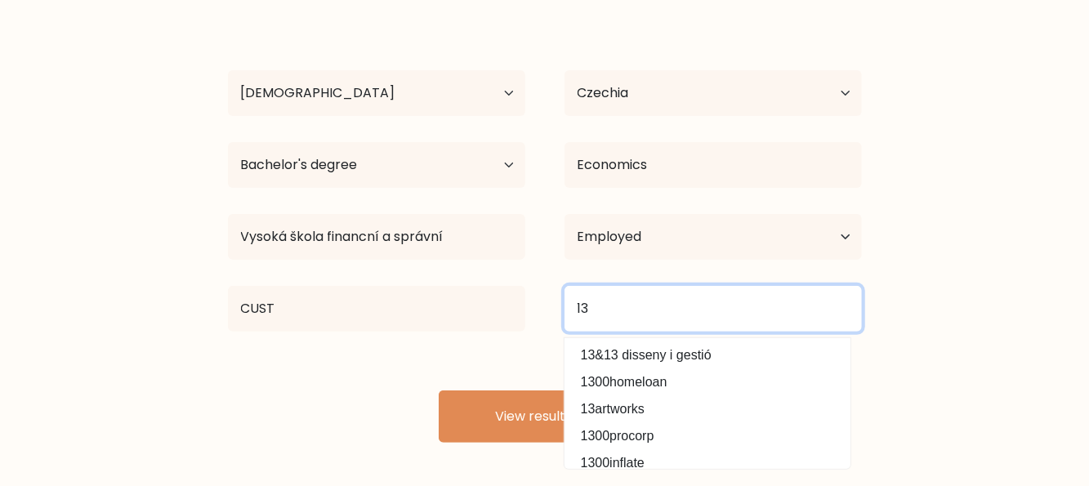
type input "1"
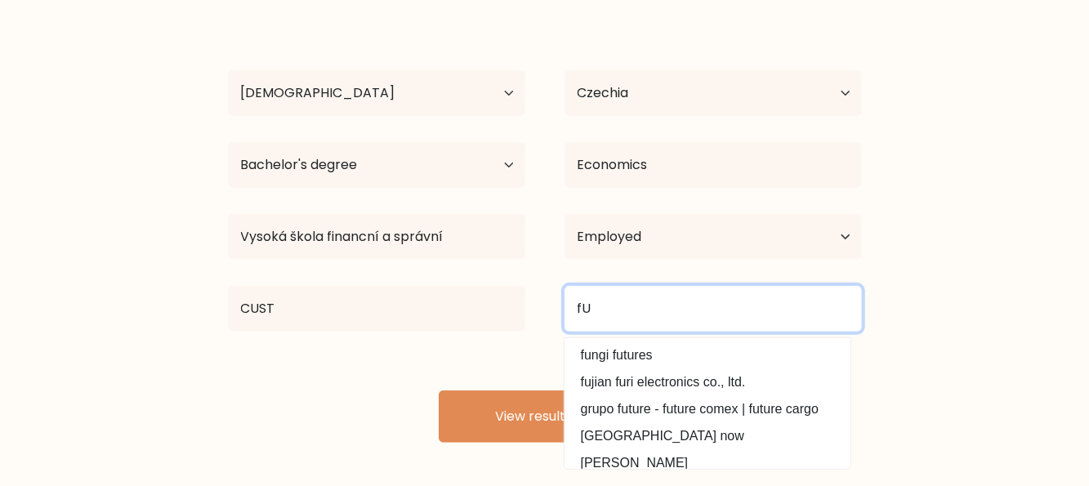
type input "f"
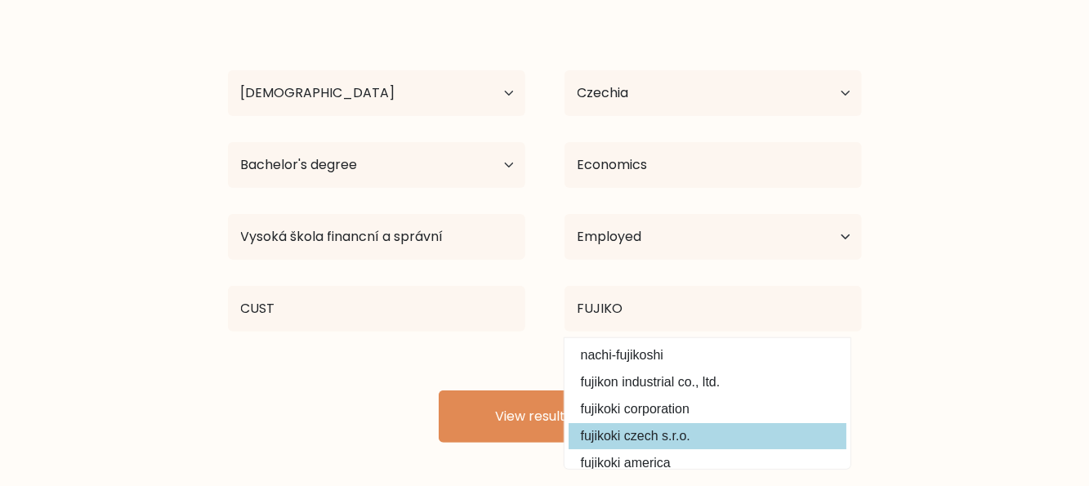
click at [629, 436] on div "Zdenka Šlenc Pizarro Age Under 18 years old 18-24 years old 25-34 years old 35-…" at bounding box center [544, 226] width 653 height 431
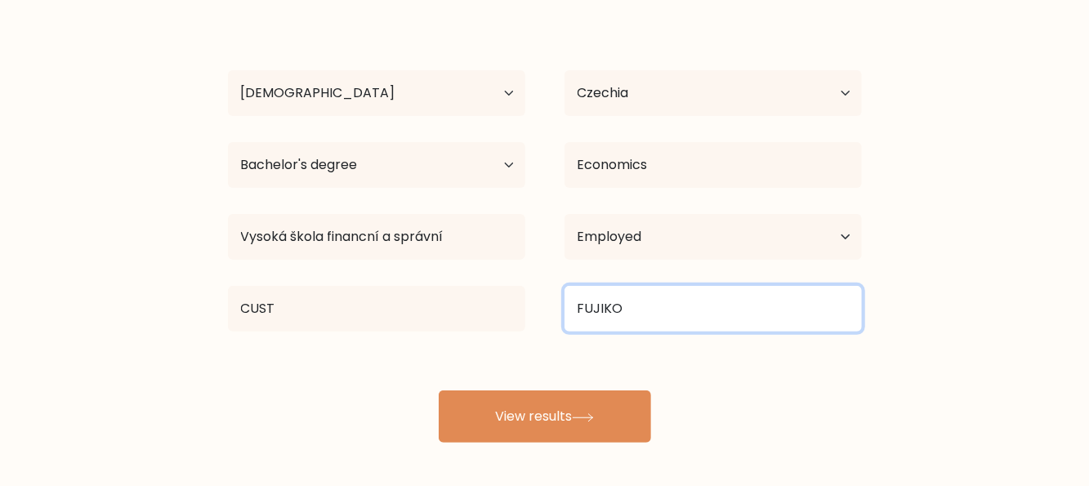
click at [661, 318] on input "FUJIKO" at bounding box center [712, 309] width 297 height 46
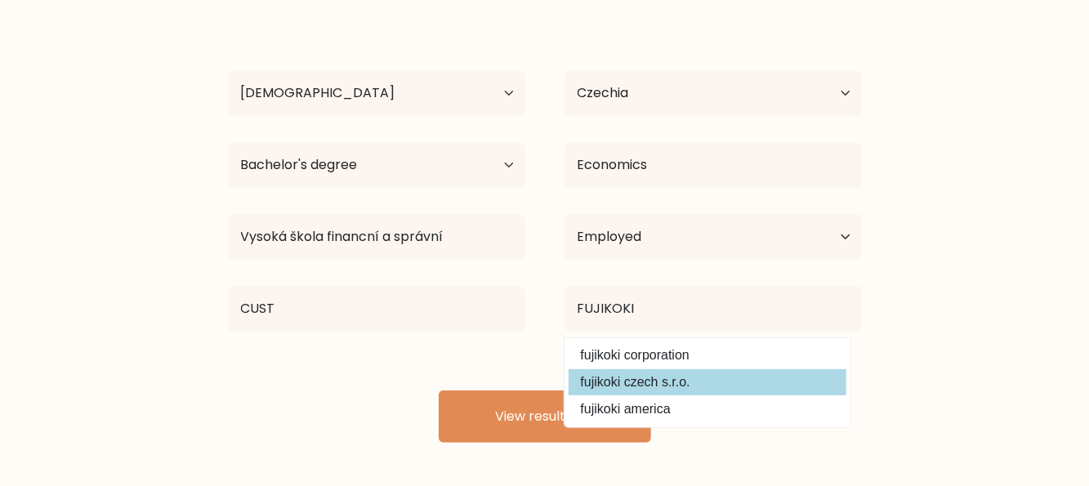
click at [664, 383] on option "fujikoki czech s.r.o." at bounding box center [707, 382] width 278 height 26
type input "fujikoki czech s.r.o."
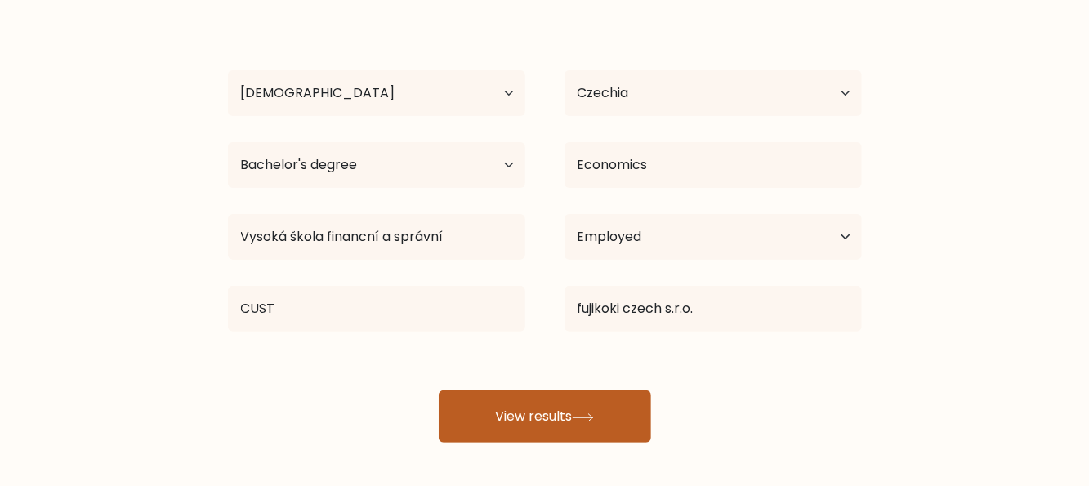
click at [601, 410] on button "View results" at bounding box center [545, 416] width 212 height 52
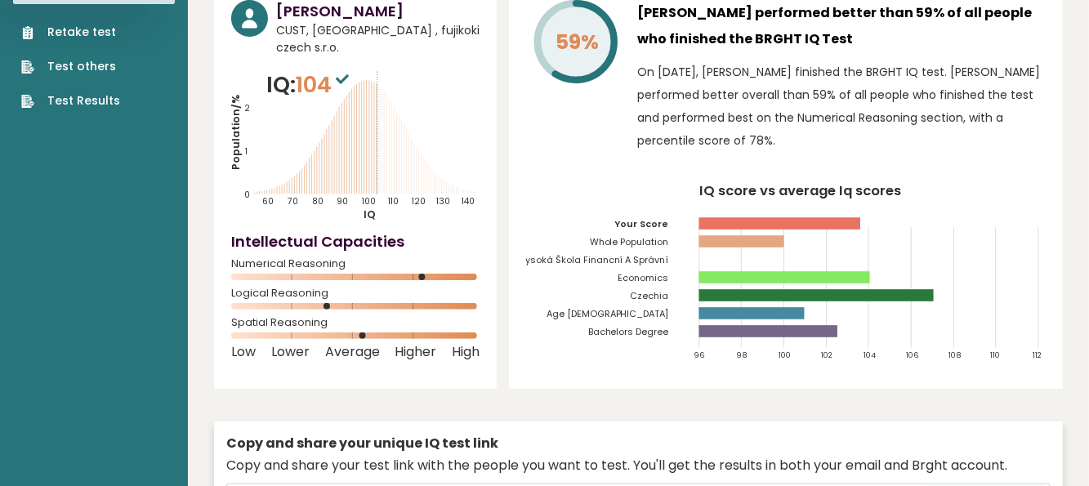
scroll to position [163, 0]
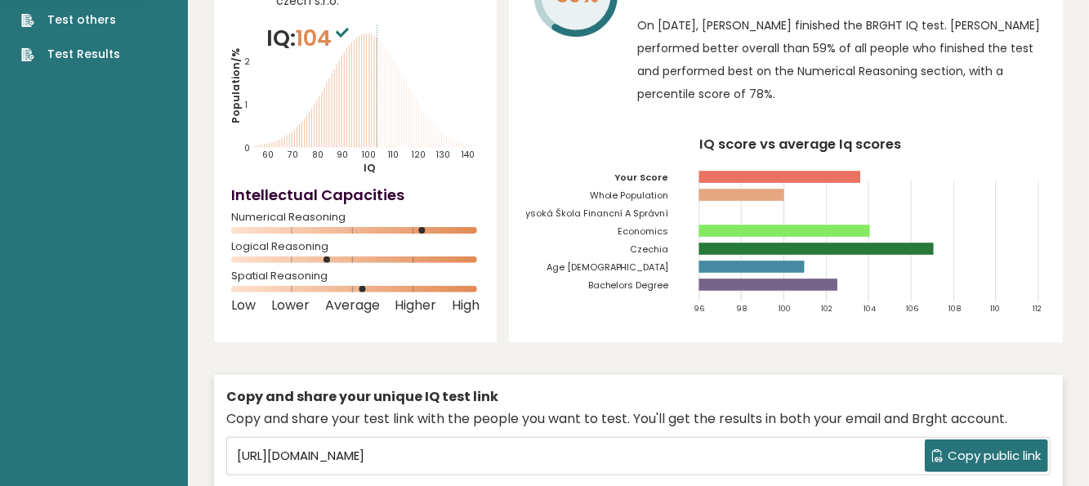
click at [962, 439] on button "Copy public link" at bounding box center [985, 455] width 123 height 33
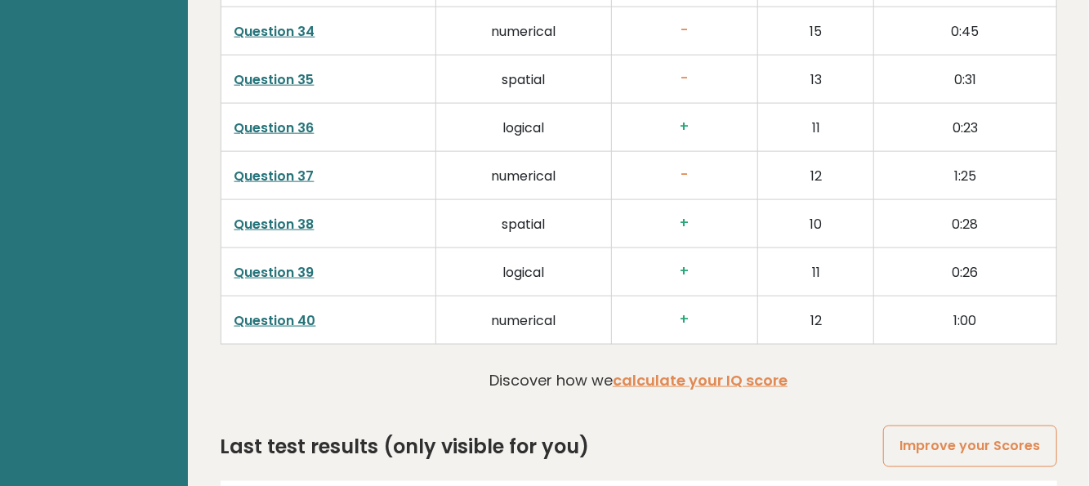
scroll to position [4331, 0]
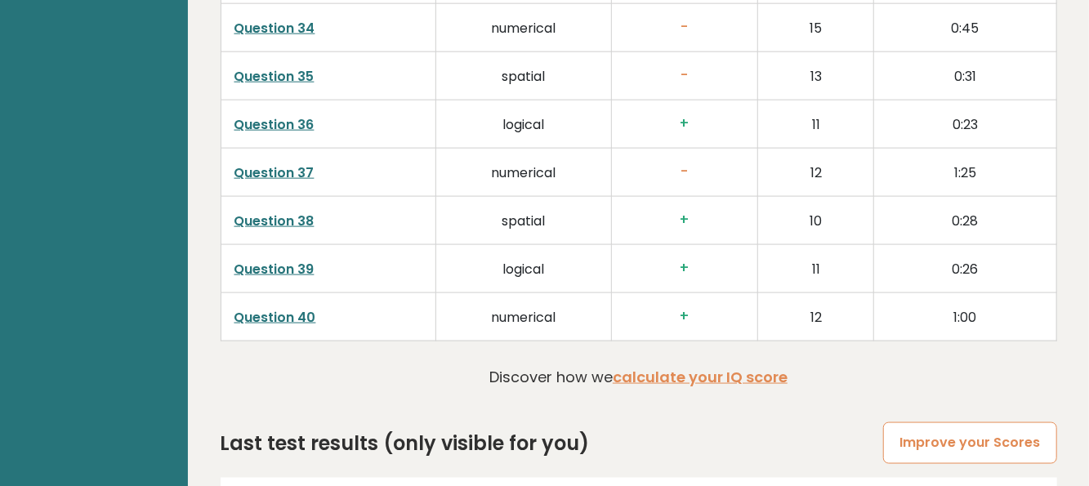
click at [968, 422] on link "Improve your Scores" at bounding box center [969, 443] width 173 height 42
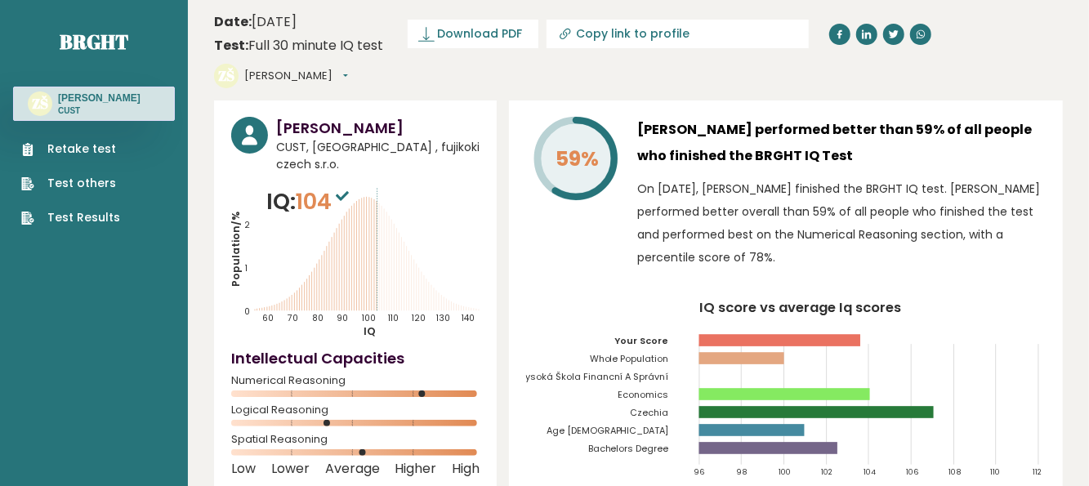
scroll to position [82, 0]
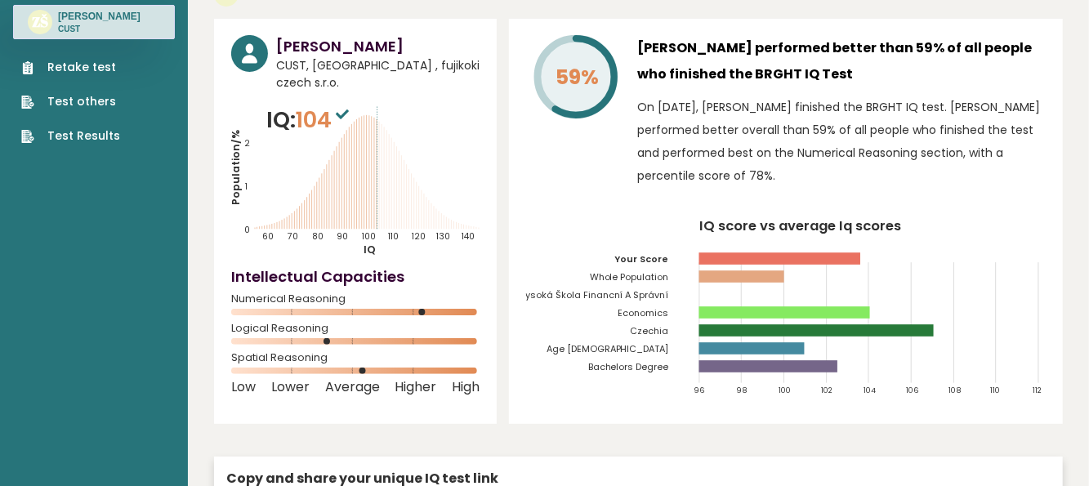
click at [84, 76] on link "Retake test" at bounding box center [70, 67] width 99 height 17
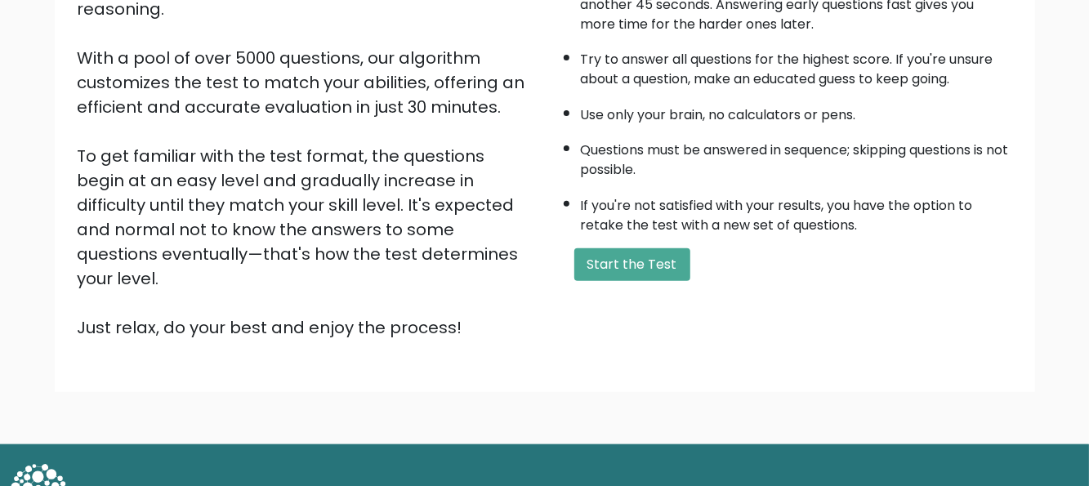
scroll to position [261, 0]
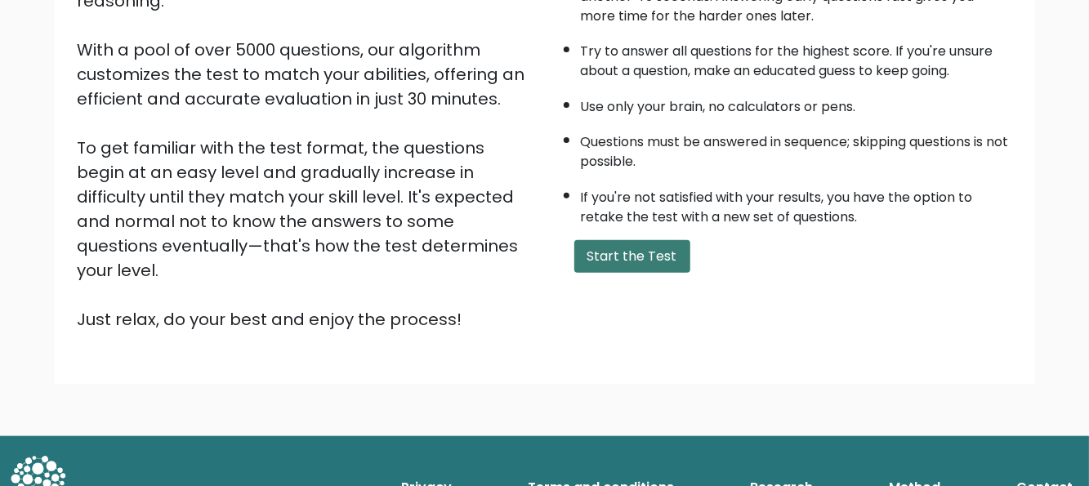
click at [622, 262] on button "Start the Test" at bounding box center [632, 256] width 116 height 33
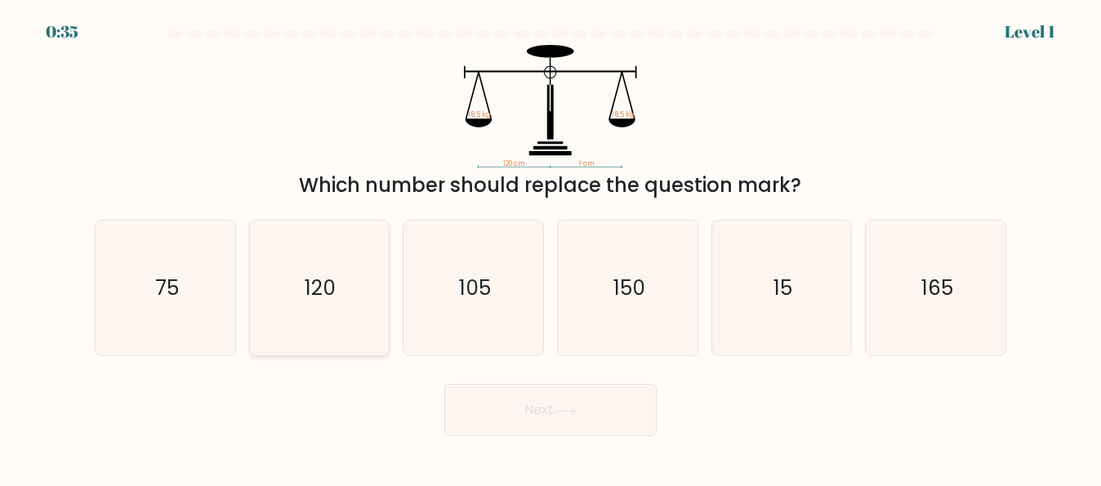
click at [319, 291] on text "120" at bounding box center [320, 288] width 31 height 29
click at [550, 247] on input "b. 120" at bounding box center [550, 245] width 1 height 4
radio input "true"
click at [509, 425] on button "Next" at bounding box center [550, 410] width 212 height 52
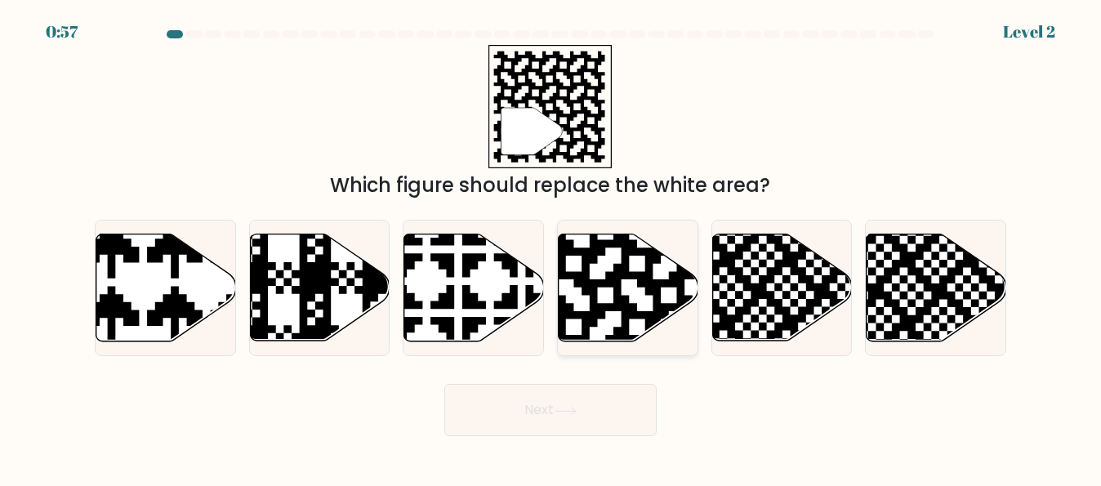
click at [622, 324] on icon at bounding box center [668, 231] width 253 height 253
click at [551, 247] on input "d." at bounding box center [550, 245] width 1 height 4
radio input "true"
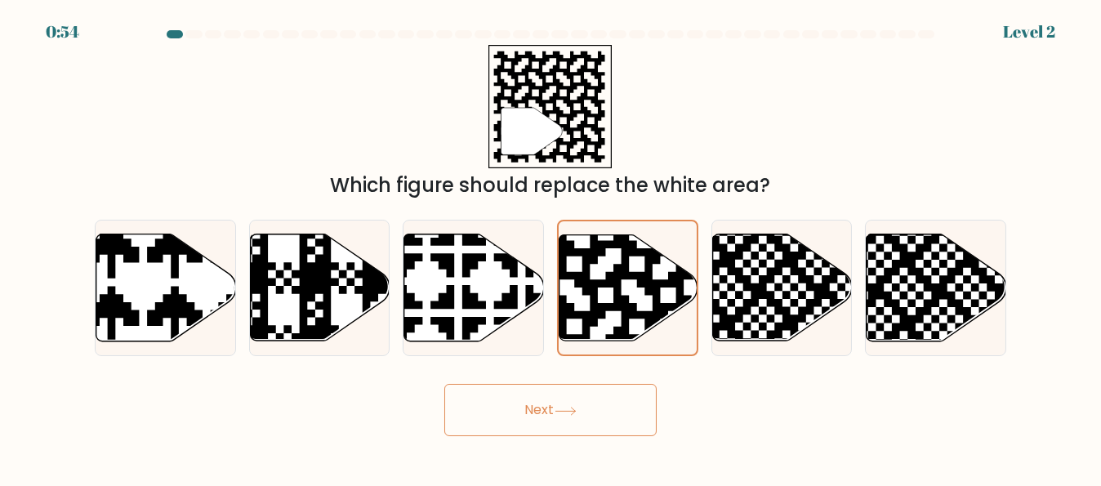
click at [523, 399] on button "Next" at bounding box center [550, 410] width 212 height 52
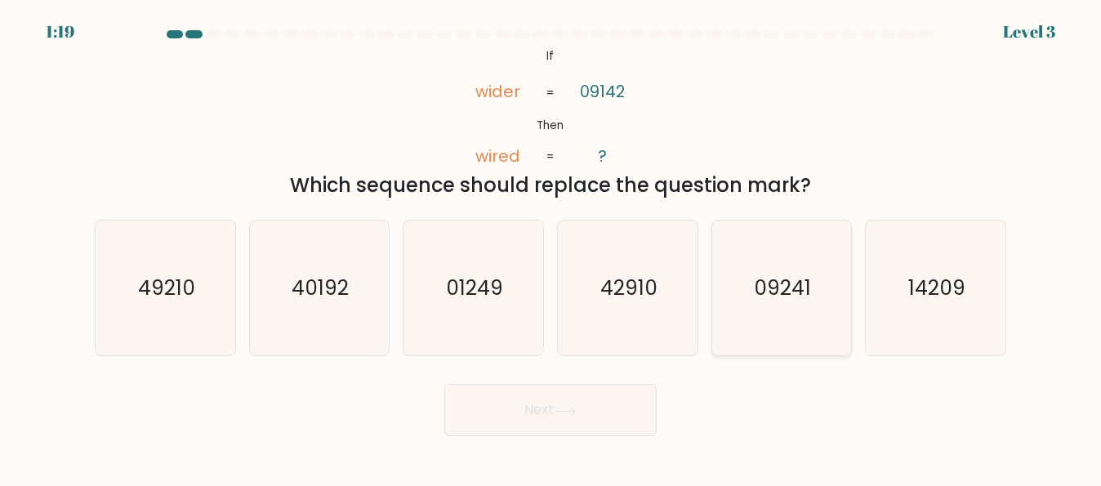
click at [789, 293] on text "09241" at bounding box center [783, 288] width 57 height 29
click at [551, 247] on input "e. 09241" at bounding box center [550, 245] width 1 height 4
radio input "true"
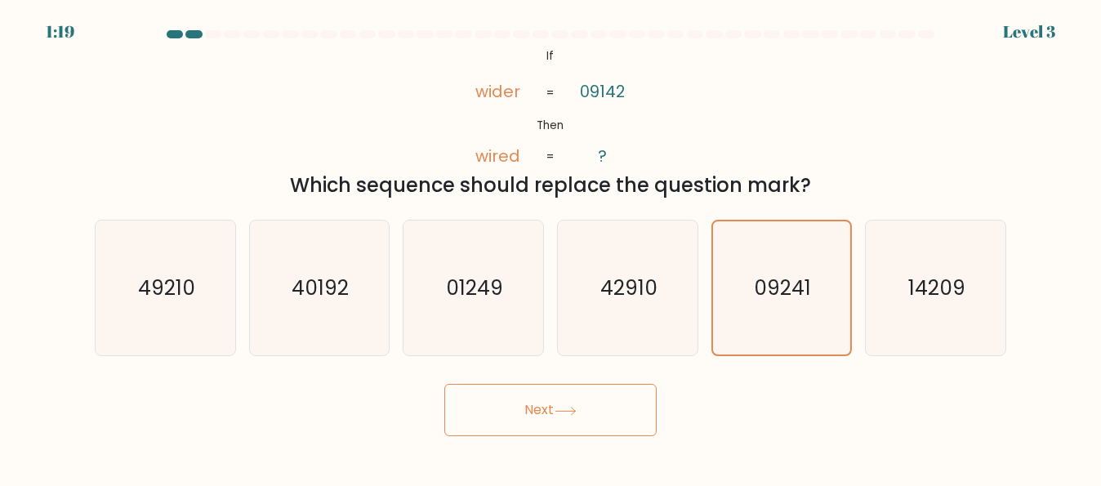
click at [501, 396] on button "Next" at bounding box center [550, 410] width 212 height 52
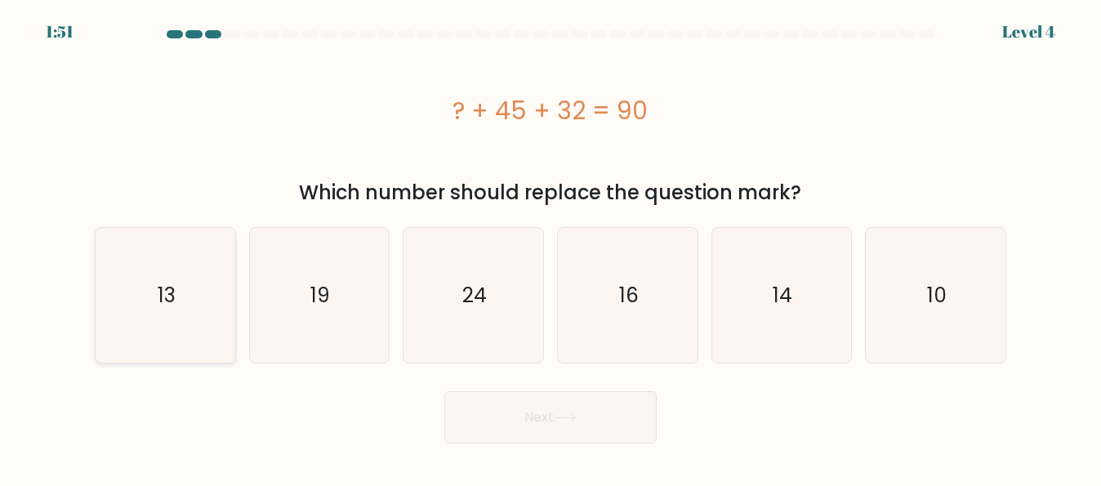
drag, startPoint x: 152, startPoint y: 268, endPoint x: 217, endPoint y: 317, distance: 81.7
click at [159, 275] on icon "13" at bounding box center [165, 295] width 135 height 135
click at [550, 247] on input "a. 13" at bounding box center [550, 245] width 1 height 4
radio input "true"
click at [541, 436] on button "Next" at bounding box center [550, 417] width 212 height 52
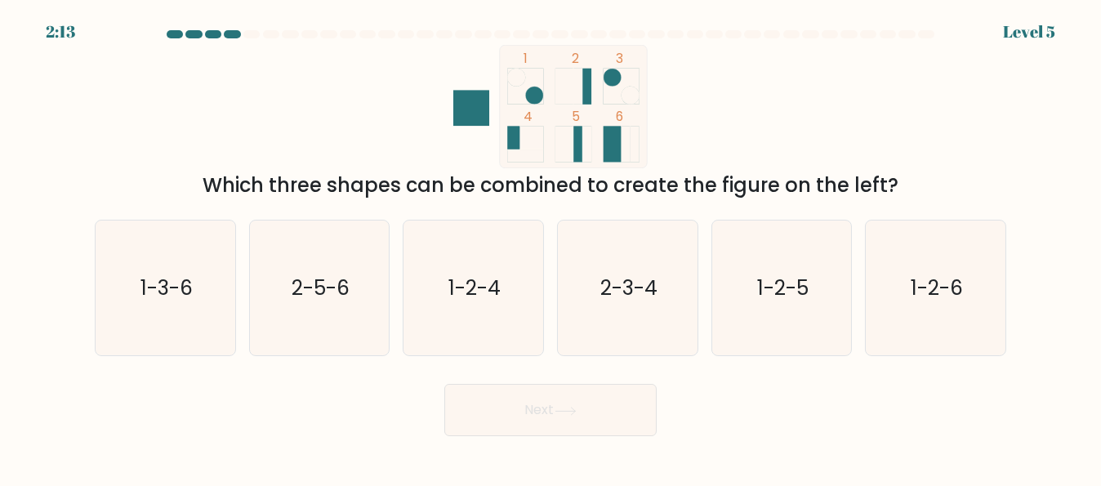
click at [480, 114] on rect at bounding box center [471, 108] width 36 height 36
click at [350, 276] on text "2-5-6" at bounding box center [321, 288] width 58 height 29
click at [550, 247] on input "b. 2-5-6" at bounding box center [550, 245] width 1 height 4
radio input "true"
click at [554, 417] on button "Next" at bounding box center [550, 410] width 212 height 52
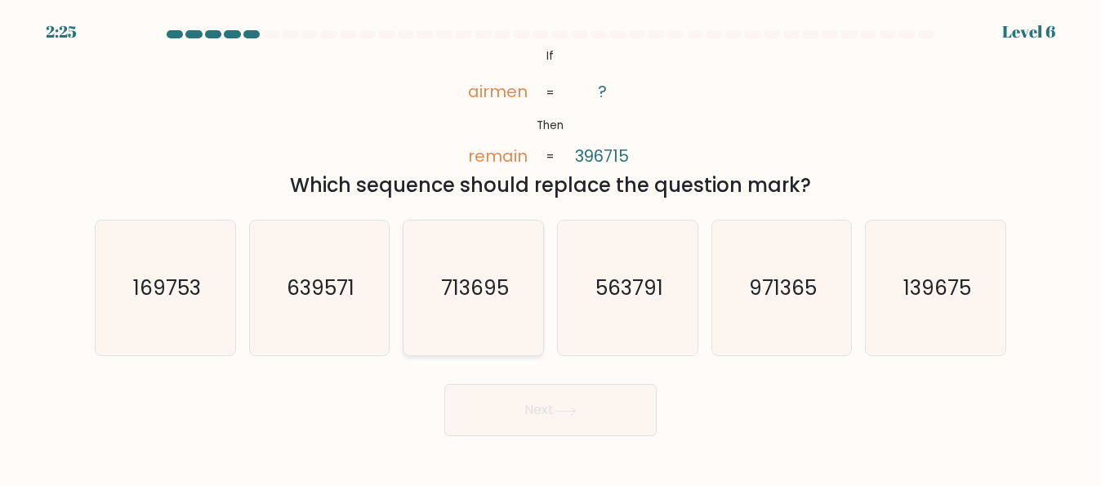
click at [479, 282] on text "713695" at bounding box center [475, 288] width 68 height 29
click at [550, 247] on input "c. 713695" at bounding box center [550, 245] width 1 height 4
radio input "true"
click at [527, 407] on button "Next" at bounding box center [550, 410] width 212 height 52
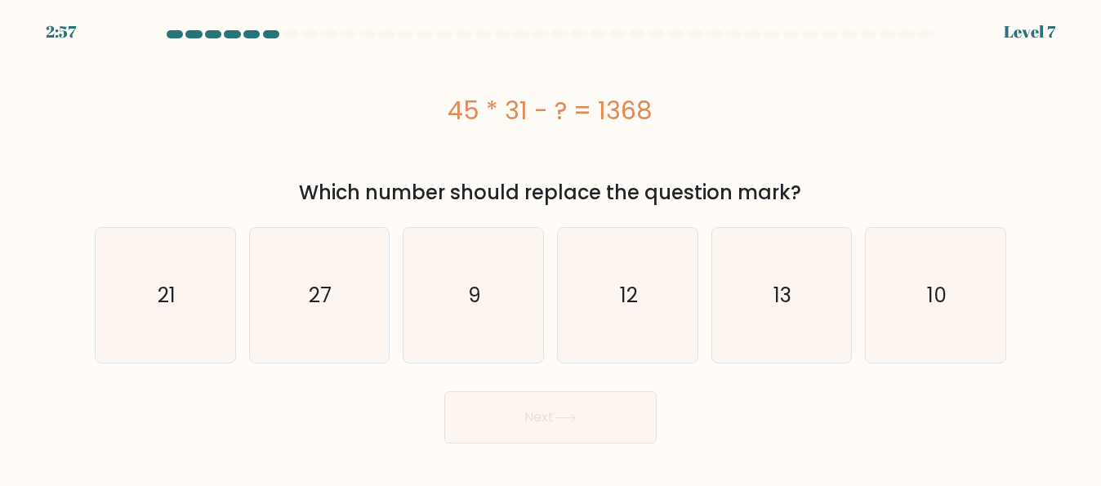
drag, startPoint x: 314, startPoint y: 344, endPoint x: 526, endPoint y: 434, distance: 230.9
click at [341, 364] on form "a. 9" at bounding box center [550, 236] width 1101 height 413
click at [561, 426] on button "Next" at bounding box center [550, 417] width 212 height 52
click at [339, 305] on icon "27" at bounding box center [319, 295] width 135 height 135
click at [550, 247] on input "b. 27" at bounding box center [550, 245] width 1 height 4
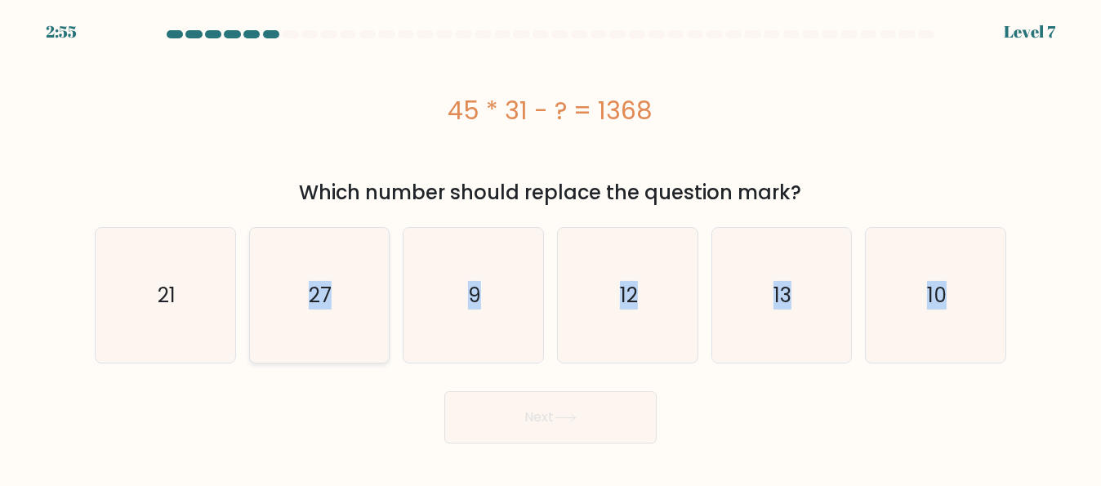
radio input "true"
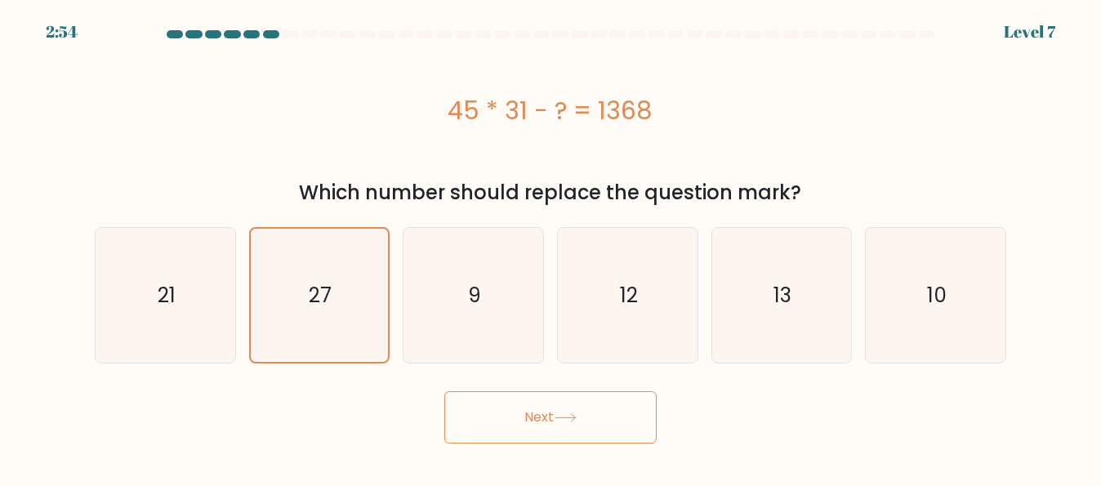
click at [499, 430] on button "Next" at bounding box center [550, 417] width 212 height 52
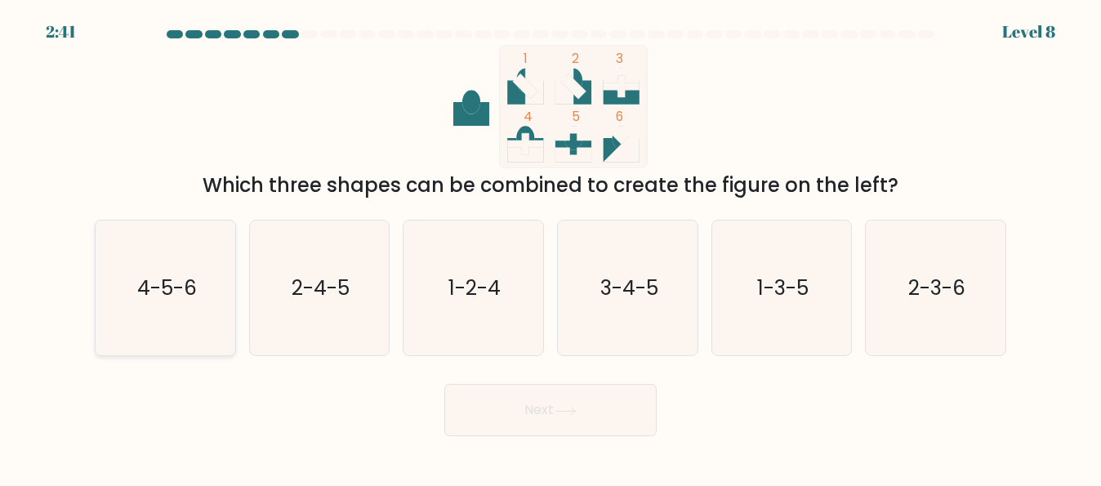
click at [191, 305] on icon "4-5-6" at bounding box center [165, 287] width 135 height 135
click at [550, 247] on input "a. 4-5-6" at bounding box center [550, 245] width 1 height 4
radio input "true"
click at [521, 399] on button "Next" at bounding box center [550, 410] width 212 height 52
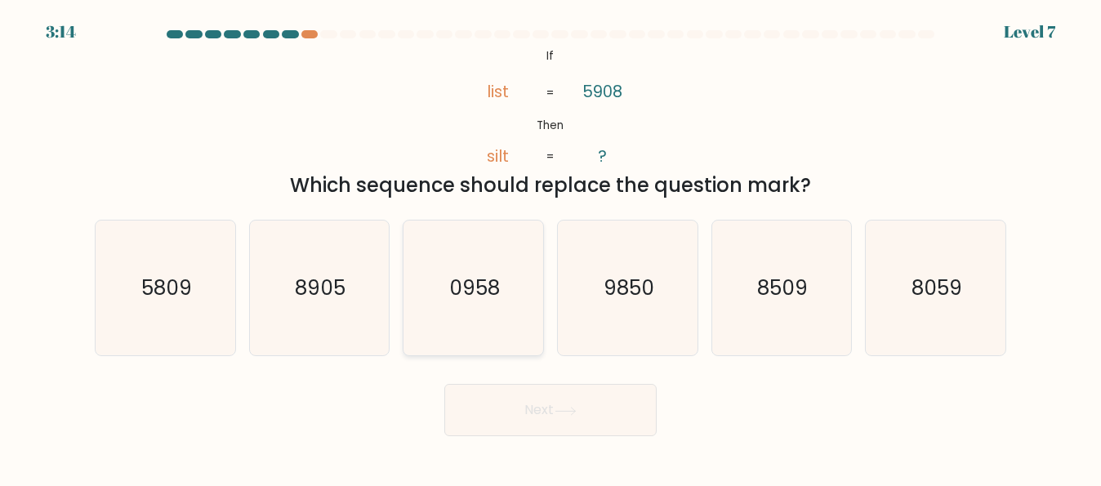
click at [459, 309] on icon "0958" at bounding box center [473, 287] width 135 height 135
click at [550, 247] on input "c. 0958" at bounding box center [550, 245] width 1 height 4
radio input "true"
click at [526, 394] on button "Next" at bounding box center [550, 410] width 212 height 52
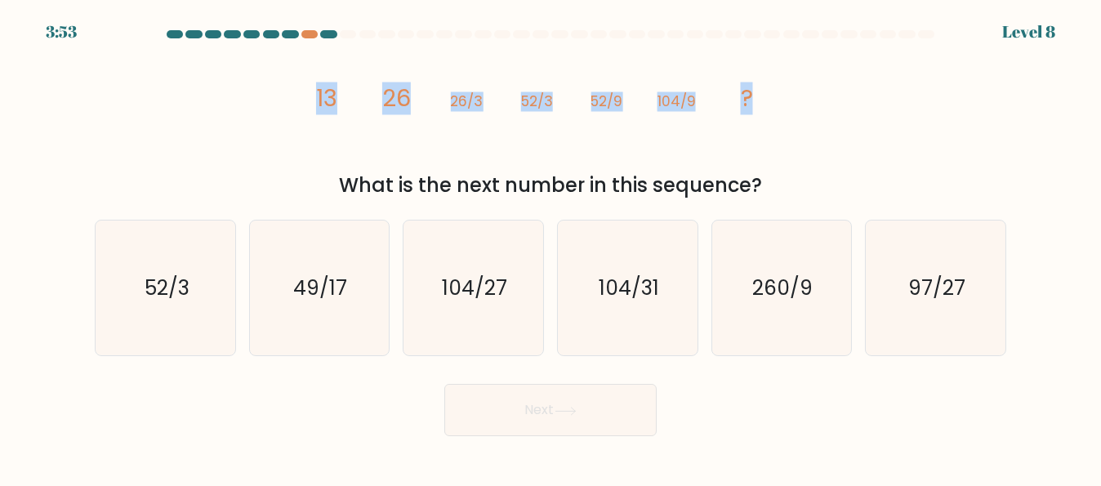
drag, startPoint x: 301, startPoint y: 98, endPoint x: 836, endPoint y: 109, distance: 535.0
click at [836, 109] on div "image/svg+xml 13 26 26/3 52/3 52/9 104/9 ? What is the next number in this sequ…" at bounding box center [550, 122] width 931 height 155
copy g "13 26 26/3 52/3 52/9 104/9 ?"
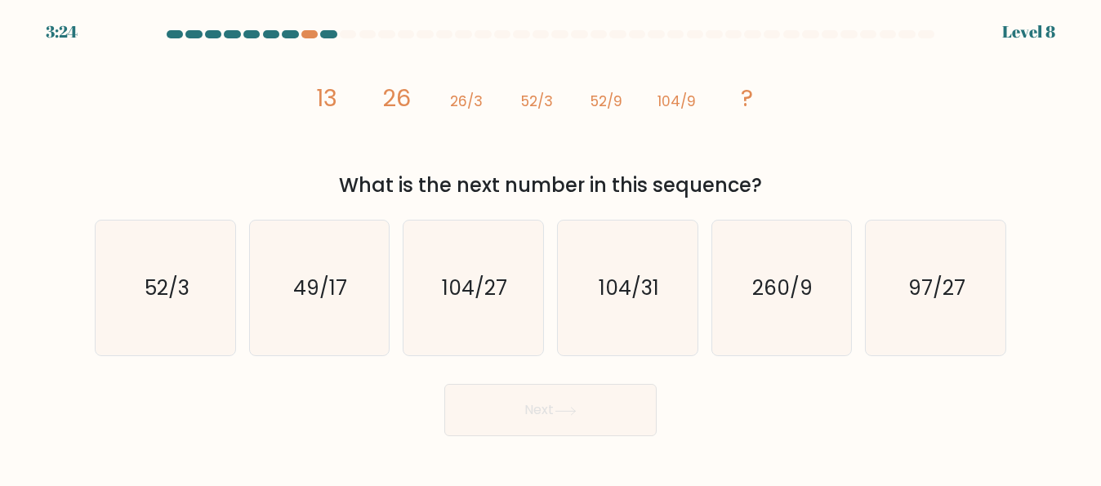
click at [777, 421] on div "Next" at bounding box center [550, 406] width 931 height 60
drag, startPoint x: 489, startPoint y: 286, endPoint x: 505, endPoint y: 311, distance: 30.1
click at [490, 286] on text "104/27" at bounding box center [474, 288] width 65 height 29
click at [535, 403] on button "Next" at bounding box center [550, 410] width 212 height 52
click at [490, 332] on icon "104/27" at bounding box center [473, 287] width 135 height 135
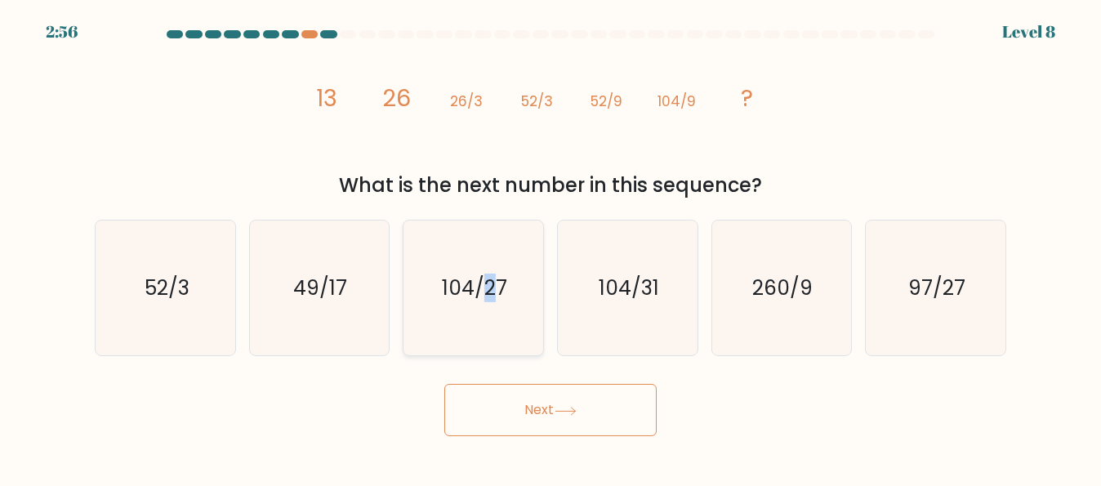
click at [550, 247] on input "c. 104/27" at bounding box center [550, 245] width 1 height 4
radio input "true"
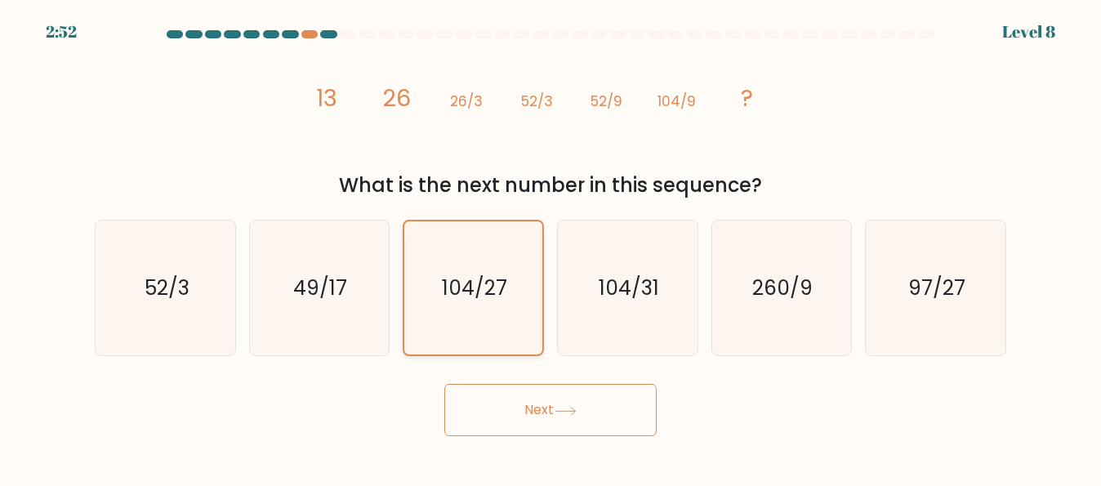
click at [465, 306] on icon "104/27" at bounding box center [473, 287] width 133 height 133
click at [550, 247] on input "c. 104/27" at bounding box center [550, 245] width 1 height 4
click at [522, 403] on button "Next" at bounding box center [550, 410] width 212 height 52
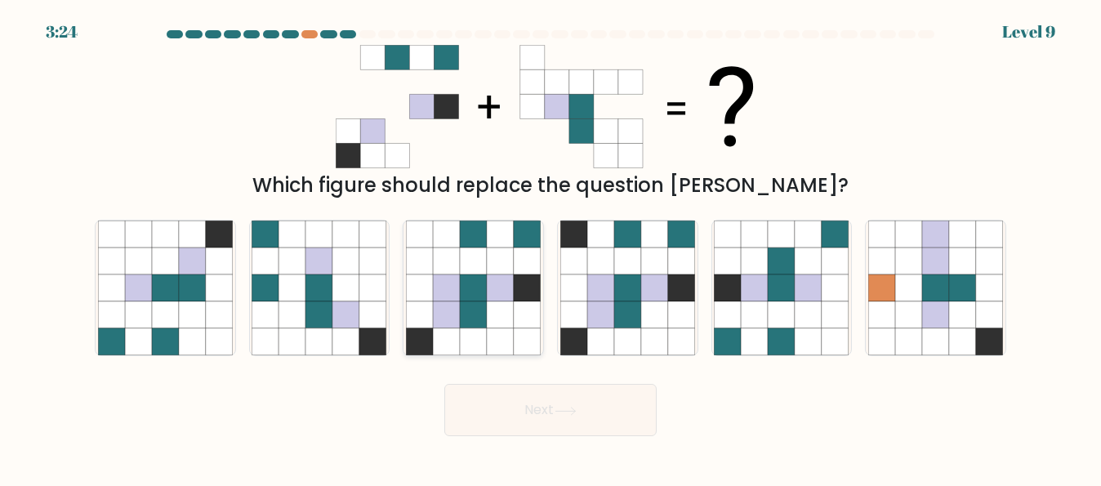
click at [514, 340] on icon at bounding box center [527, 341] width 27 height 27
click at [550, 247] on input "c." at bounding box center [550, 245] width 1 height 4
radio input "true"
click at [528, 399] on button "Next" at bounding box center [550, 410] width 212 height 52
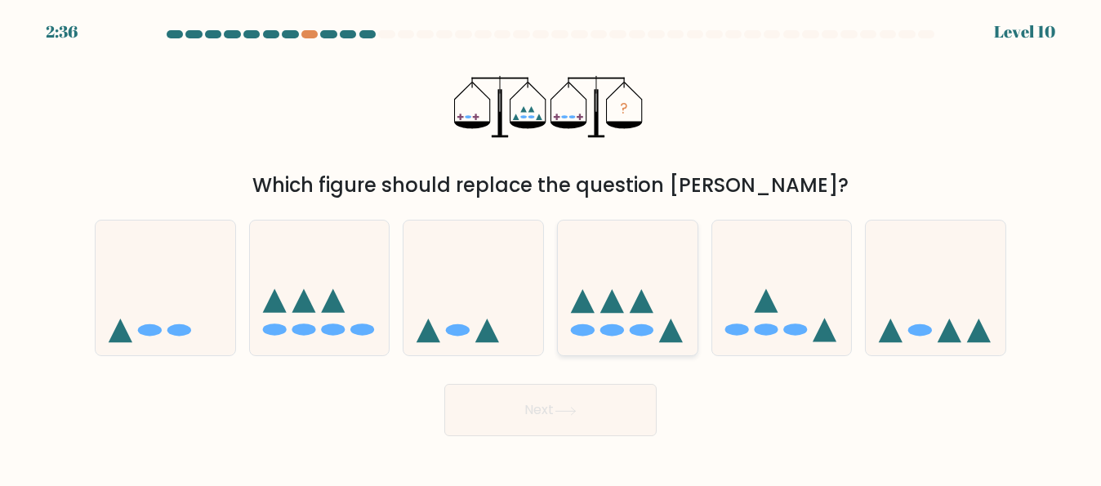
click at [608, 321] on icon at bounding box center [628, 287] width 140 height 115
click at [551, 247] on input "d." at bounding box center [550, 245] width 1 height 4
radio input "true"
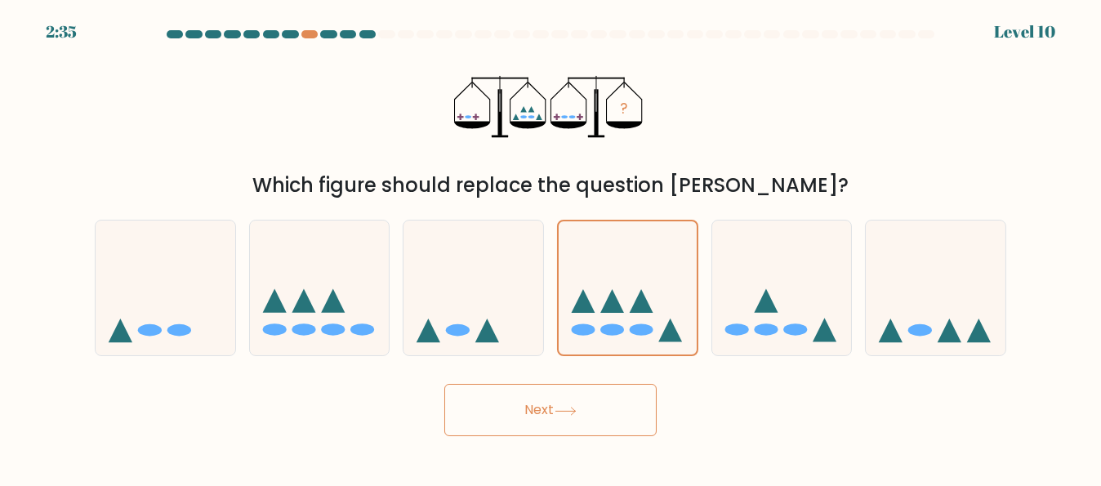
click at [594, 427] on button "Next" at bounding box center [550, 410] width 212 height 52
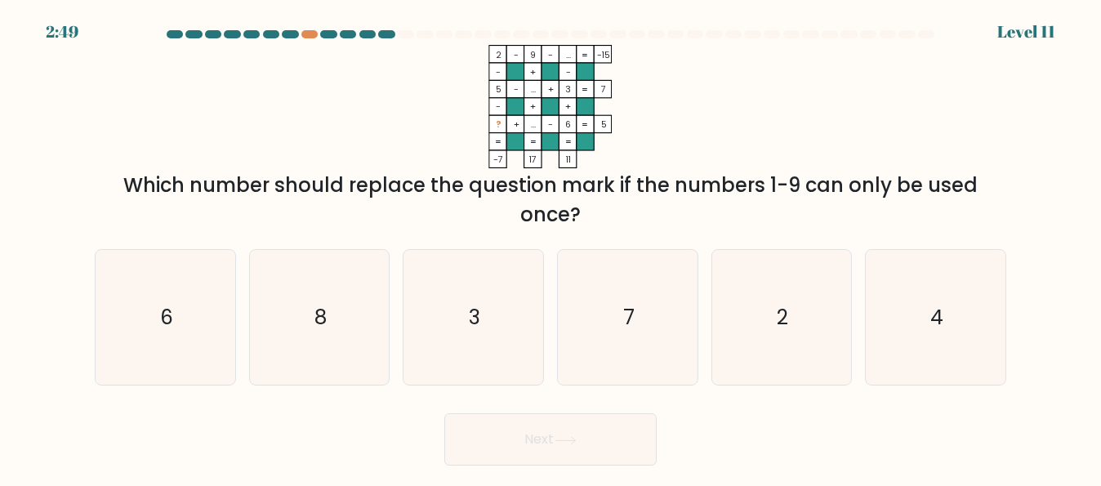
drag, startPoint x: 908, startPoint y: 305, endPoint x: 703, endPoint y: 354, distance: 210.6
click at [904, 305] on icon "4" at bounding box center [935, 317] width 135 height 135
click at [551, 247] on input "f. 4" at bounding box center [550, 245] width 1 height 4
radio input "true"
click at [572, 441] on icon at bounding box center [565, 440] width 22 height 9
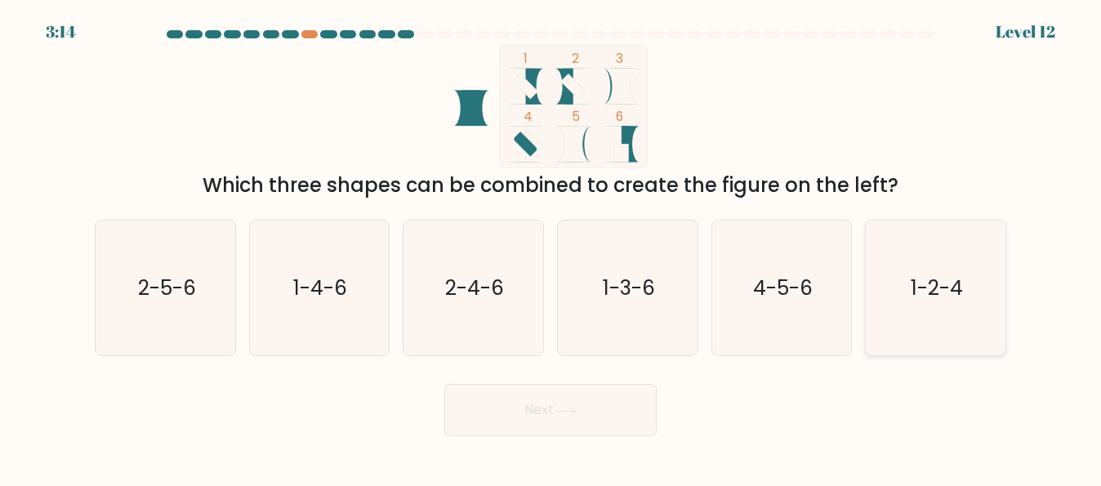
click at [906, 277] on icon "1-2-4" at bounding box center [935, 287] width 135 height 135
click at [551, 247] on input "f. 1-2-4" at bounding box center [550, 245] width 1 height 4
radio input "true"
click at [603, 426] on button "Next" at bounding box center [550, 410] width 212 height 52
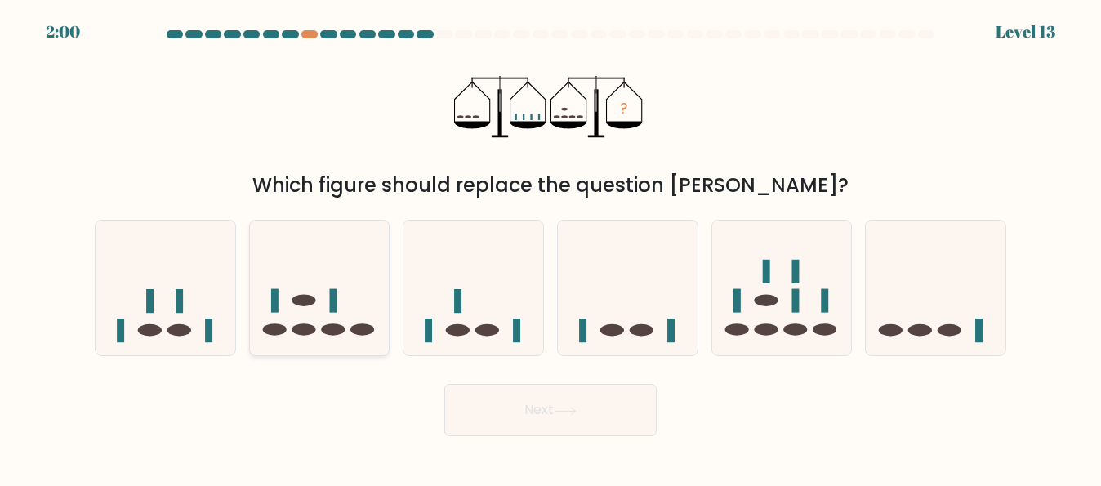
click at [323, 331] on ellipse at bounding box center [333, 330] width 24 height 12
click at [550, 247] on input "b." at bounding box center [550, 245] width 1 height 4
radio input "true"
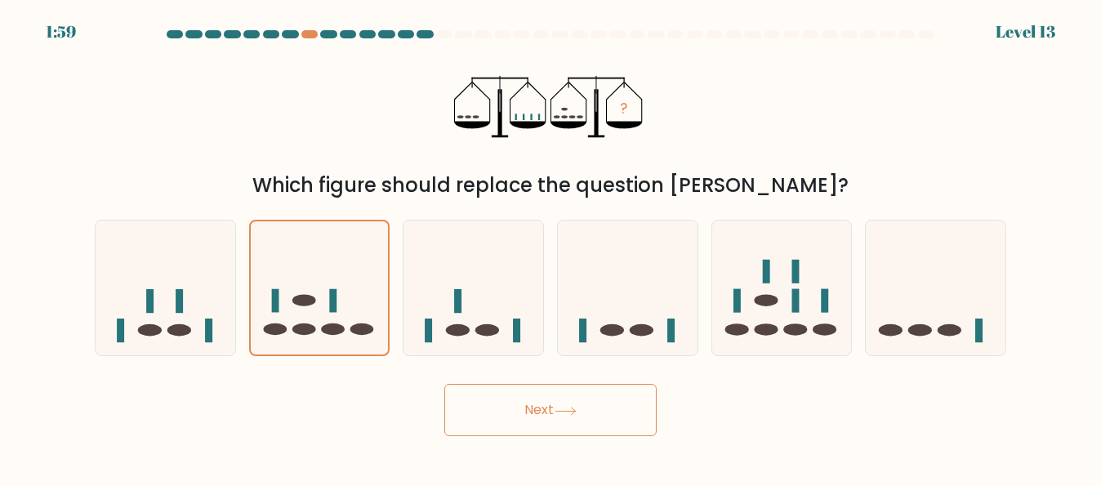
click at [554, 411] on button "Next" at bounding box center [550, 410] width 212 height 52
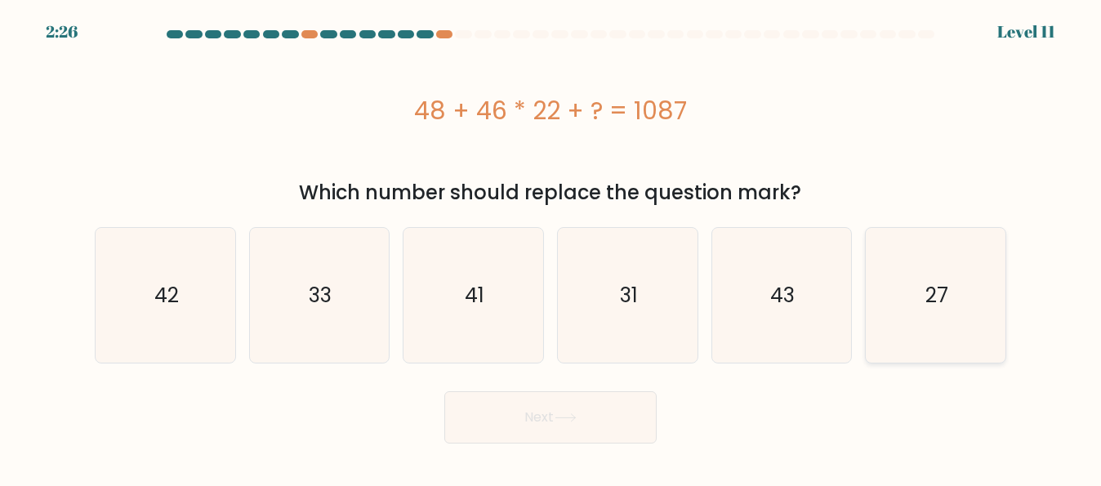
click at [958, 265] on icon "27" at bounding box center [935, 295] width 135 height 135
click at [551, 247] on input "f. 27" at bounding box center [550, 245] width 1 height 4
radio input "true"
click at [573, 420] on icon at bounding box center [565, 417] width 22 height 9
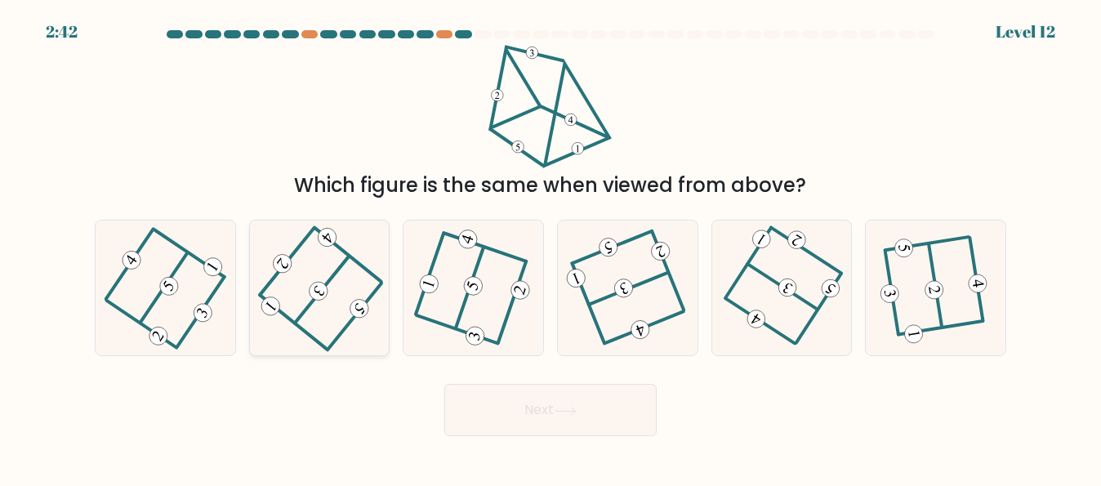
click at [317, 287] on 473 at bounding box center [318, 291] width 26 height 26
click at [550, 247] on input "b." at bounding box center [550, 245] width 1 height 4
radio input "true"
click at [539, 417] on button "Next" at bounding box center [550, 410] width 212 height 52
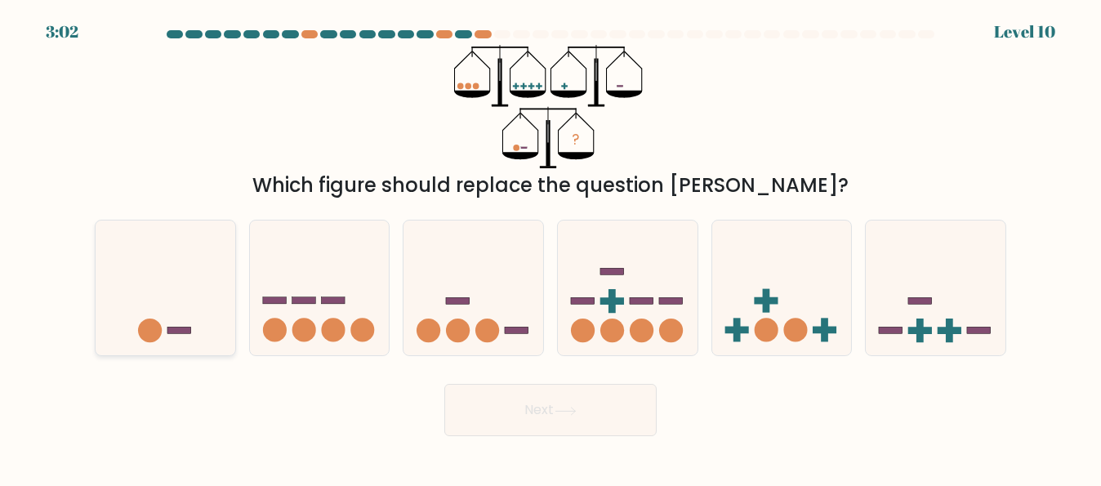
click at [176, 341] on icon at bounding box center [166, 287] width 140 height 115
click at [550, 247] on input "a." at bounding box center [550, 245] width 1 height 4
radio input "true"
click at [545, 427] on button "Next" at bounding box center [550, 410] width 212 height 52
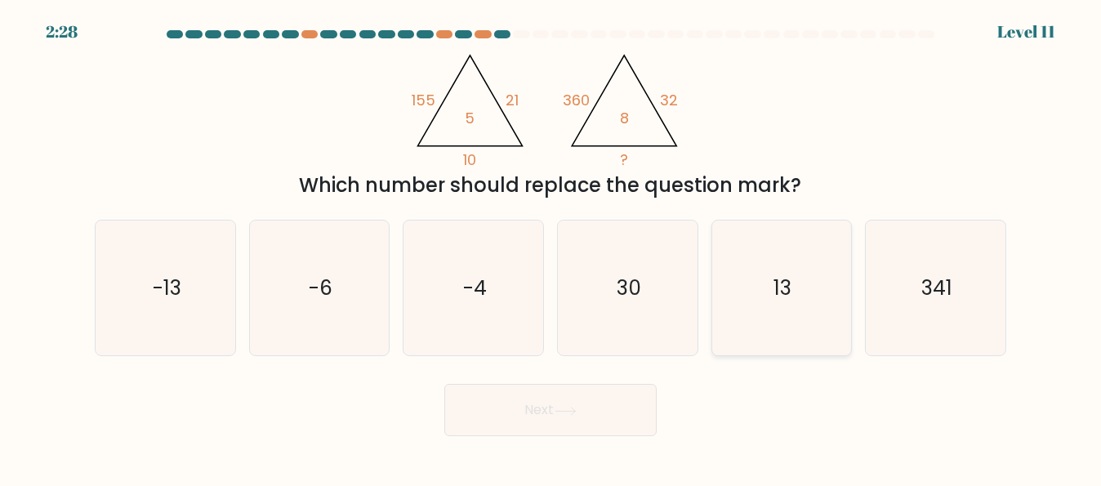
click at [822, 315] on icon "13" at bounding box center [781, 287] width 135 height 135
click at [551, 247] on input "e. 13" at bounding box center [550, 245] width 1 height 4
radio input "true"
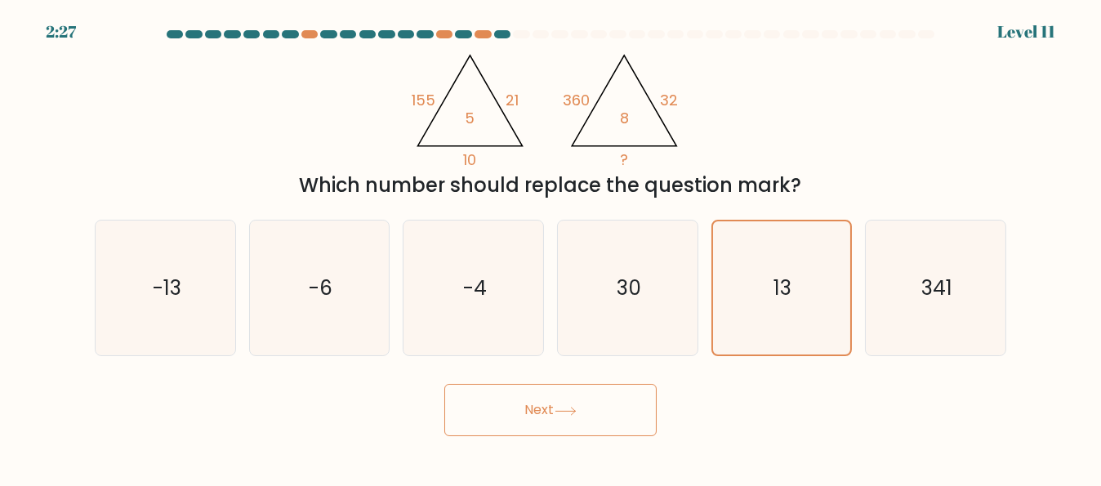
click at [514, 422] on button "Next" at bounding box center [550, 410] width 212 height 52
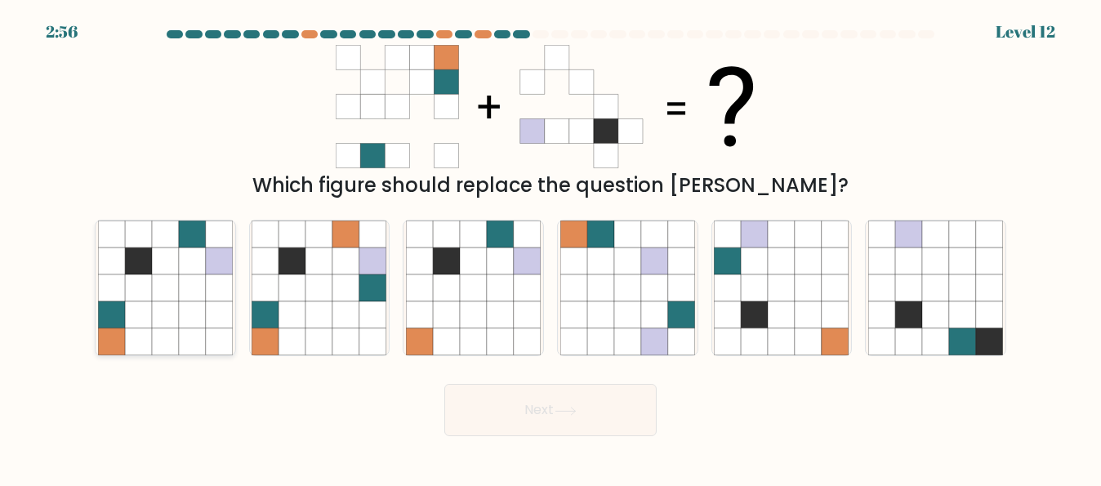
click at [203, 322] on icon at bounding box center [192, 314] width 27 height 27
click at [550, 247] on input "a." at bounding box center [550, 245] width 1 height 4
radio input "true"
click at [538, 430] on button "Next" at bounding box center [550, 410] width 212 height 52
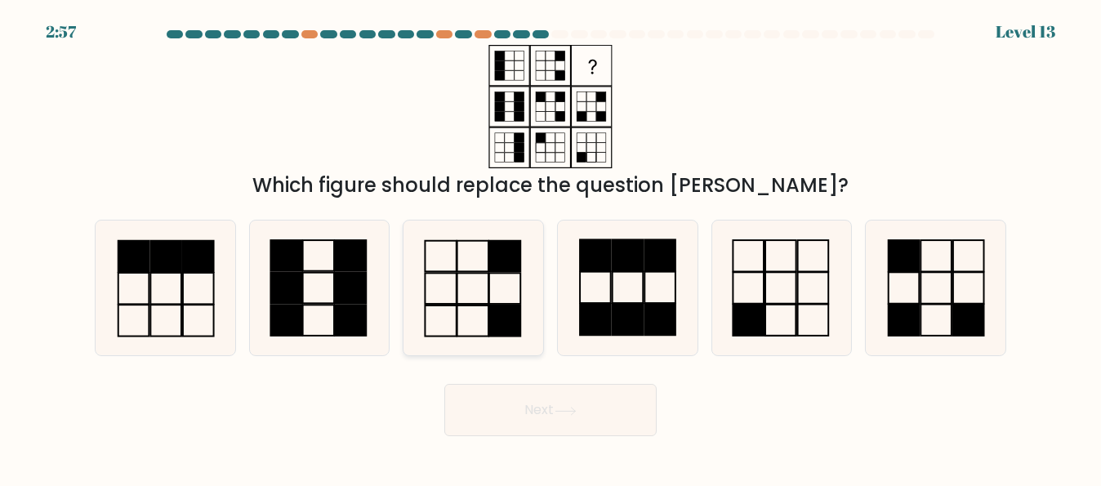
click at [482, 301] on icon at bounding box center [473, 287] width 135 height 135
click at [550, 247] on input "c." at bounding box center [550, 245] width 1 height 4
radio input "true"
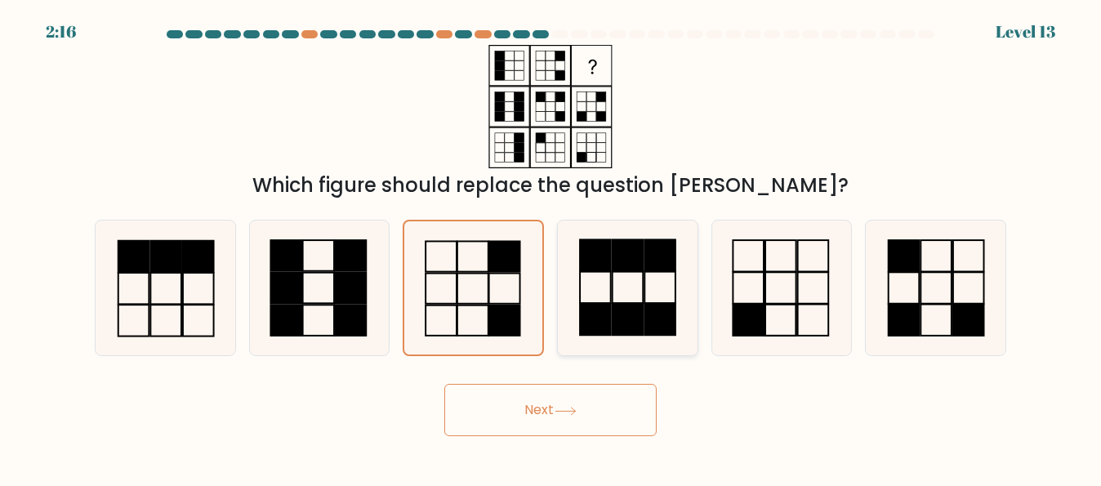
click at [619, 296] on icon at bounding box center [627, 287] width 135 height 135
click at [551, 247] on input "d." at bounding box center [550, 245] width 1 height 4
radio input "true"
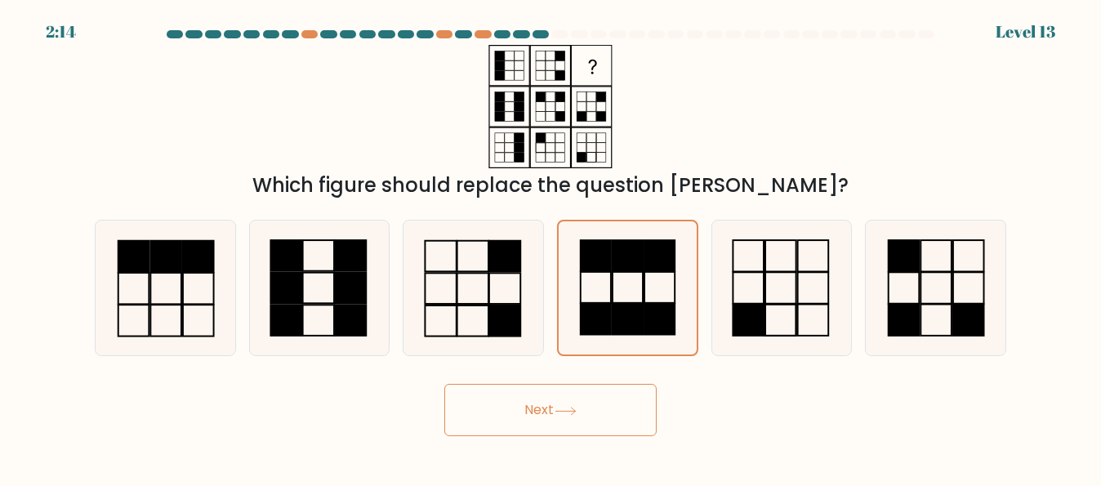
click at [577, 404] on button "Next" at bounding box center [550, 410] width 212 height 52
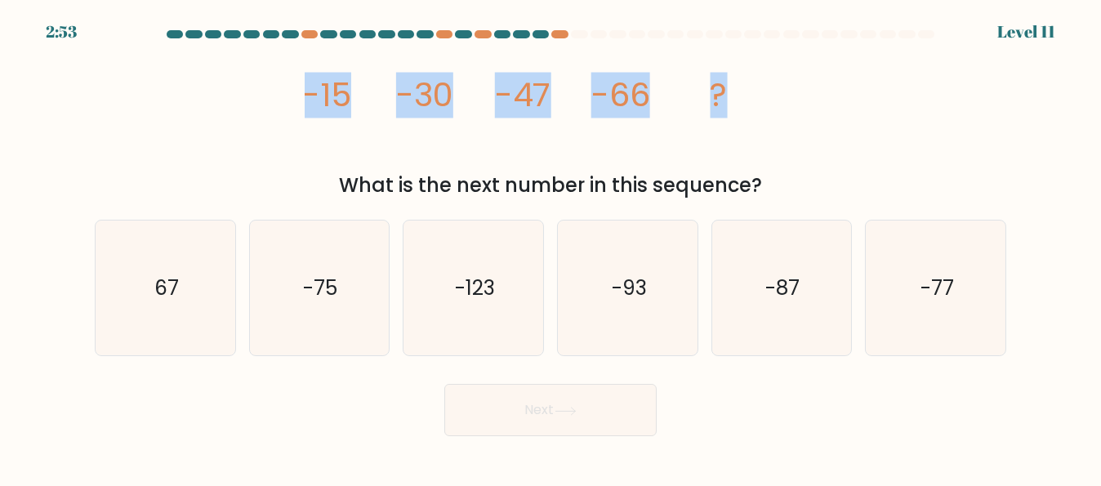
drag, startPoint x: 284, startPoint y: 86, endPoint x: 746, endPoint y: 123, distance: 462.9
click at [746, 123] on div "image/svg+xml -15 -30 -47 -66 ? What is the next number in this sequence?" at bounding box center [550, 122] width 931 height 155
copy g "-15 -30 -47 -66 ?"
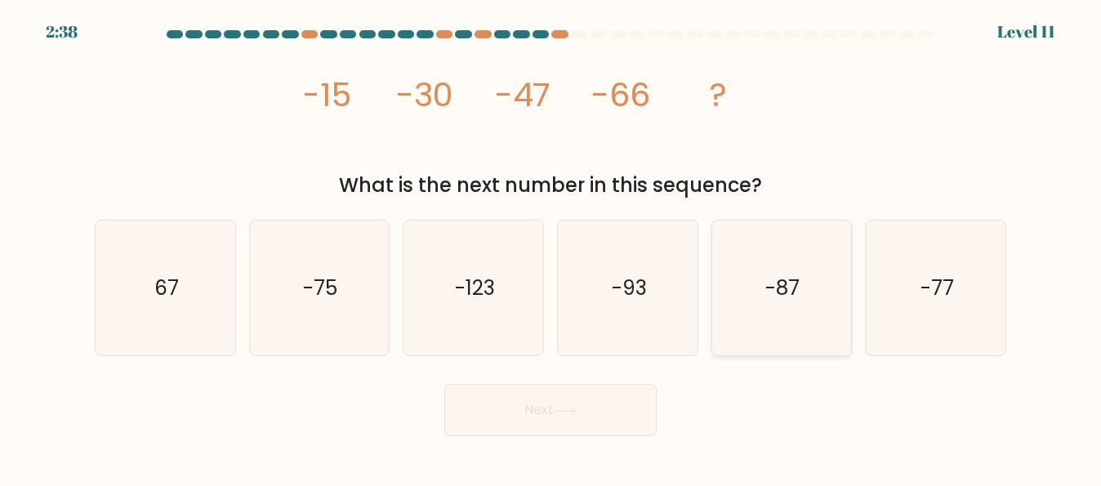
click at [772, 282] on text "-87" at bounding box center [783, 288] width 34 height 29
click at [551, 247] on input "e. -87" at bounding box center [550, 245] width 1 height 4
radio input "true"
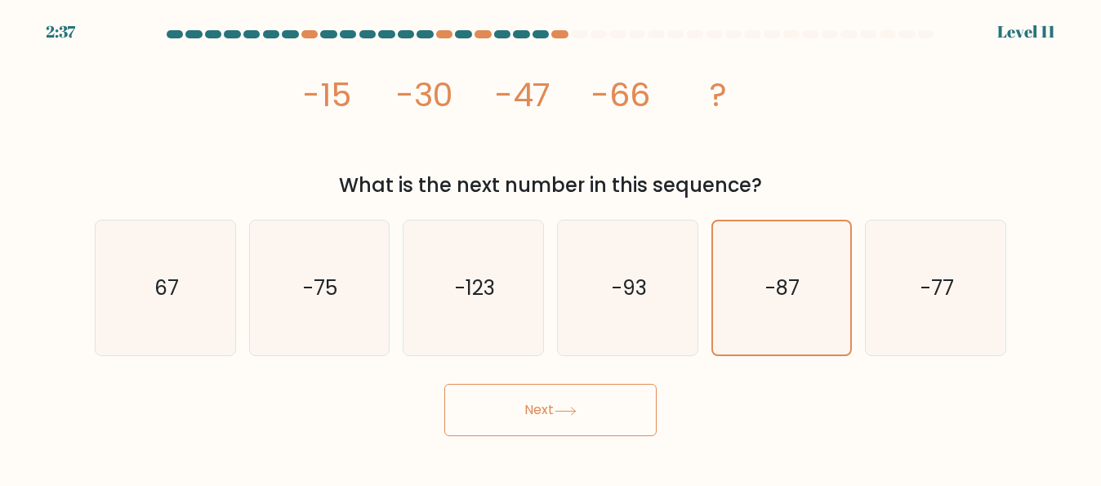
click at [564, 412] on icon at bounding box center [565, 411] width 22 height 9
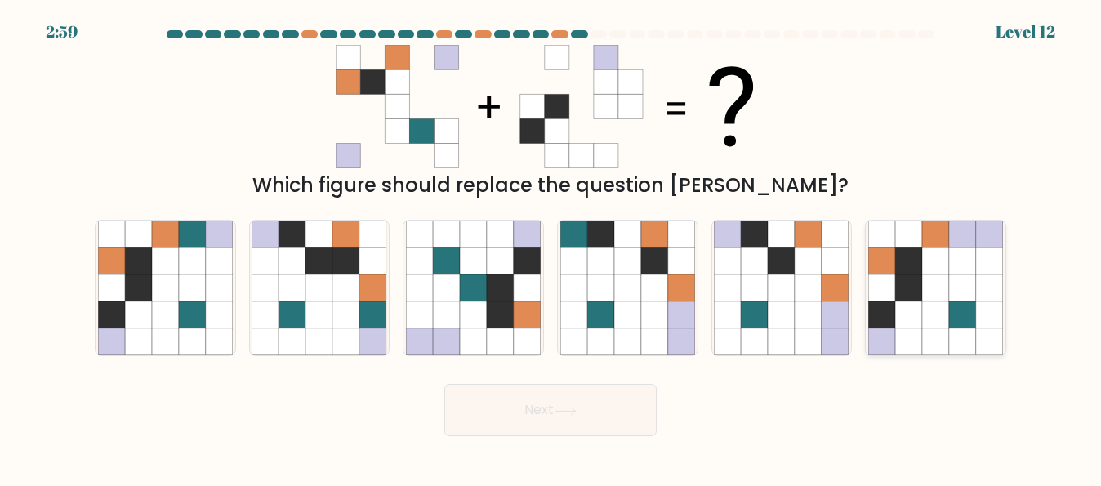
click at [957, 339] on icon at bounding box center [962, 341] width 27 height 27
click at [551, 247] on input "f." at bounding box center [550, 245] width 1 height 4
radio input "true"
click at [610, 422] on button "Next" at bounding box center [550, 410] width 212 height 52
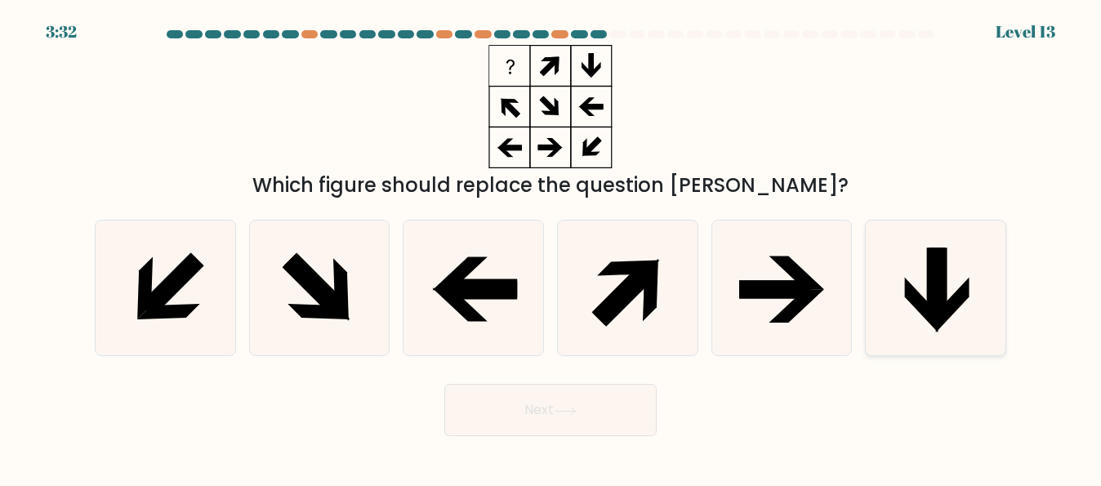
click at [928, 340] on icon at bounding box center [935, 287] width 135 height 135
click at [551, 247] on input "f." at bounding box center [550, 245] width 1 height 4
radio input "true"
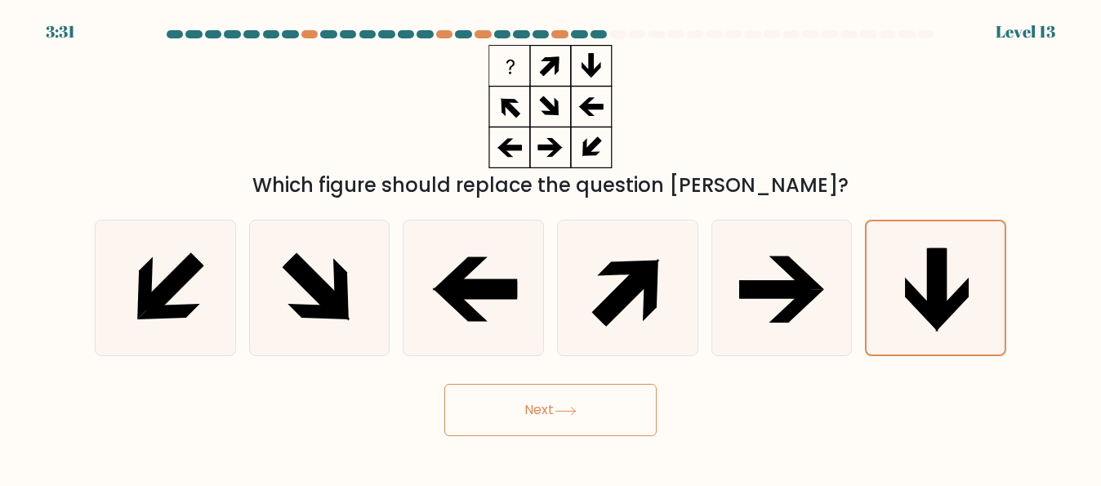
click at [590, 423] on button "Next" at bounding box center [550, 410] width 212 height 52
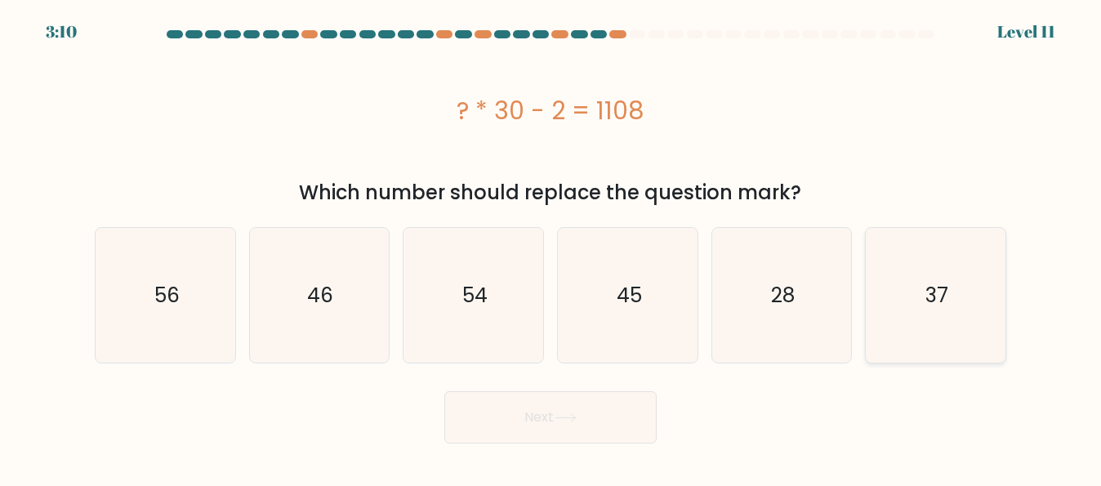
click at [934, 323] on icon "37" at bounding box center [935, 295] width 135 height 135
click at [551, 247] on input "f. 37" at bounding box center [550, 245] width 1 height 4
radio input "true"
click at [537, 398] on button "Next" at bounding box center [550, 417] width 212 height 52
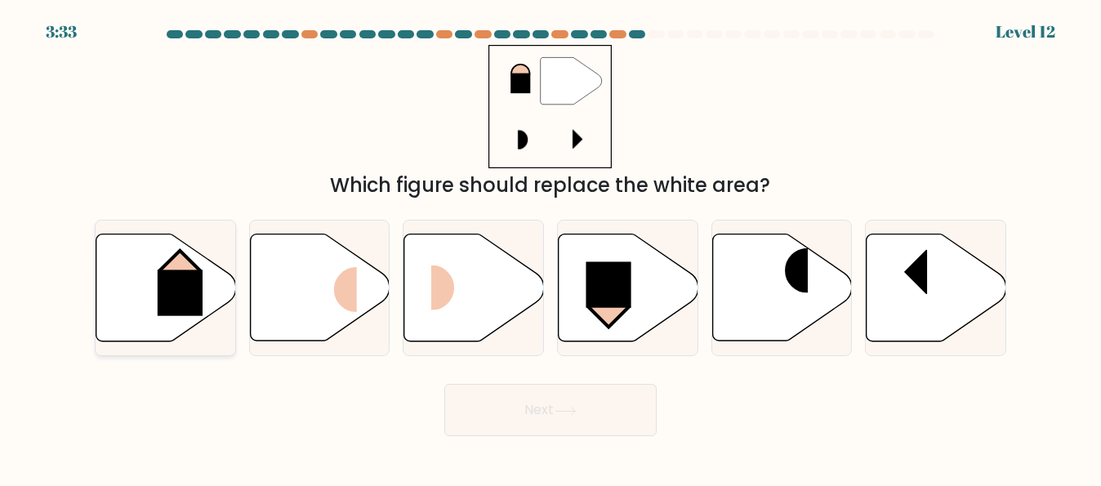
click at [200, 299] on rect at bounding box center [180, 292] width 45 height 46
click at [550, 247] on input "a." at bounding box center [550, 245] width 1 height 4
radio input "true"
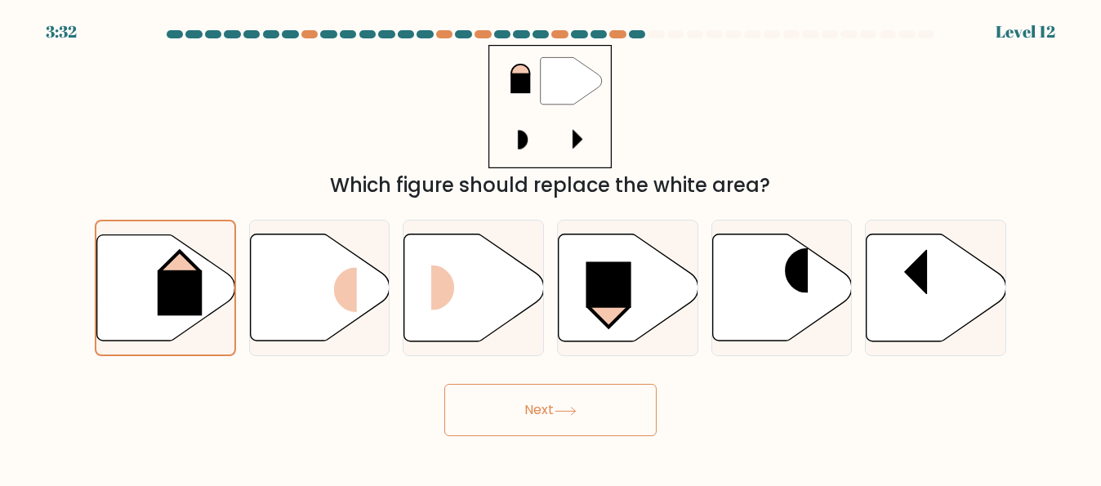
click at [482, 416] on button "Next" at bounding box center [550, 410] width 212 height 52
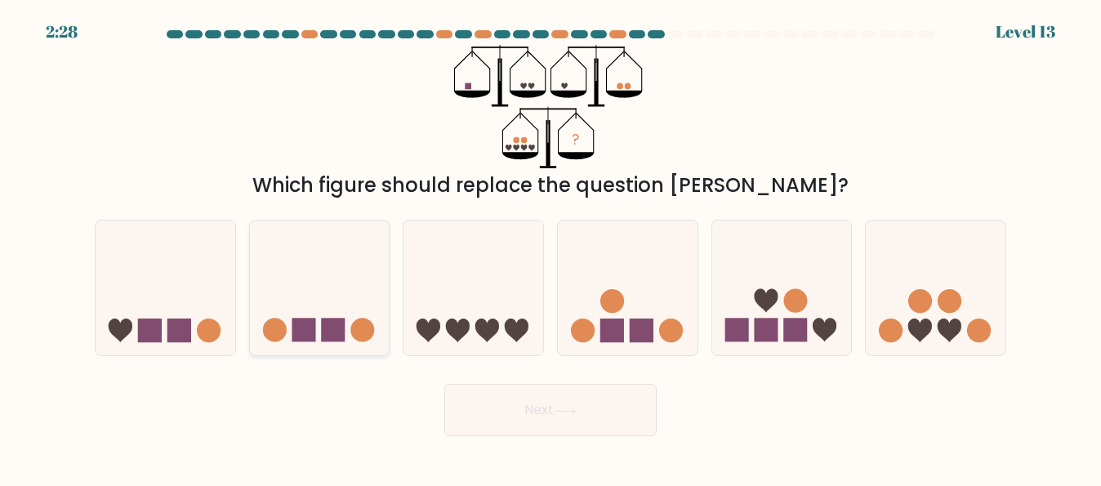
click at [345, 310] on icon at bounding box center [320, 287] width 140 height 115
click at [550, 247] on input "b." at bounding box center [550, 245] width 1 height 4
radio input "true"
click at [518, 414] on button "Next" at bounding box center [550, 410] width 212 height 52
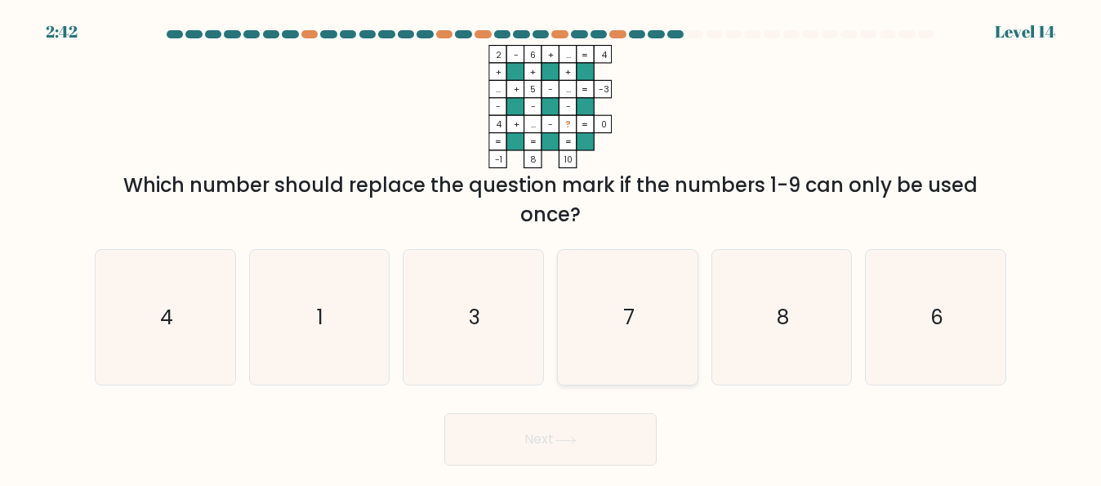
click at [638, 295] on icon "7" at bounding box center [627, 317] width 135 height 135
click at [551, 247] on input "d. 7" at bounding box center [550, 245] width 1 height 4
radio input "true"
click at [553, 431] on button "Next" at bounding box center [550, 439] width 212 height 52
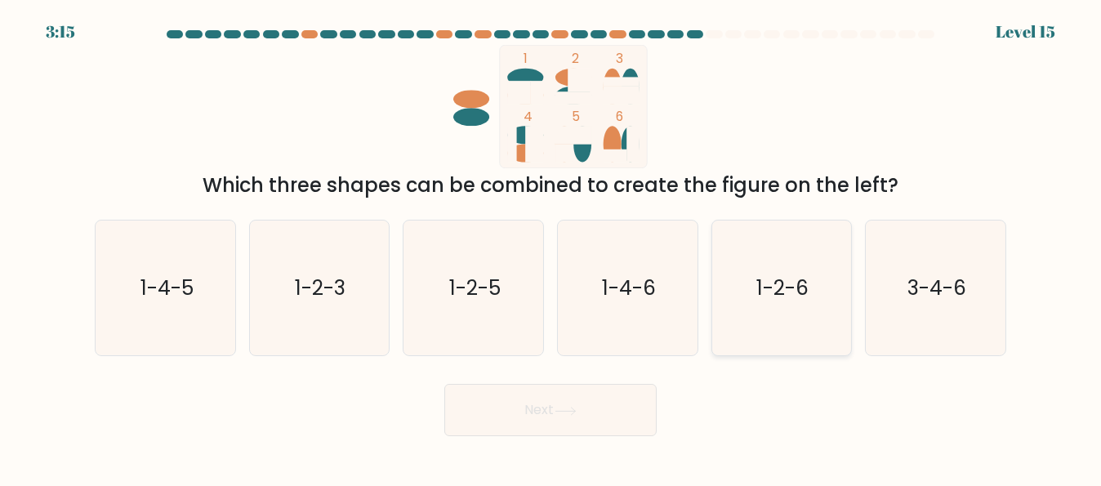
click at [772, 299] on text "1-2-6" at bounding box center [783, 288] width 52 height 29
click at [551, 247] on input "e. 1-2-6" at bounding box center [550, 245] width 1 height 4
radio input "true"
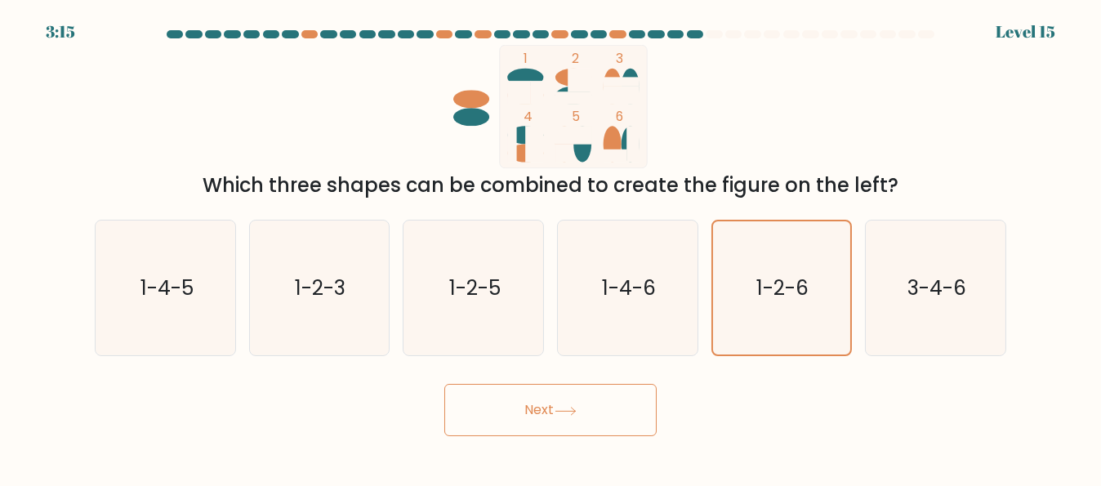
click at [544, 413] on button "Next" at bounding box center [550, 410] width 212 height 52
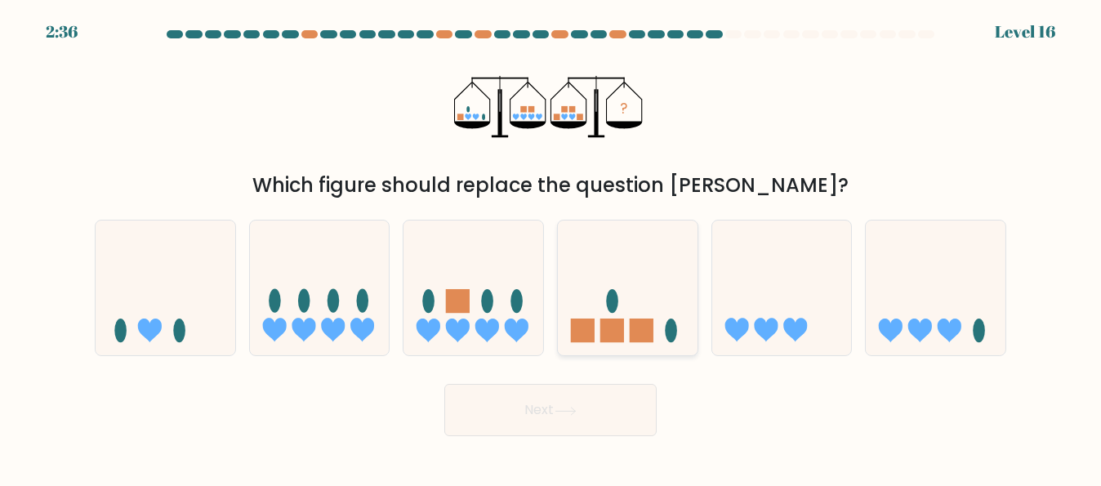
click at [607, 336] on rect at bounding box center [612, 330] width 24 height 24
click at [551, 247] on input "d." at bounding box center [550, 245] width 1 height 4
radio input "true"
click at [582, 406] on button "Next" at bounding box center [550, 410] width 212 height 52
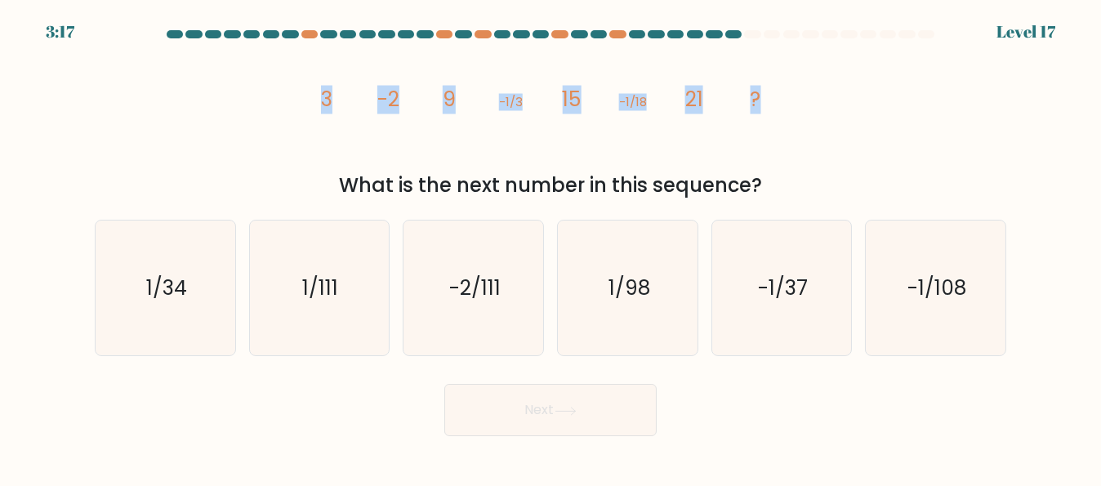
drag, startPoint x: 325, startPoint y: 112, endPoint x: 866, endPoint y: 125, distance: 541.6
click at [866, 125] on div "image/svg+xml 3 -2 9 -1/3 15 -1/18 21 ? What is the next number in this sequenc…" at bounding box center [550, 122] width 931 height 155
click at [198, 468] on body "3:15 Level 17" at bounding box center [550, 243] width 1101 height 486
drag, startPoint x: 323, startPoint y: 114, endPoint x: 777, endPoint y: 140, distance: 454.8
click at [777, 140] on div "image/svg+xml 3 -2 9 -1/3 15 -1/18 21 ? What is the next number in this sequenc…" at bounding box center [550, 122] width 931 height 155
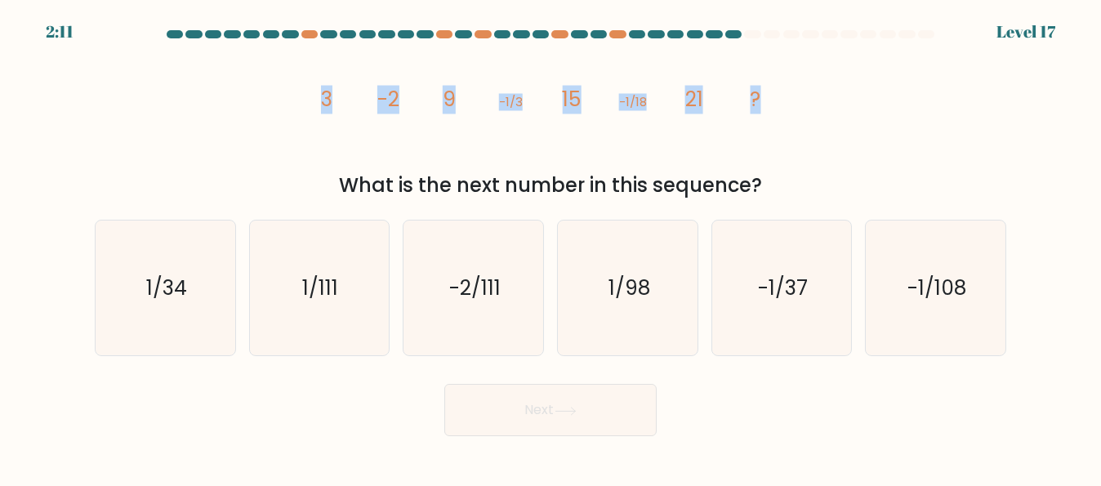
copy g "3 -2 9 -1/3 15 -1/18 21 ?"
click at [858, 156] on div "image/svg+xml 3 -2 9 -1/3 15 -1/18 21 ? What is the next number in this sequenc…" at bounding box center [550, 122] width 931 height 155
click at [795, 318] on icon "-1/37" at bounding box center [781, 287] width 135 height 135
click at [551, 247] on input "e. -1/37" at bounding box center [550, 245] width 1 height 4
radio input "true"
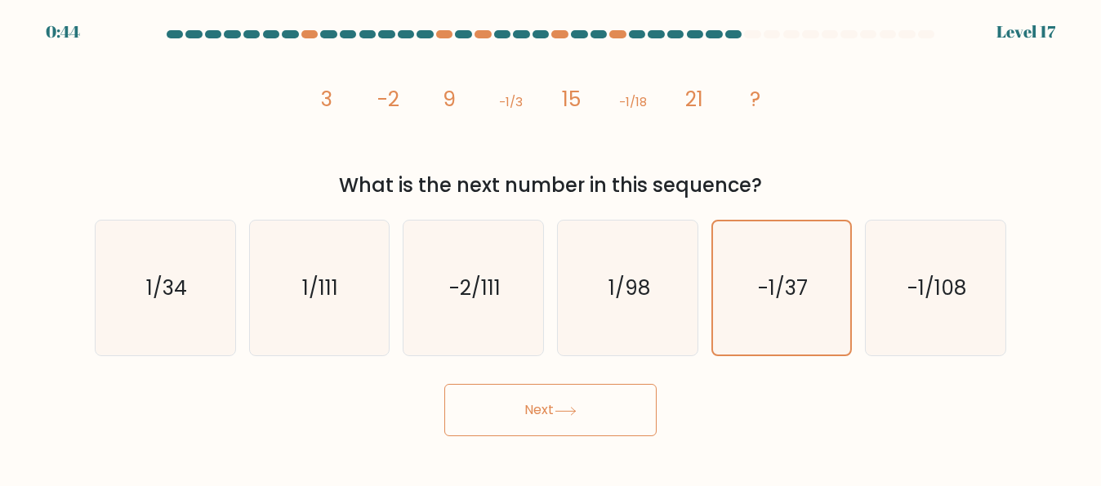
click at [594, 403] on button "Next" at bounding box center [550, 410] width 212 height 52
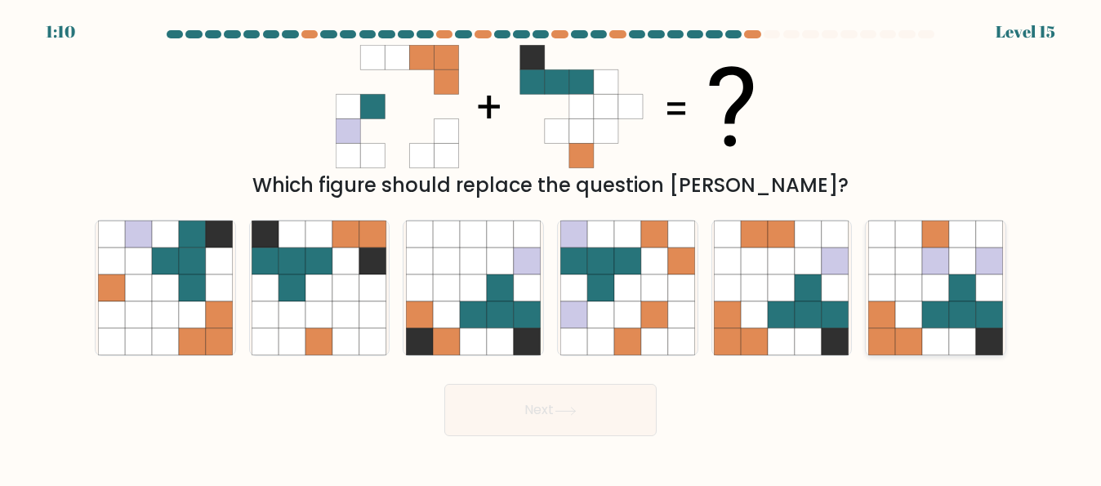
click at [896, 345] on icon at bounding box center [908, 341] width 27 height 27
click at [551, 247] on input "f." at bounding box center [550, 245] width 1 height 4
radio input "true"
click at [573, 414] on icon at bounding box center [565, 411] width 22 height 9
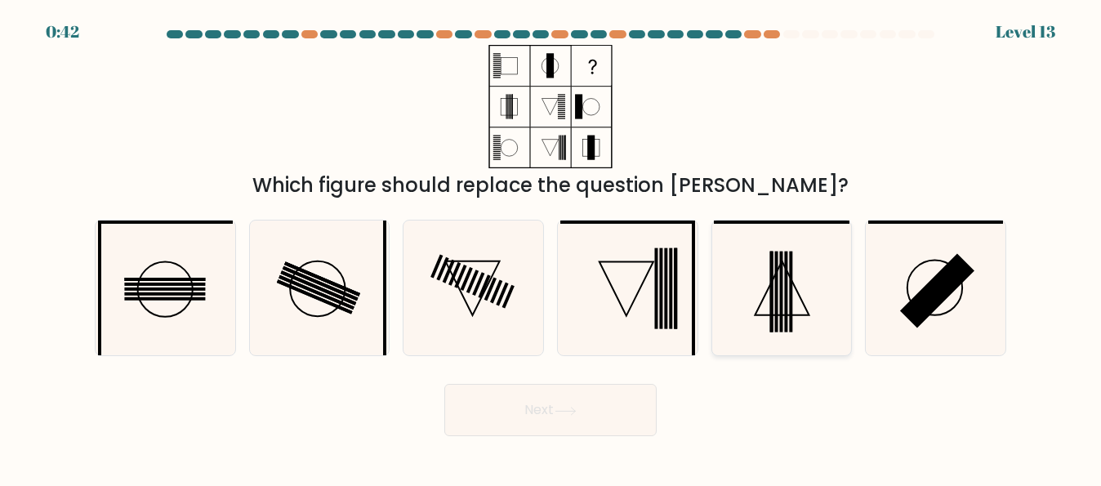
click at [757, 318] on icon at bounding box center [781, 287] width 135 height 135
click at [551, 247] on input "e." at bounding box center [550, 245] width 1 height 4
radio input "true"
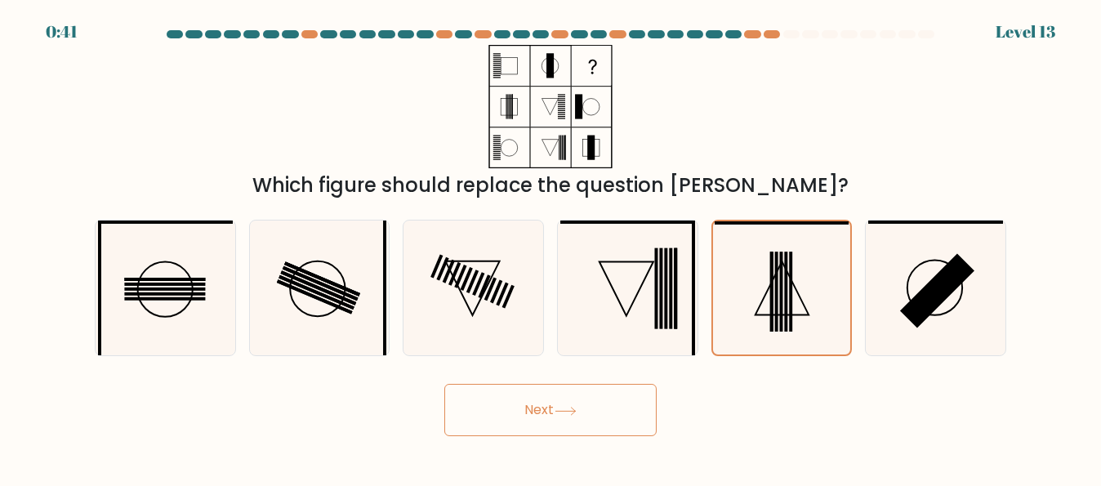
click at [524, 423] on button "Next" at bounding box center [550, 410] width 212 height 52
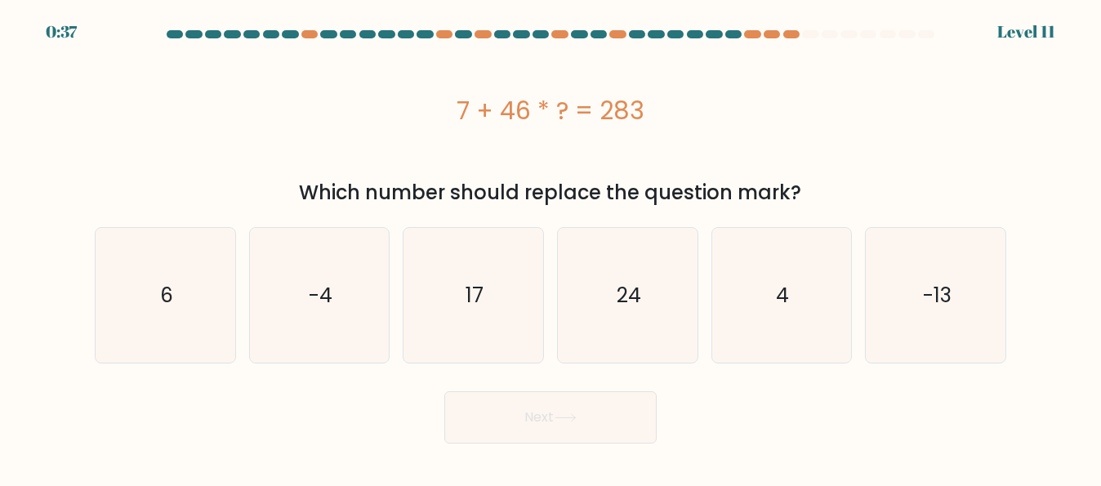
drag, startPoint x: 450, startPoint y: 123, endPoint x: 675, endPoint y: 130, distance: 225.5
click at [675, 130] on div "7 + 46 * ? = 283" at bounding box center [550, 110] width 911 height 131
copy div "7 + 46 * ? = 283"
click at [163, 299] on text "6" at bounding box center [166, 295] width 13 height 29
click at [550, 247] on input "a. 6" at bounding box center [550, 245] width 1 height 4
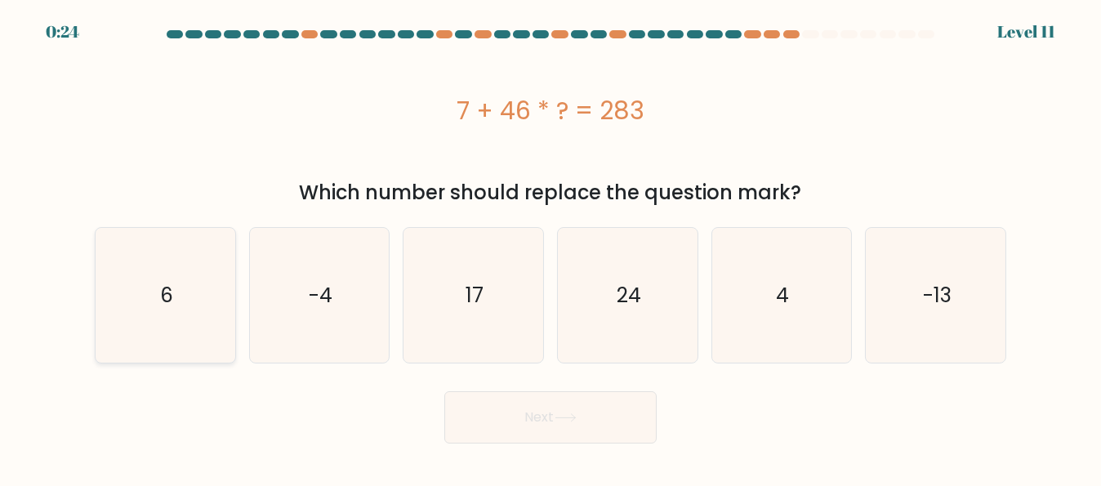
radio input "true"
click at [501, 412] on button "Next" at bounding box center [550, 417] width 212 height 52
click at [540, 429] on button "Next" at bounding box center [550, 417] width 212 height 52
click at [217, 327] on icon "6" at bounding box center [165, 295] width 133 height 133
click at [550, 247] on input "a. 6" at bounding box center [550, 245] width 1 height 4
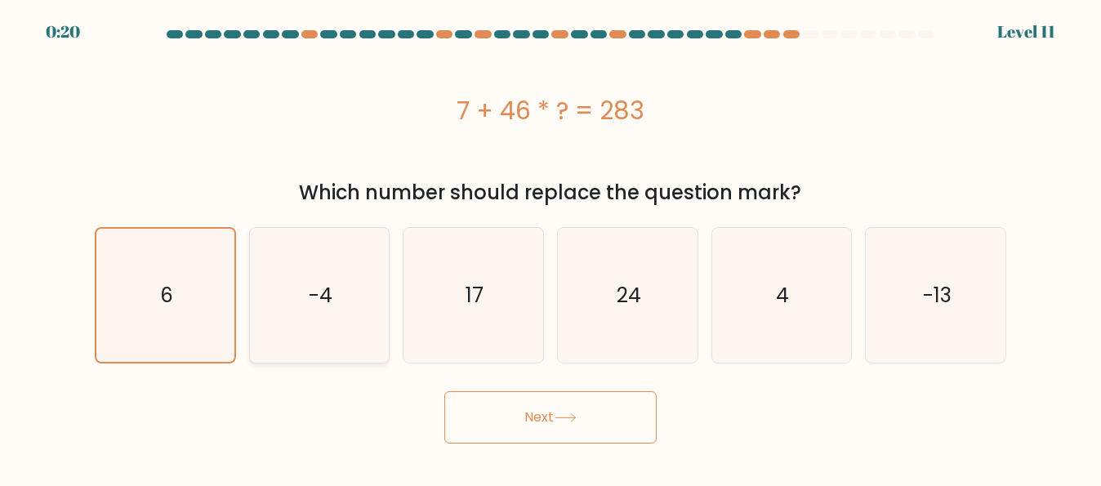
click at [290, 327] on icon "-4" at bounding box center [319, 295] width 135 height 135
click at [550, 247] on input "b. -4" at bounding box center [550, 245] width 1 height 4
radio input "true"
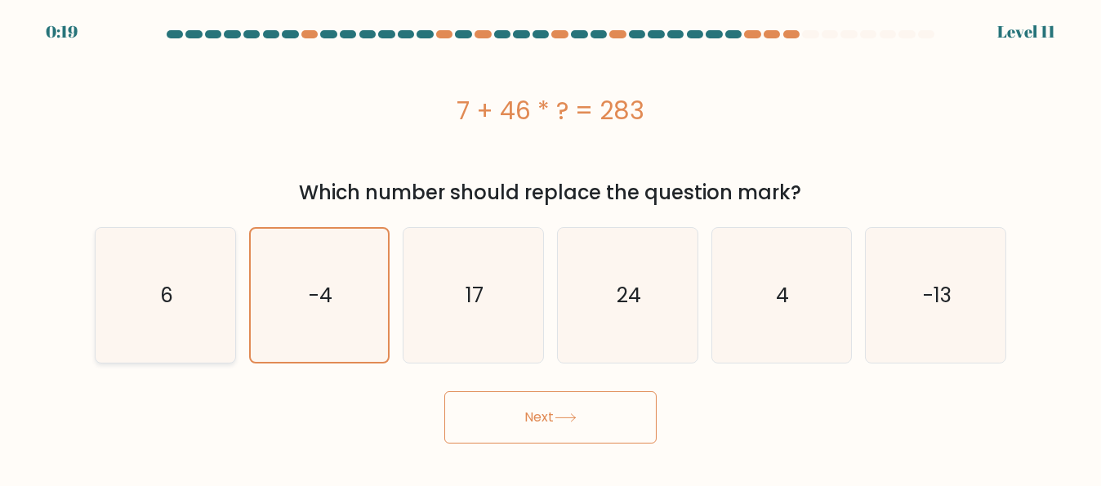
click at [185, 319] on icon "6" at bounding box center [165, 295] width 135 height 135
click at [550, 247] on input "a. 6" at bounding box center [550, 245] width 1 height 4
radio input "true"
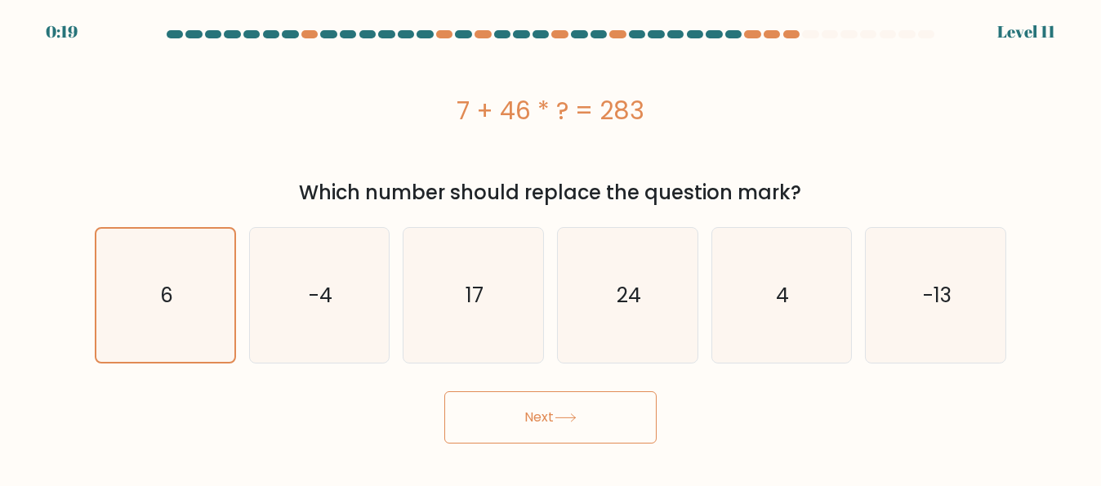
click at [503, 416] on button "Next" at bounding box center [550, 417] width 212 height 52
click at [810, 38] on div at bounding box center [810, 34] width 16 height 8
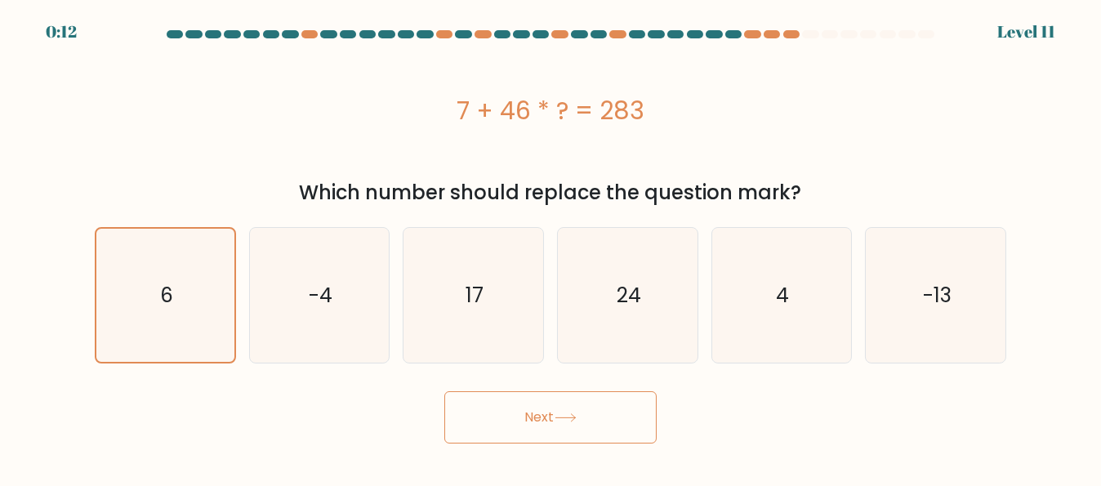
click at [563, 434] on button "Next" at bounding box center [550, 417] width 212 height 52
click at [617, 318] on icon "24" at bounding box center [627, 295] width 135 height 135
click at [551, 247] on input "d. 24" at bounding box center [550, 245] width 1 height 4
radio input "true"
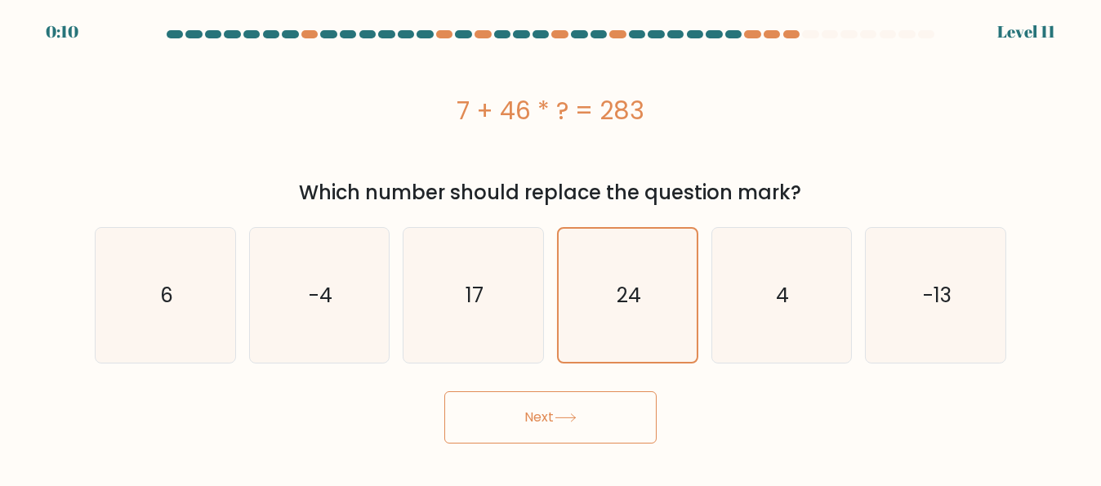
drag, startPoint x: 514, startPoint y: 123, endPoint x: 512, endPoint y: 112, distance: 11.7
click at [514, 121] on div "7 + 46 * ? = 283" at bounding box center [550, 110] width 911 height 37
click at [507, 104] on div "7 + 46 * ? = 283" at bounding box center [550, 110] width 911 height 37
click at [465, 283] on text "17" at bounding box center [474, 295] width 18 height 29
click at [550, 247] on input "c. 17" at bounding box center [550, 245] width 1 height 4
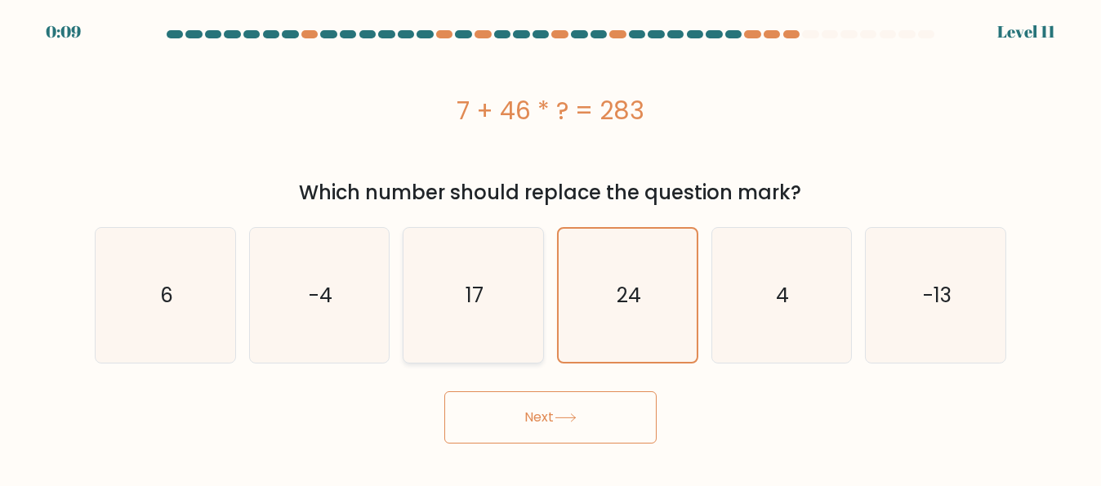
radio input "true"
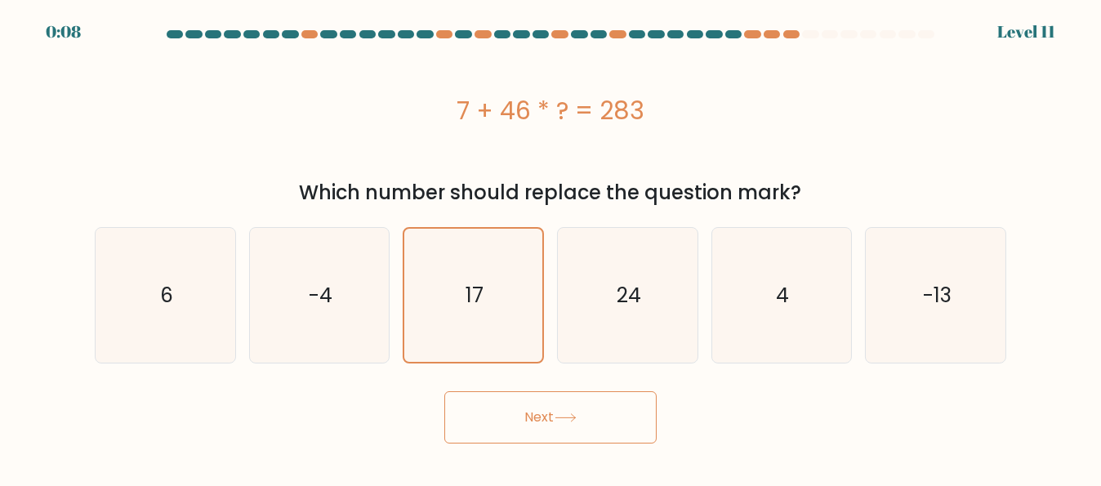
click at [513, 444] on body "0:08 Level 11 6" at bounding box center [550, 243] width 1101 height 486
click at [198, 339] on icon "6" at bounding box center [165, 295] width 135 height 135
click at [550, 247] on input "a. 6" at bounding box center [550, 245] width 1 height 4
radio input "true"
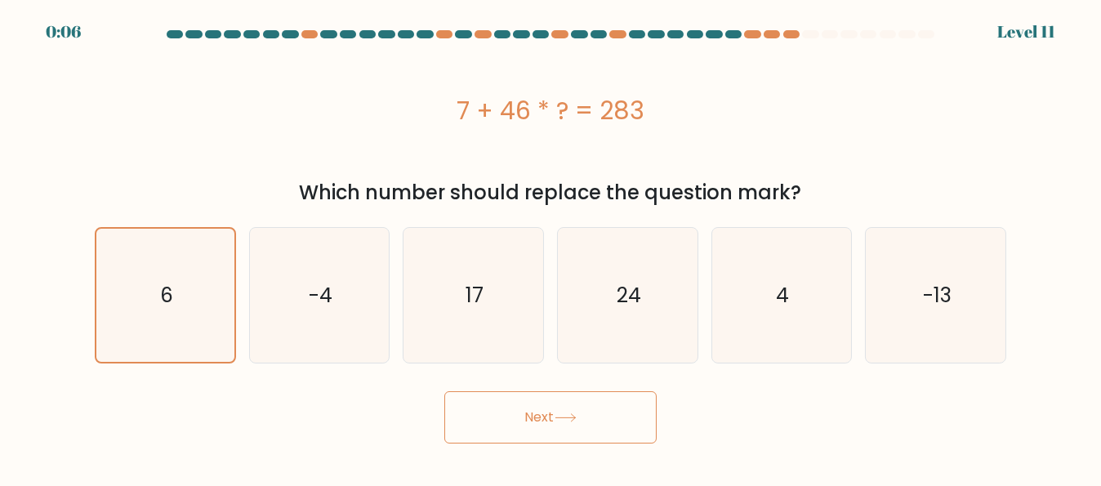
click at [562, 430] on button "Next" at bounding box center [550, 417] width 212 height 52
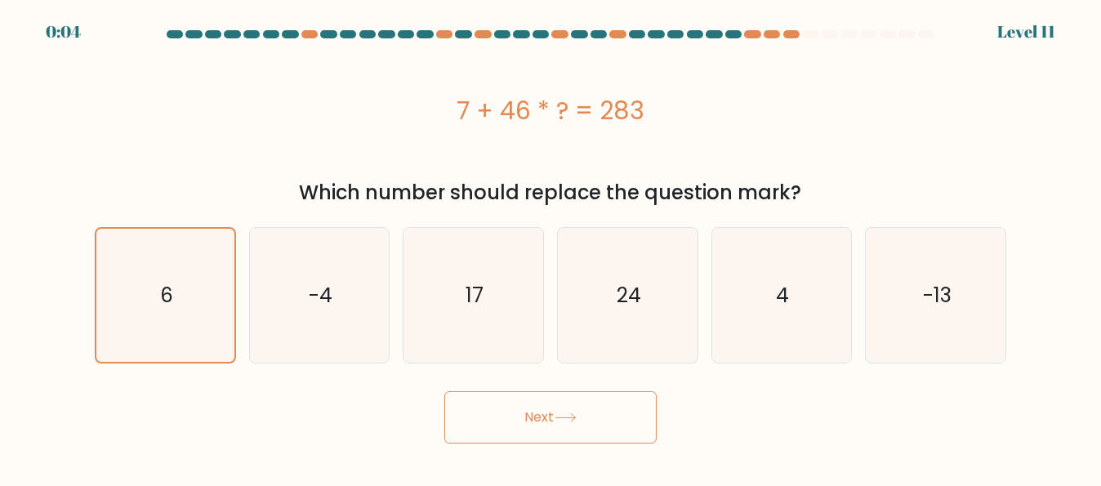
click at [562, 430] on button "Next" at bounding box center [550, 417] width 212 height 52
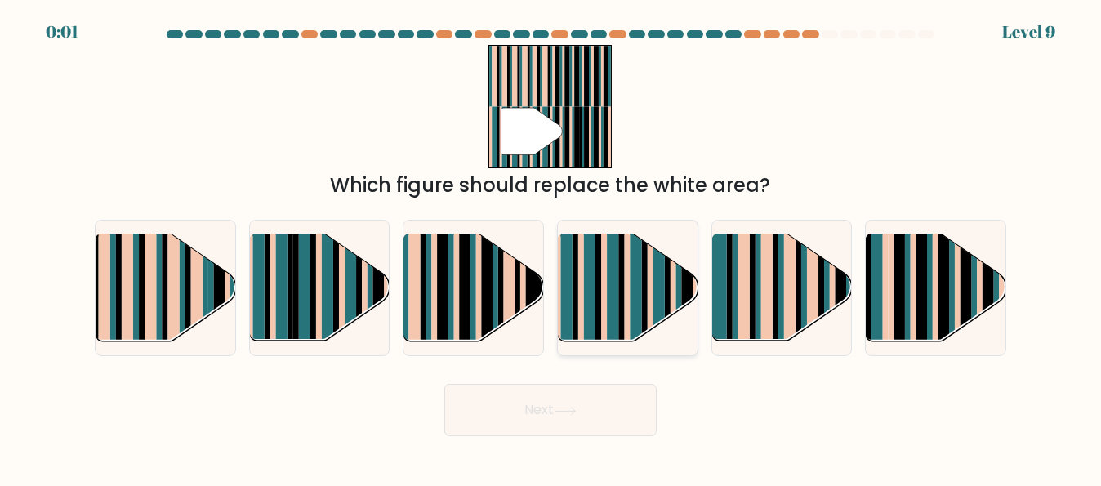
click at [589, 318] on rect at bounding box center [589, 300] width 11 height 138
click at [551, 247] on input "d." at bounding box center [550, 245] width 1 height 4
radio input "true"
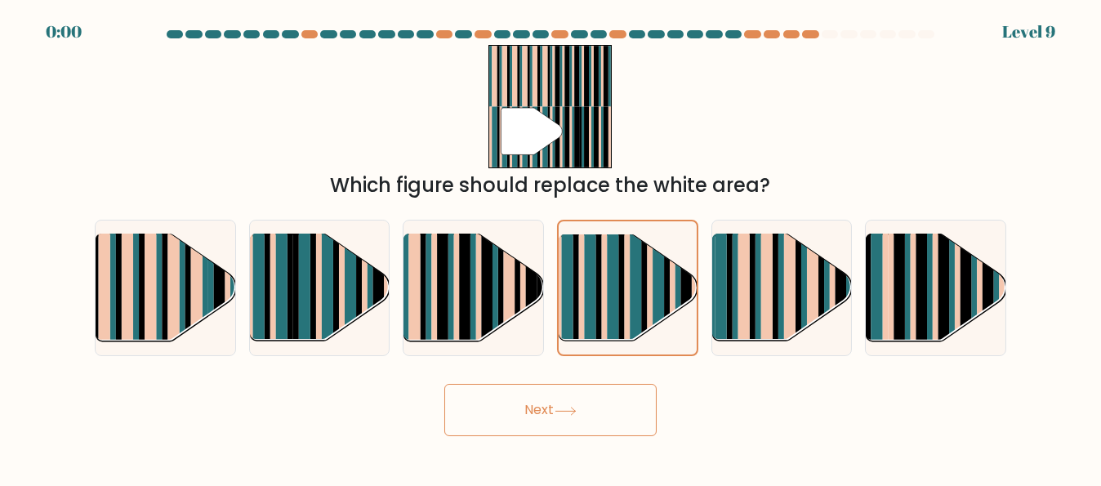
click at [491, 403] on button "Next" at bounding box center [550, 410] width 212 height 52
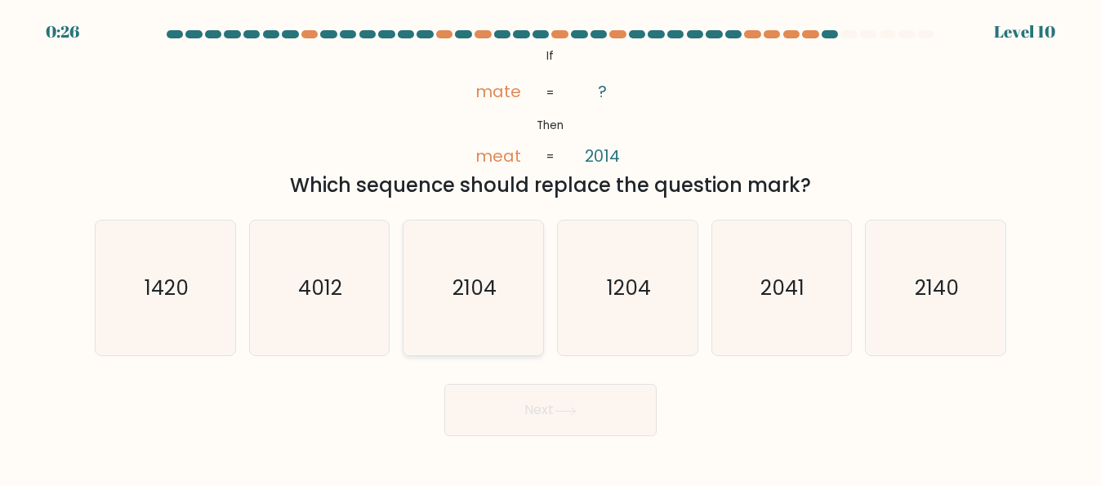
click at [496, 292] on text "2104" at bounding box center [474, 288] width 44 height 29
click at [550, 247] on input "c. 2104" at bounding box center [550, 245] width 1 height 4
radio input "true"
click at [909, 302] on icon "2140" at bounding box center [935, 287] width 135 height 135
click at [551, 247] on input "f. 2140" at bounding box center [550, 245] width 1 height 4
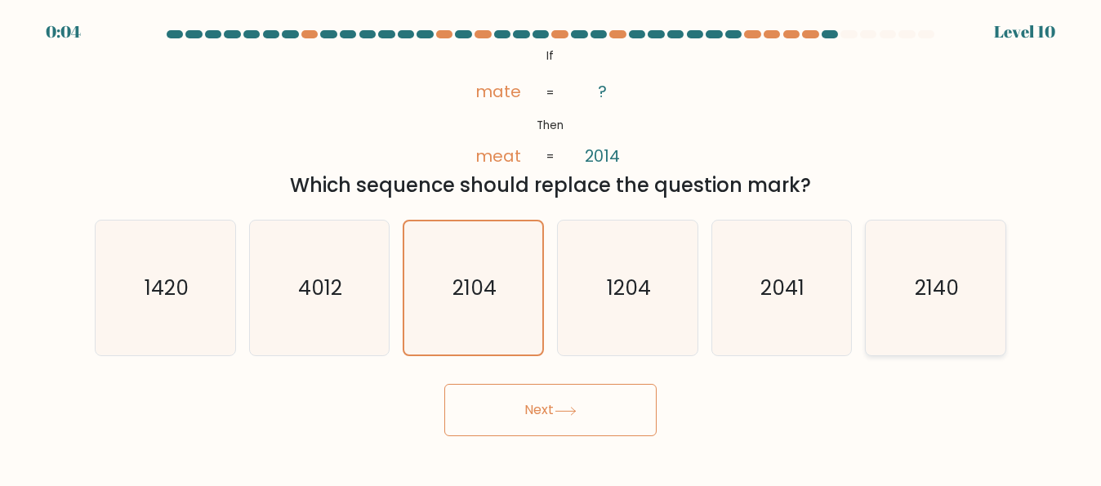
radio input "true"
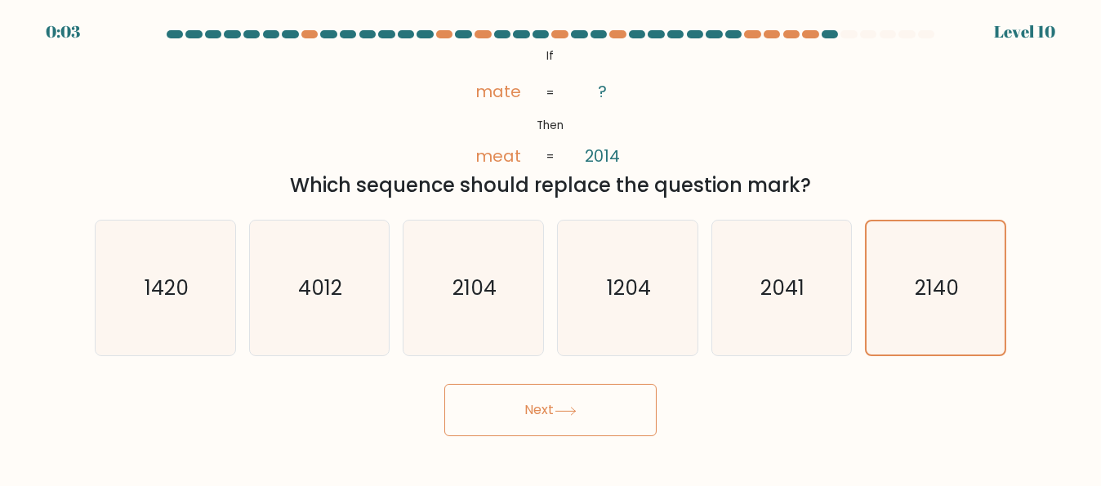
click at [600, 407] on button "Next" at bounding box center [550, 410] width 212 height 52
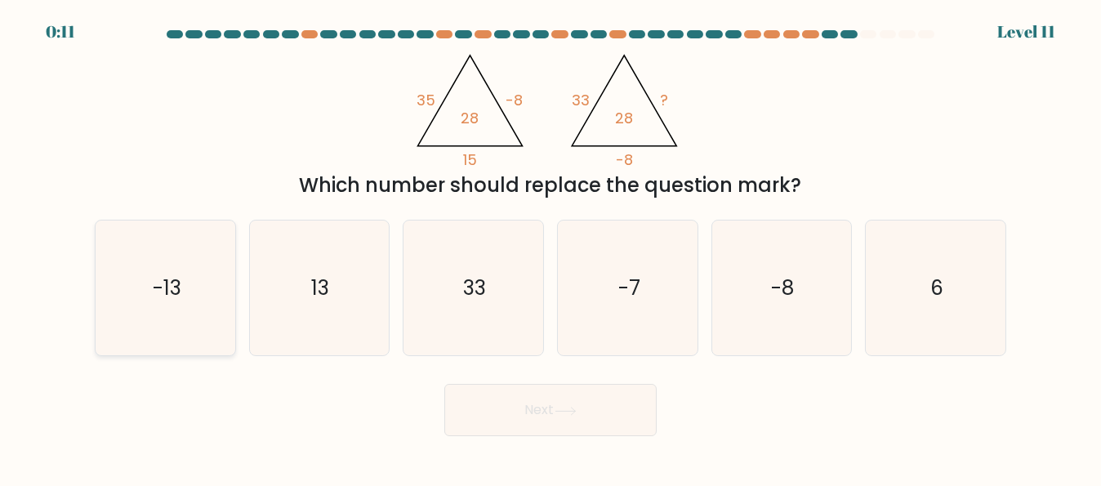
click at [181, 292] on icon "-13" at bounding box center [165, 287] width 135 height 135
click at [550, 247] on input "a. -13" at bounding box center [550, 245] width 1 height 4
radio input "true"
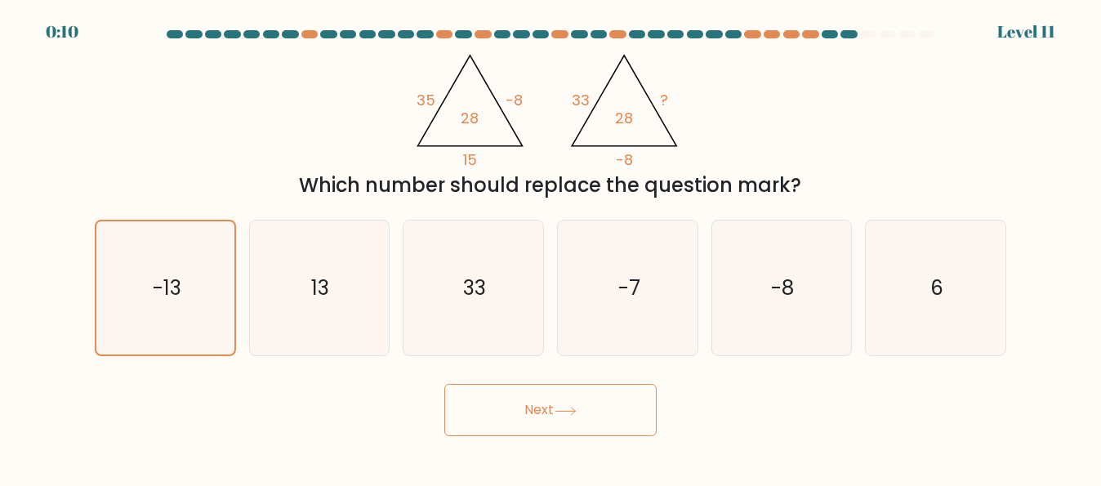
click at [561, 421] on button "Next" at bounding box center [550, 410] width 212 height 52
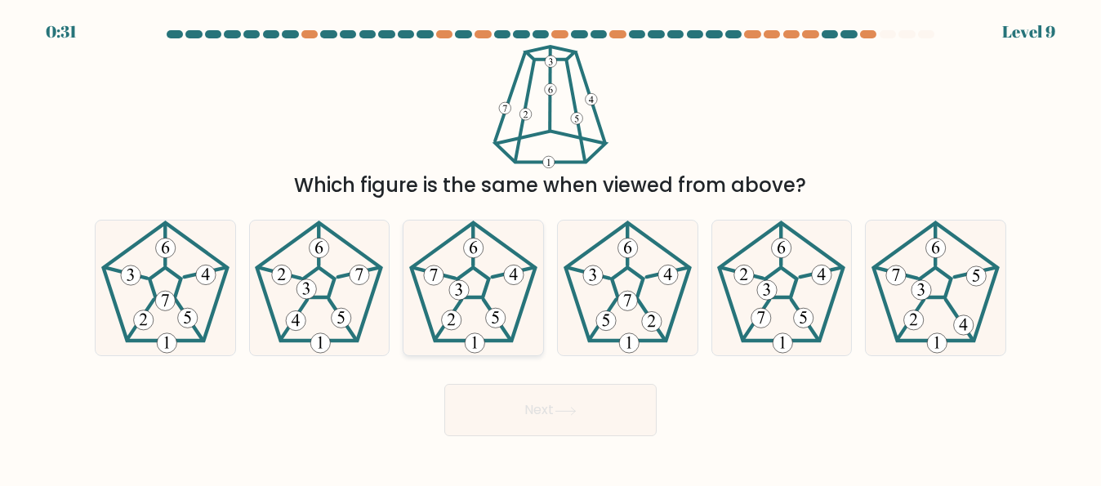
click at [503, 274] on 259 at bounding box center [513, 273] width 42 height 10
click at [550, 247] on input "c." at bounding box center [550, 245] width 1 height 4
radio input "true"
click at [534, 408] on button "Next" at bounding box center [550, 410] width 212 height 52
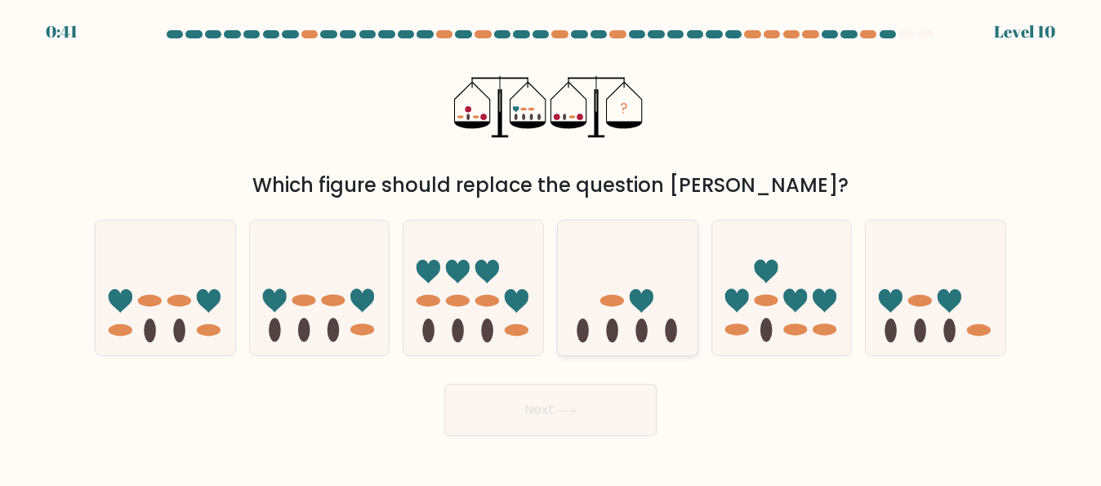
click at [621, 318] on icon at bounding box center [628, 287] width 140 height 115
click at [551, 247] on input "d." at bounding box center [550, 245] width 1 height 4
radio input "true"
click at [576, 416] on button "Next" at bounding box center [550, 410] width 212 height 52
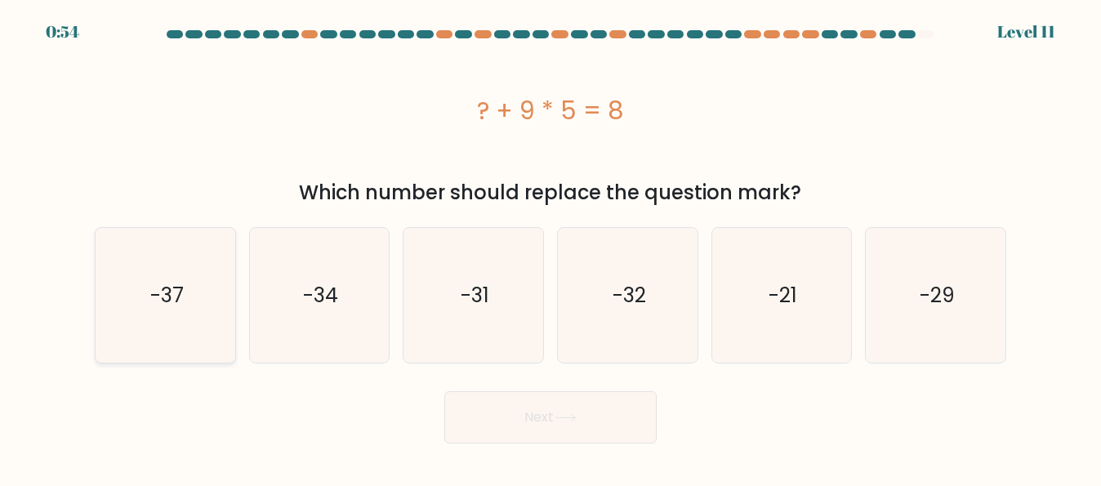
click at [196, 292] on icon "-37" at bounding box center [165, 295] width 135 height 135
click at [550, 247] on input "a. -37" at bounding box center [550, 245] width 1 height 4
radio input "true"
click at [510, 427] on button "Next" at bounding box center [550, 417] width 212 height 52
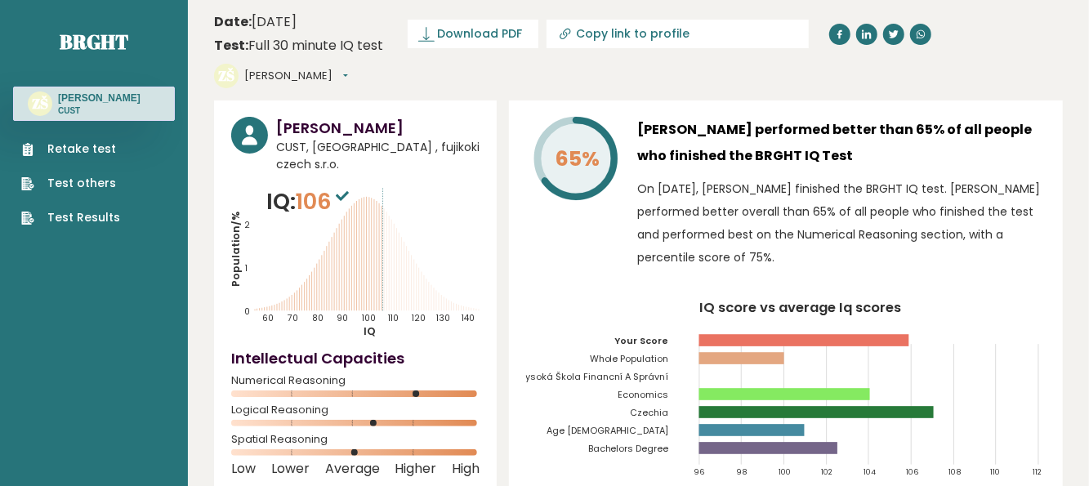
click at [83, 176] on ul "Retake test Test others Test Results" at bounding box center [70, 183] width 115 height 86
